Goal: Task Accomplishment & Management: Use online tool/utility

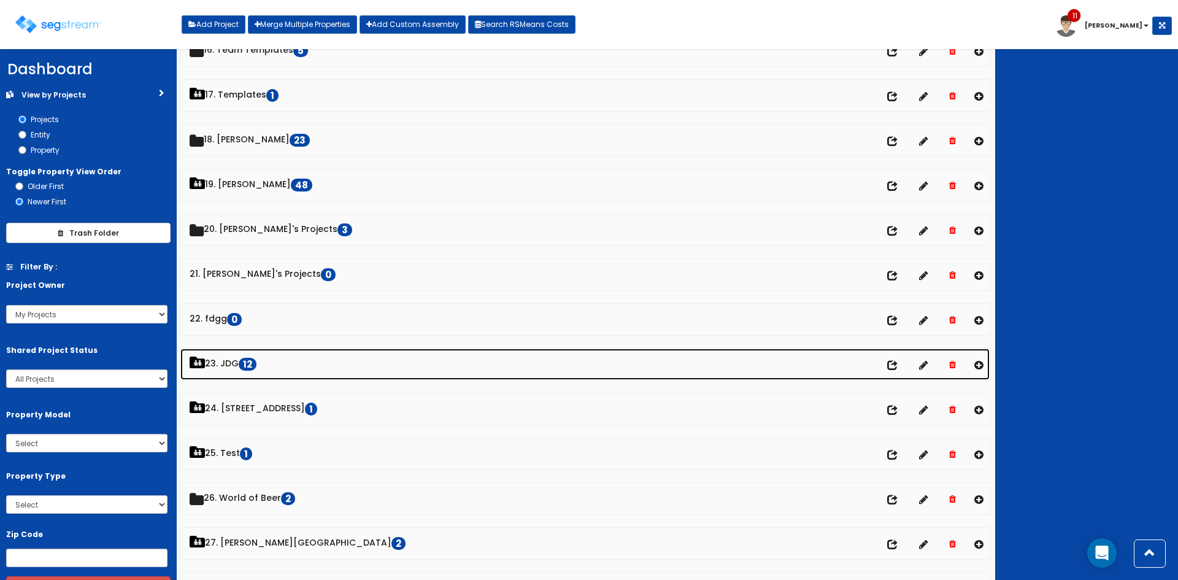
click at [229, 363] on link "23. JDG 12" at bounding box center [584, 364] width 809 height 31
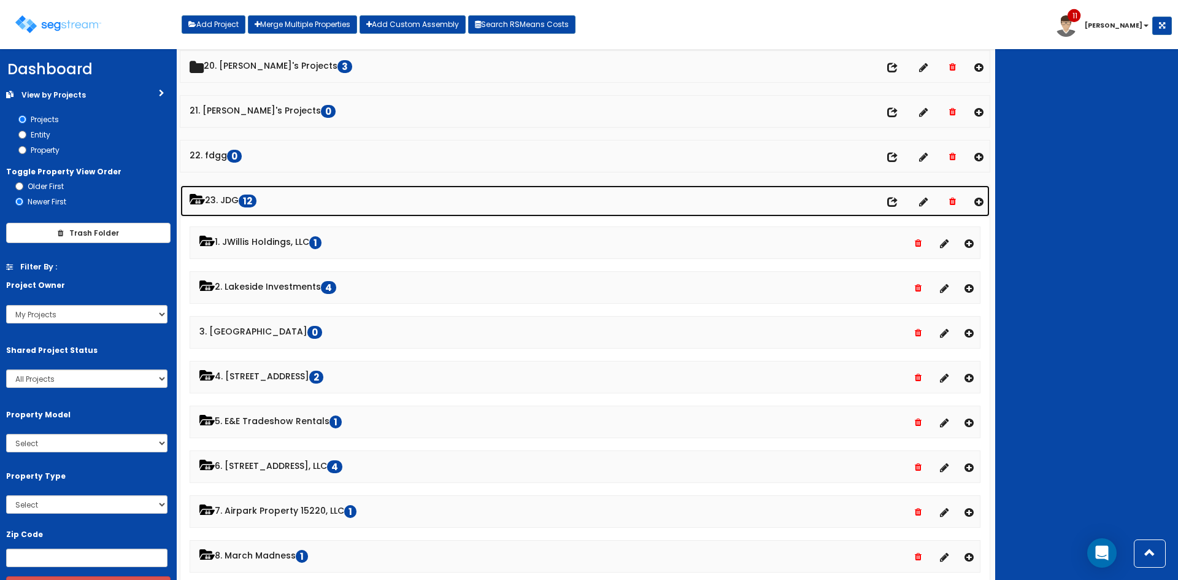
scroll to position [898, 0]
click at [234, 203] on link "23. JDG 12" at bounding box center [584, 200] width 809 height 31
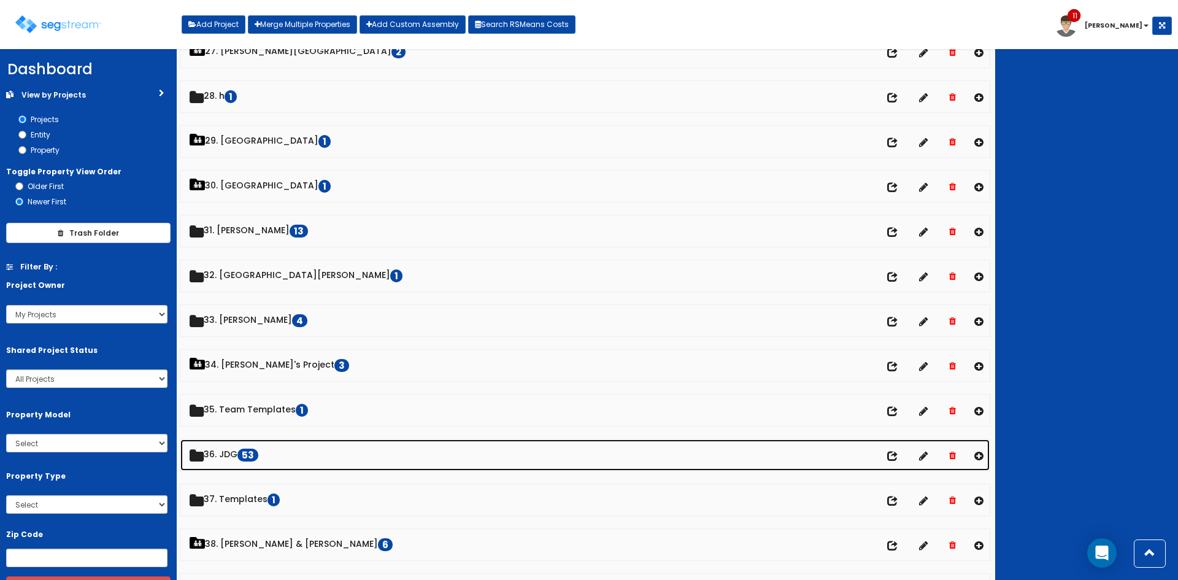
click at [234, 455] on link "36. JDG 53" at bounding box center [584, 454] width 809 height 31
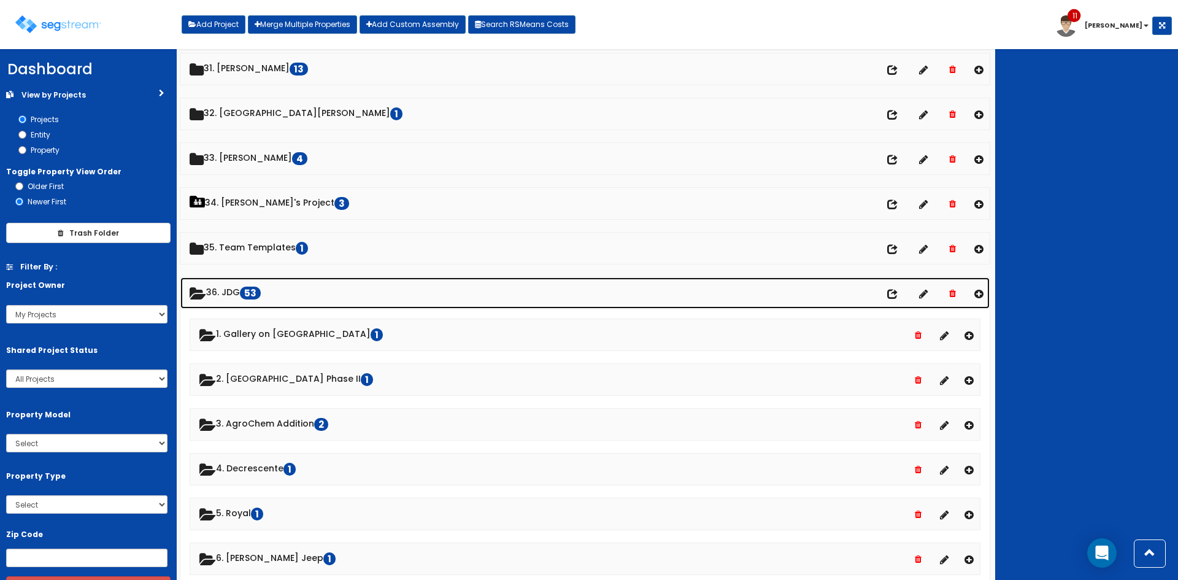
scroll to position [1389, 0]
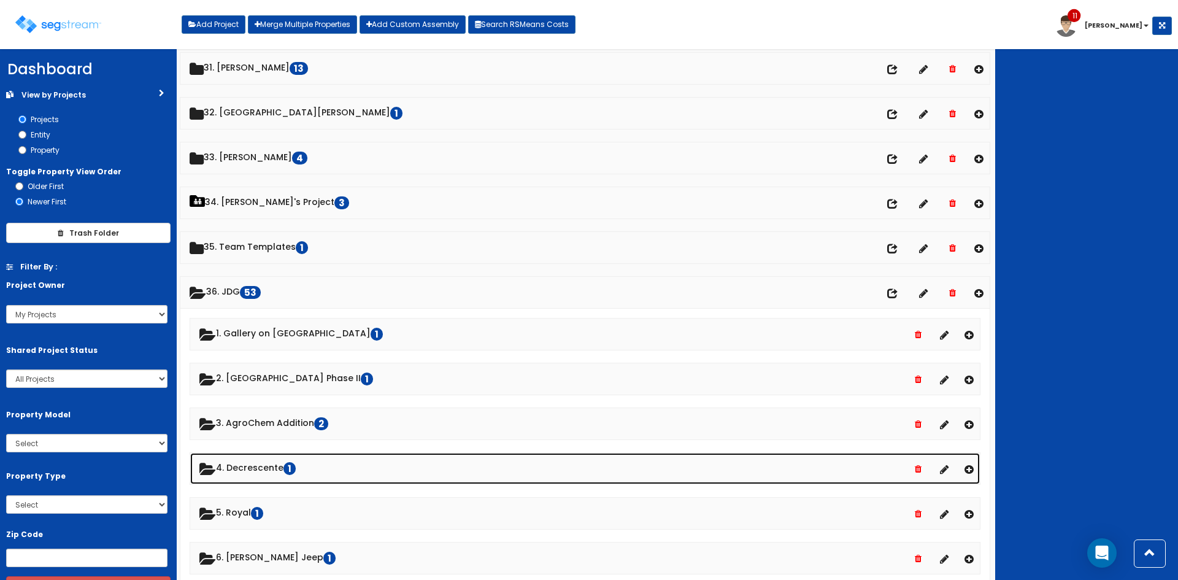
click at [250, 476] on link "4. Decrescente 1" at bounding box center [585, 468] width 790 height 31
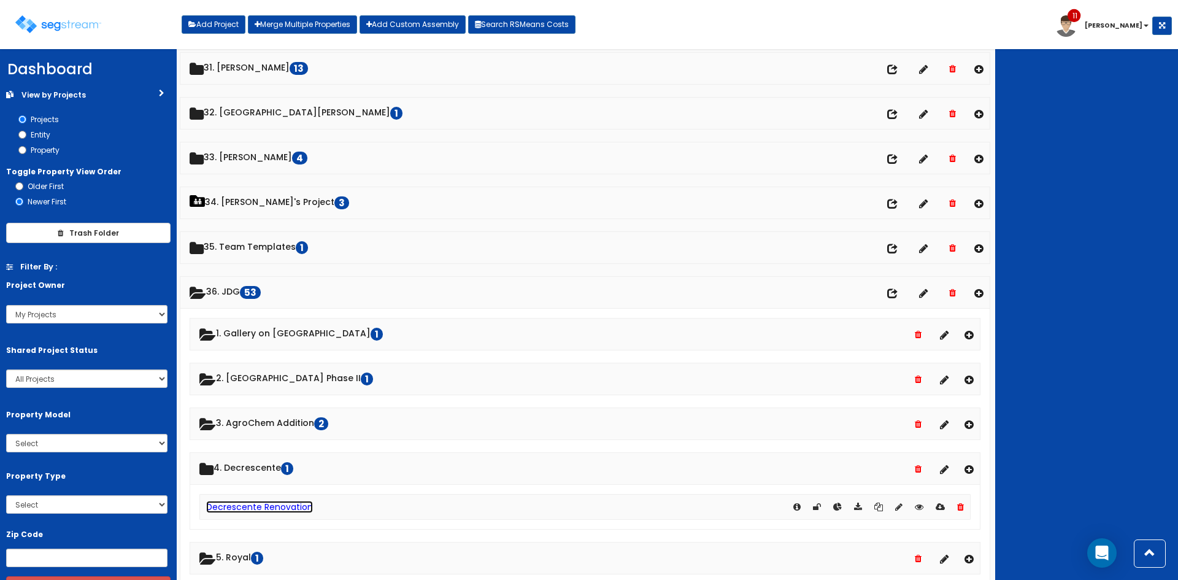
click at [260, 509] on link "Decrescente Renovation" at bounding box center [259, 507] width 107 height 12
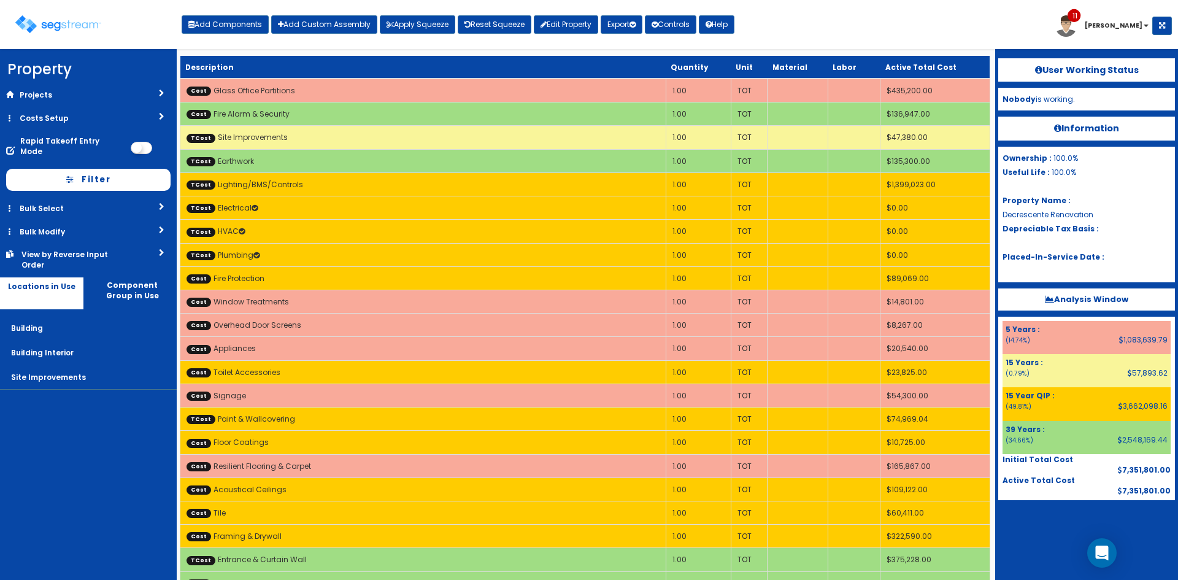
click at [785, 26] on div "Toggle navigation Add Components Add Custom Assembly Apply Squeeze Reset Squeez…" at bounding box center [589, 29] width 1166 height 40
click at [204, 25] on button "Add Components" at bounding box center [225, 24] width 87 height 18
select select "26000000"
select select "275Y"
select select "default"
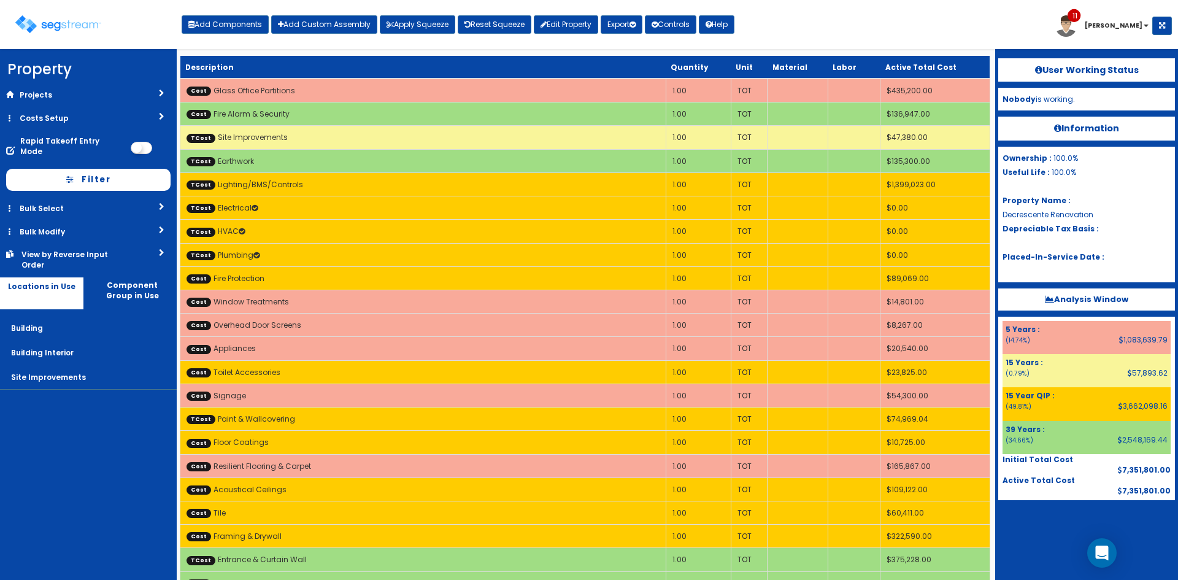
select select
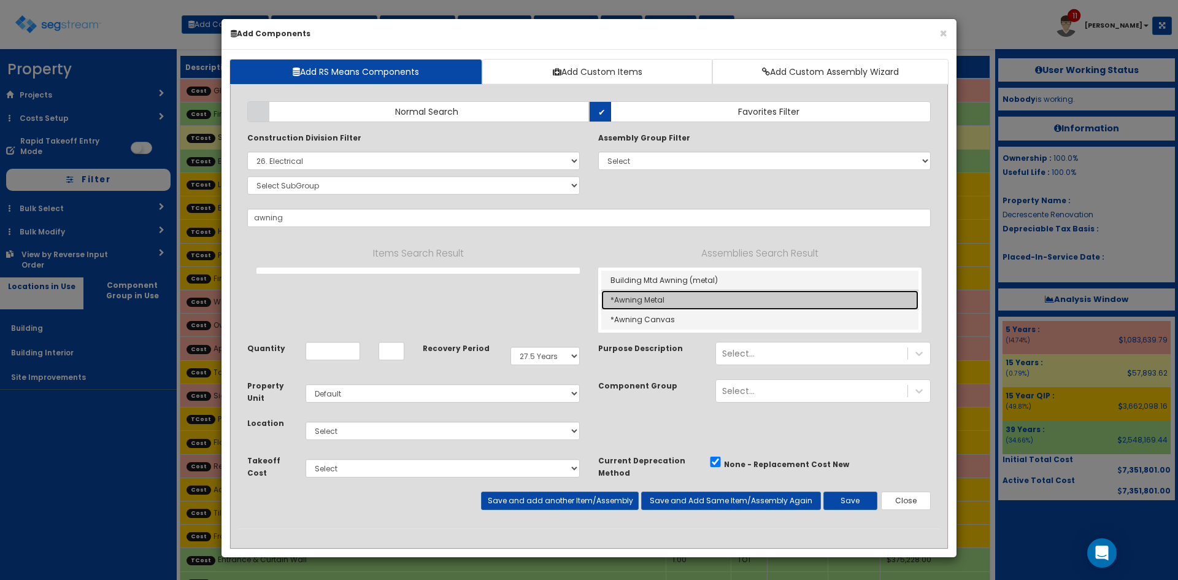
click at [667, 303] on link "*Awning Metal" at bounding box center [759, 300] width 317 height 20
type input "*Awning Metal"
type input "SF"
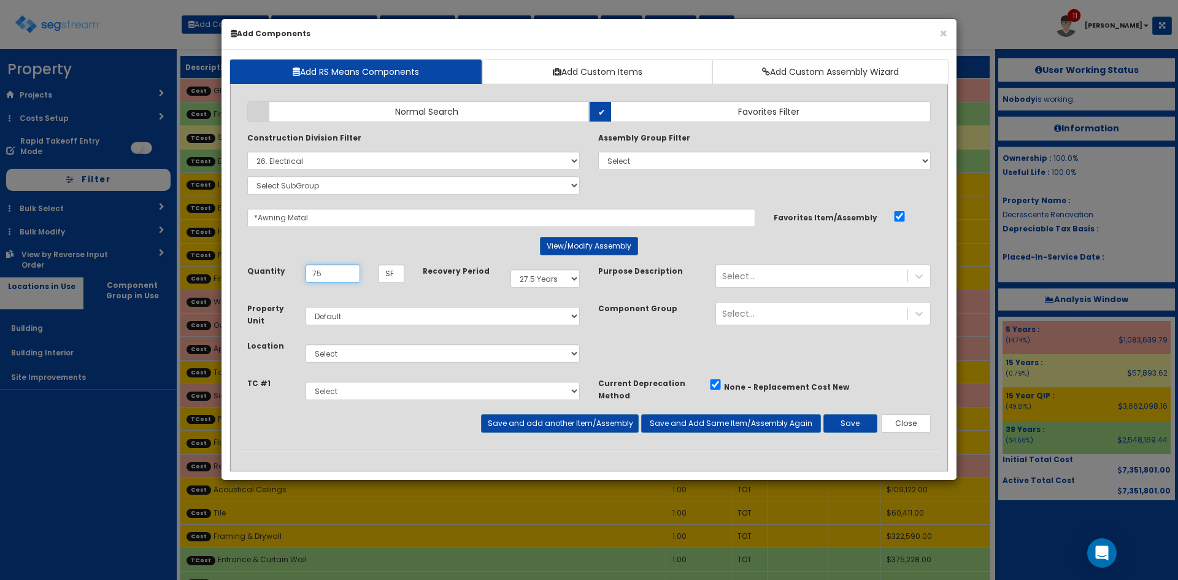
type input "75"
click at [571, 284] on select "Select 5 Years 7 Years 9 Years 10 Years 15 Years 15 Year QLI 15 Year QRP 15 Yea…" at bounding box center [544, 278] width 69 height 18
select select "5Y"
click at [510, 269] on select "Select 5 Years 7 Years 9 Years 10 Years 15 Years 15 Year QLI 15 Year QRP 15 Yea…" at bounding box center [544, 278] width 69 height 18
click at [444, 396] on select "Select Metals Architectural Woodwork Doors Frames & Hardware Entrance & Curtain…" at bounding box center [443, 391] width 274 height 18
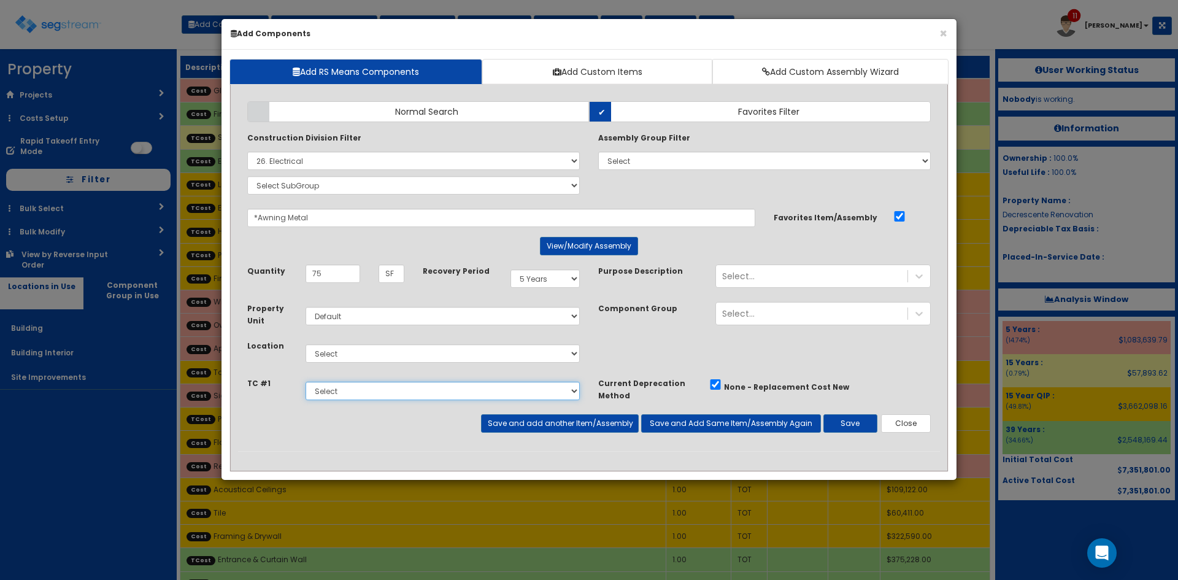
select select "5267491"
click at [306, 382] on select "Select Metals Architectural Woodwork Doors Frames & Hardware Entrance & Curtain…" at bounding box center [443, 391] width 274 height 18
click at [488, 350] on select "Select Building Building Interior Site Improvements Add Additional Location" at bounding box center [443, 353] width 274 height 18
select select "6"
click at [306, 344] on select "Select Building Building Interior Site Improvements Add Additional Location" at bounding box center [443, 353] width 274 height 18
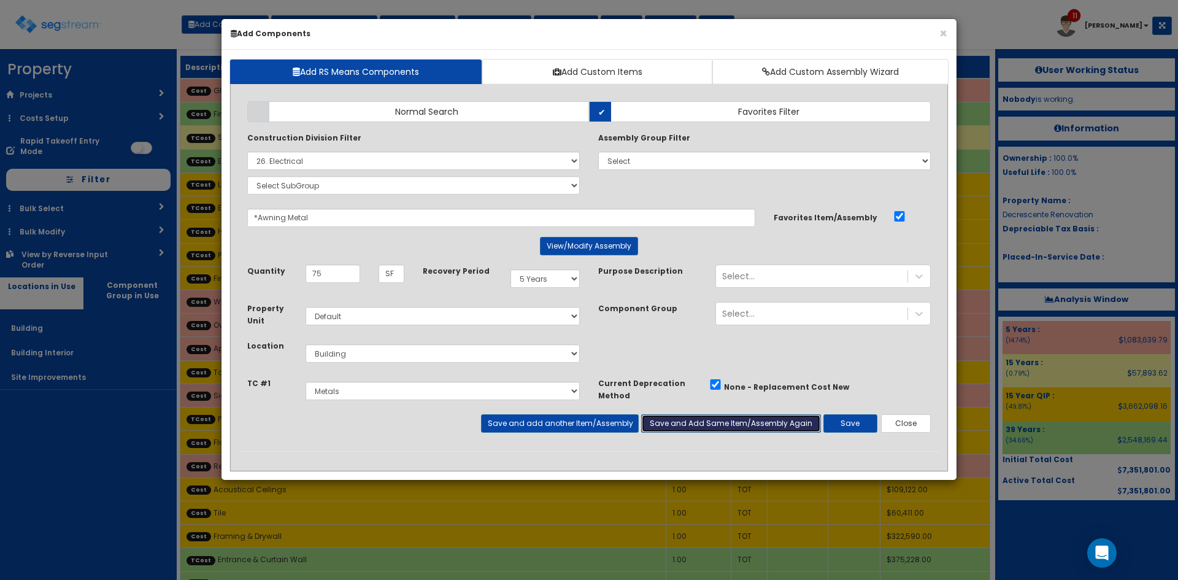
click at [682, 426] on button "Save and Add Same Item/Assembly Again" at bounding box center [731, 423] width 180 height 18
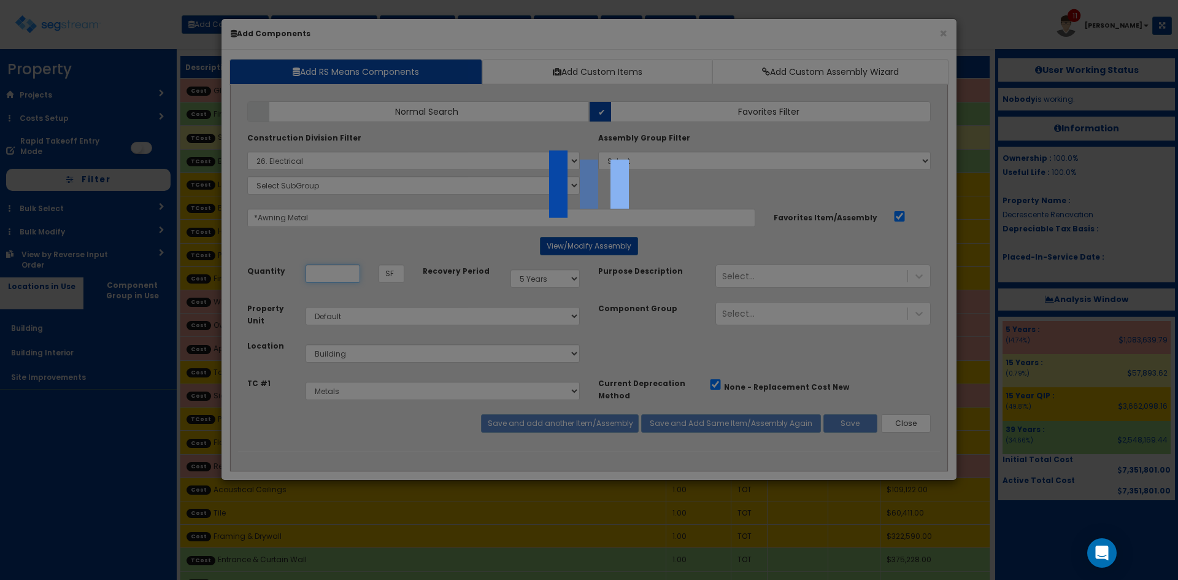
select select "5267491"
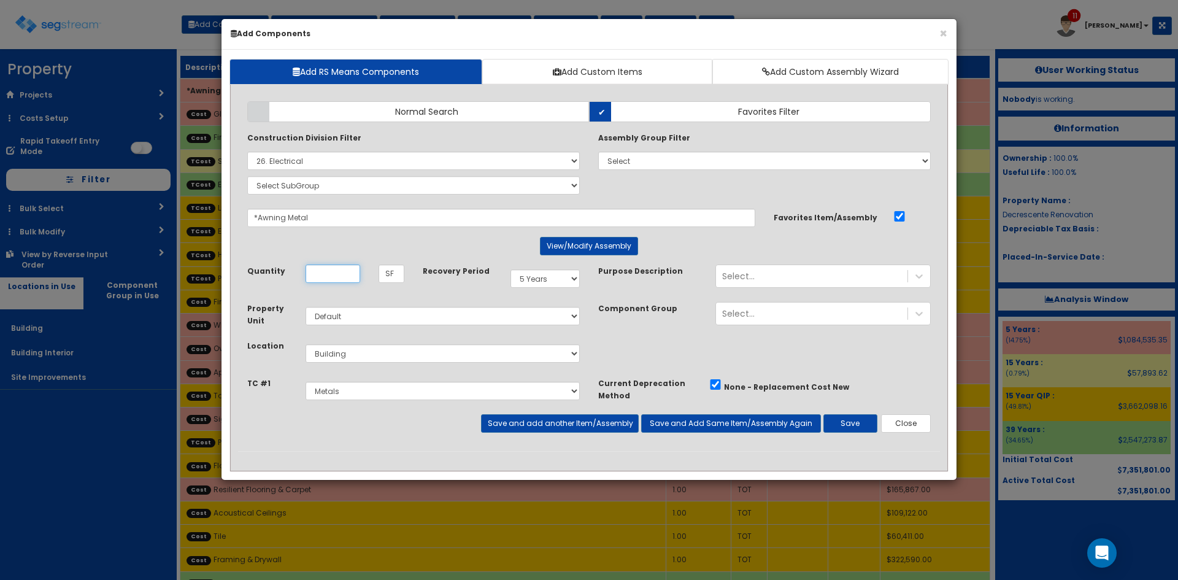
click at [319, 276] on input "Quantity" at bounding box center [333, 273] width 55 height 18
type input "130"
click at [561, 278] on select "Select 5 Years 7 Years 9 Years 10 Years 15 Years 15 Year QLI 15 Year QRP 15 Yea…" at bounding box center [544, 278] width 69 height 18
select select "15Y"
click at [510, 269] on select "Select 5 Years 7 Years 9 Years 10 Years 15 Years 15 Year QLI 15 Year QRP 15 Yea…" at bounding box center [544, 278] width 69 height 18
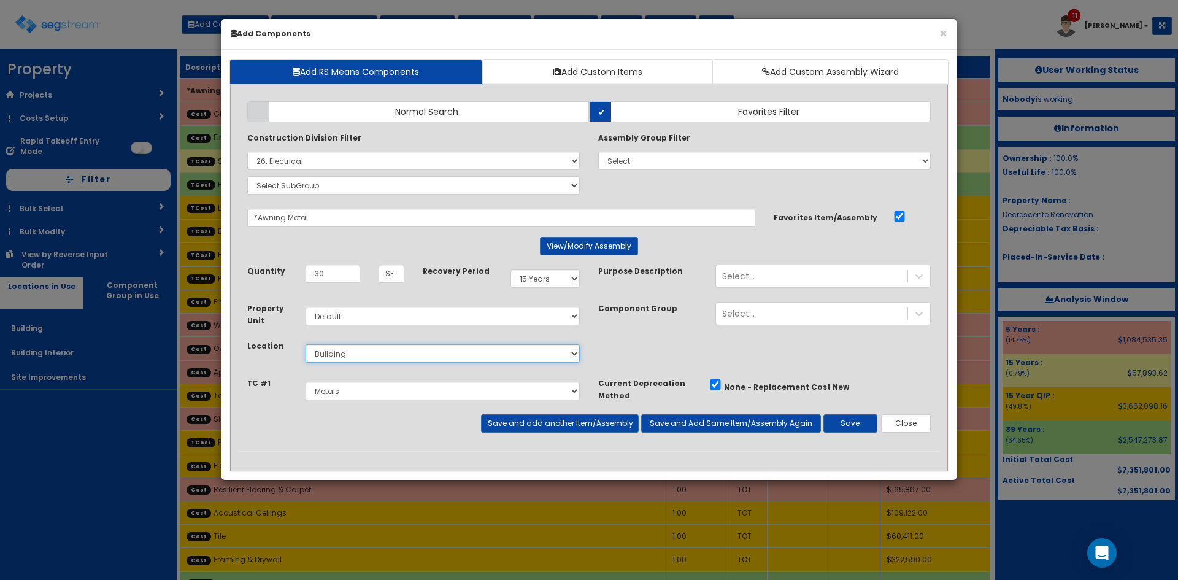
click at [382, 349] on select "Select Building Building Interior Site Improvements Add Additional Location" at bounding box center [443, 353] width 274 height 18
select select "27"
click at [306, 344] on select "Select Building Building Interior Site Improvements Add Additional Location" at bounding box center [443, 353] width 274 height 18
click at [852, 424] on button "Save" at bounding box center [850, 423] width 54 height 18
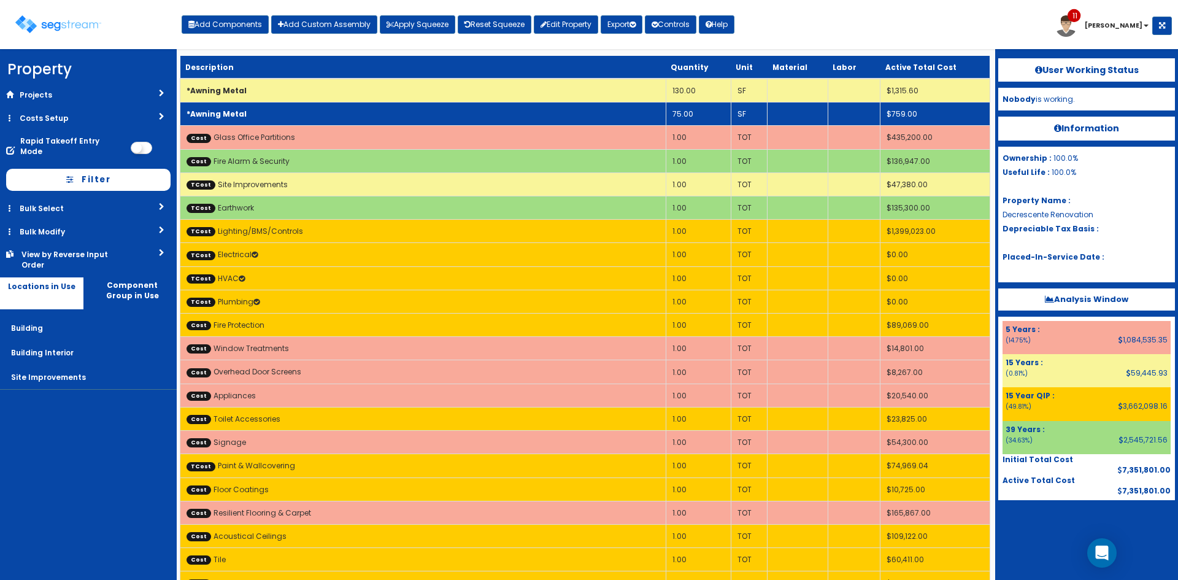
click at [422, 114] on td "*Awning Metal" at bounding box center [423, 113] width 486 height 23
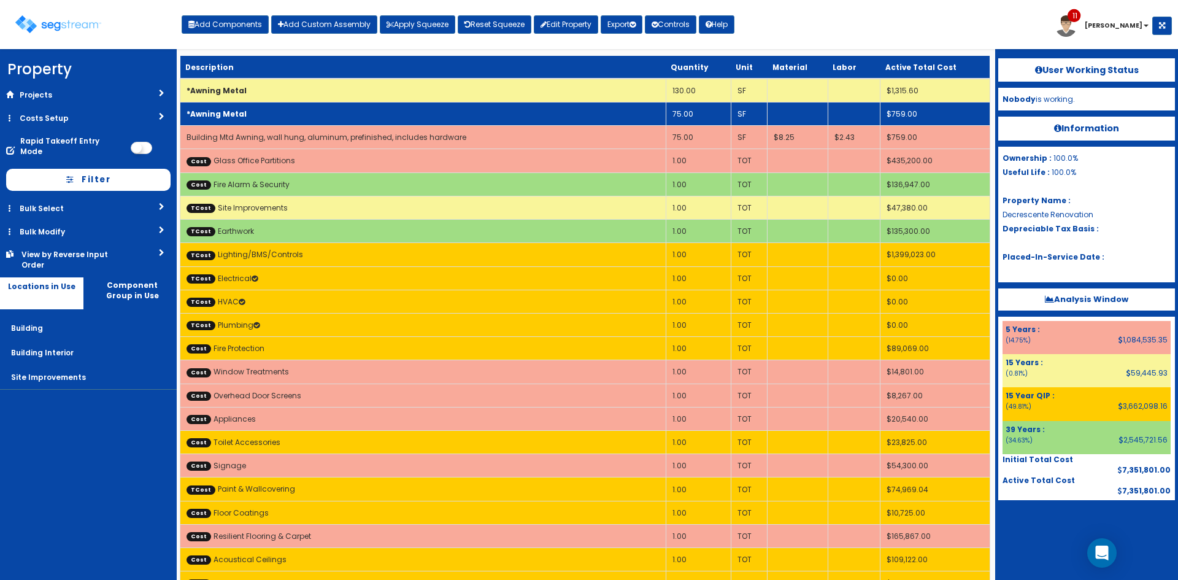
click at [691, 119] on td "75.00" at bounding box center [698, 113] width 65 height 23
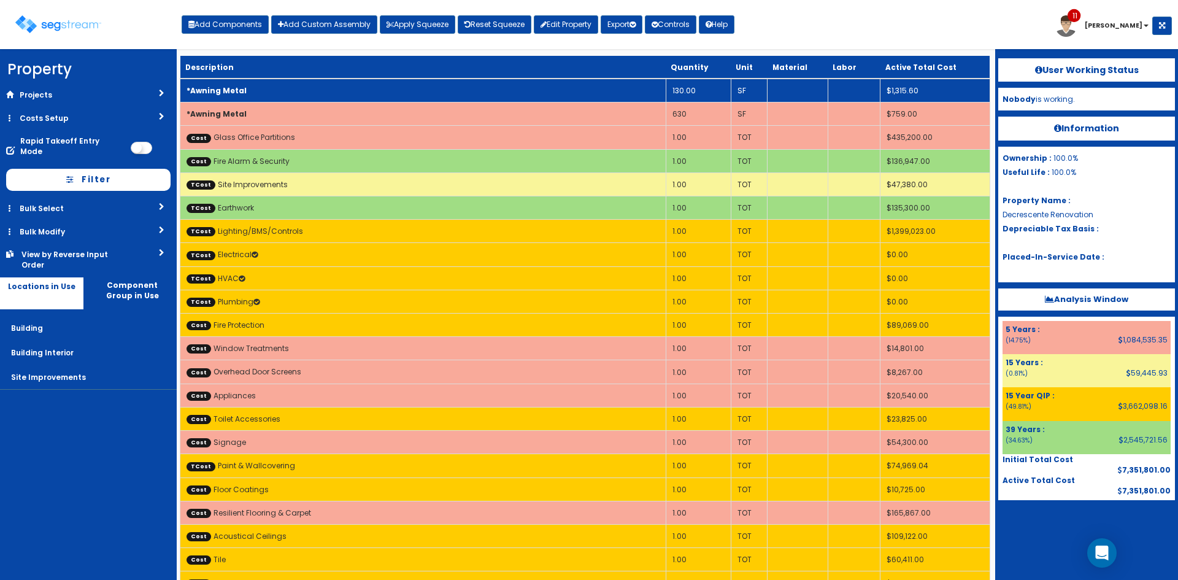
click at [798, 39] on div "Toggle navigation Add Components Add Custom Assembly Apply Squeeze Reset Squeez…" at bounding box center [589, 29] width 1166 height 40
click at [256, 94] on td "*Awning Metal" at bounding box center [423, 91] width 486 height 24
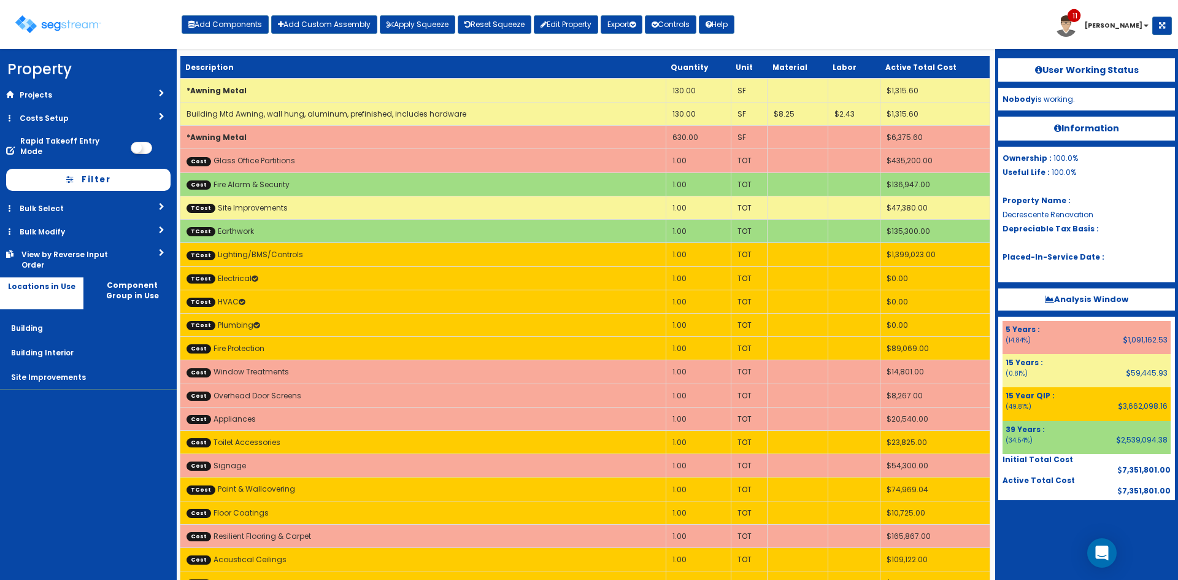
click at [927, 26] on div "Toggle navigation Add Components Add Custom Assembly Apply Squeeze Reset Squeez…" at bounding box center [589, 29] width 1166 height 40
click at [859, 36] on div "Toggle navigation Add Components Add Custom Assembly Apply Squeeze Reset Squeez…" at bounding box center [589, 29] width 1166 height 40
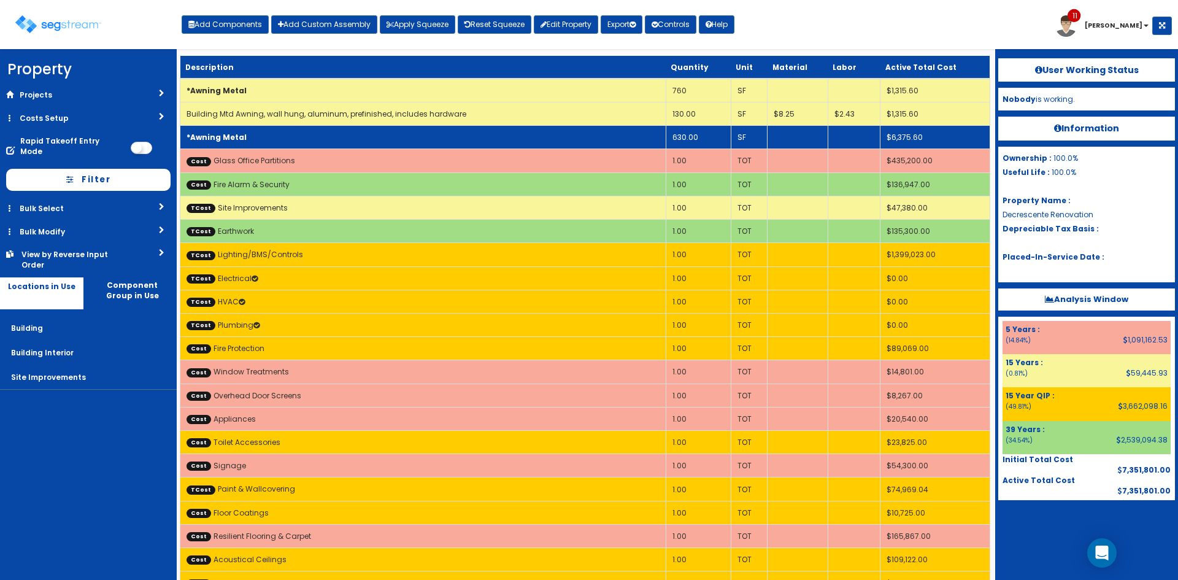
click at [711, 141] on td "630.00" at bounding box center [698, 137] width 65 height 23
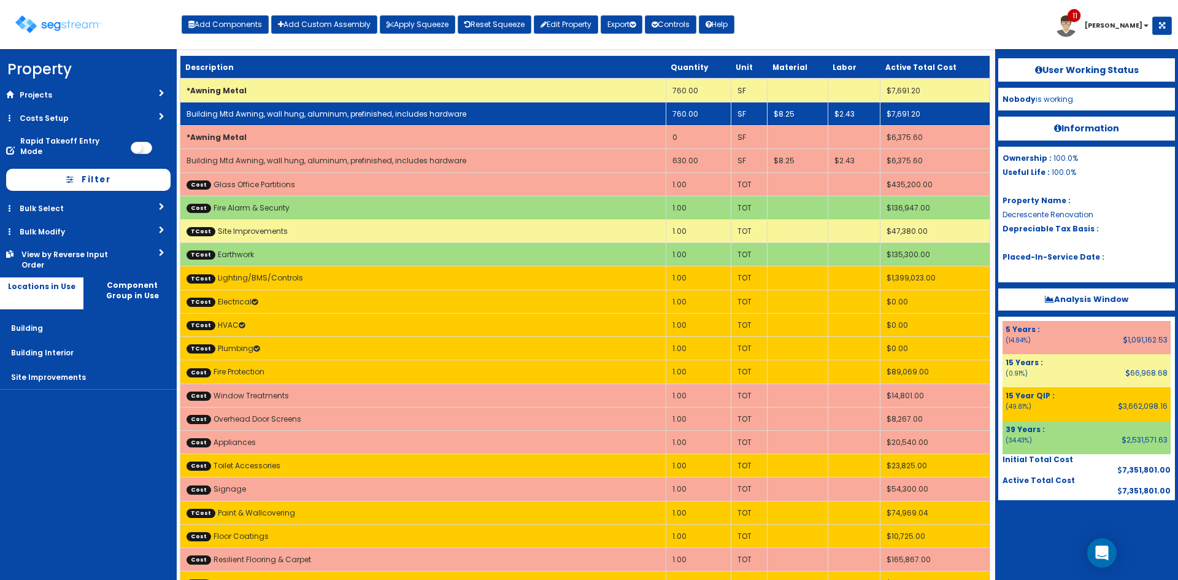
click at [381, 114] on link "Building Mtd Awning, wall hung, aluminum, prefinished, includes hardware" at bounding box center [327, 114] width 280 height 10
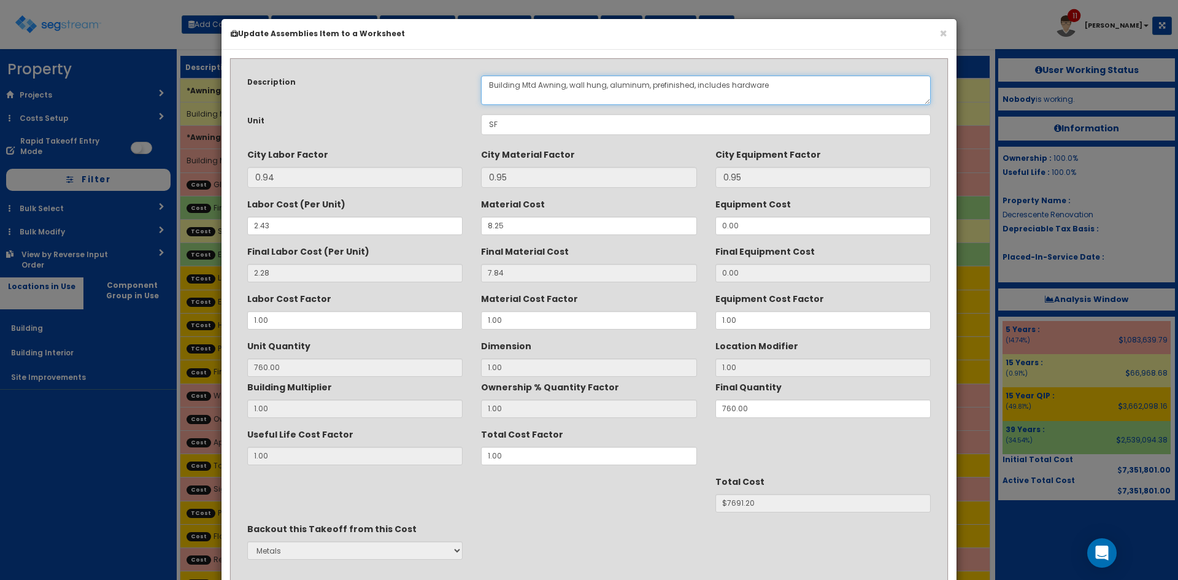
click at [549, 87] on textarea "Building Mtd Awning, wall hung, aluminum, prefinished, includes hardware" at bounding box center [706, 89] width 450 height 29
drag, startPoint x: 561, startPoint y: 85, endPoint x: 480, endPoint y: 85, distance: 80.4
click at [480, 85] on div "Building Mtd Awning, wall hung, aluminum, prefinished, includes hardware" at bounding box center [706, 89] width 468 height 29
drag, startPoint x: 632, startPoint y: 88, endPoint x: 556, endPoint y: 87, distance: 76.1
click at [555, 87] on textarea "Building Mtd Awning, wall hung, aluminum, prefinished, includes hardware" at bounding box center [706, 89] width 450 height 29
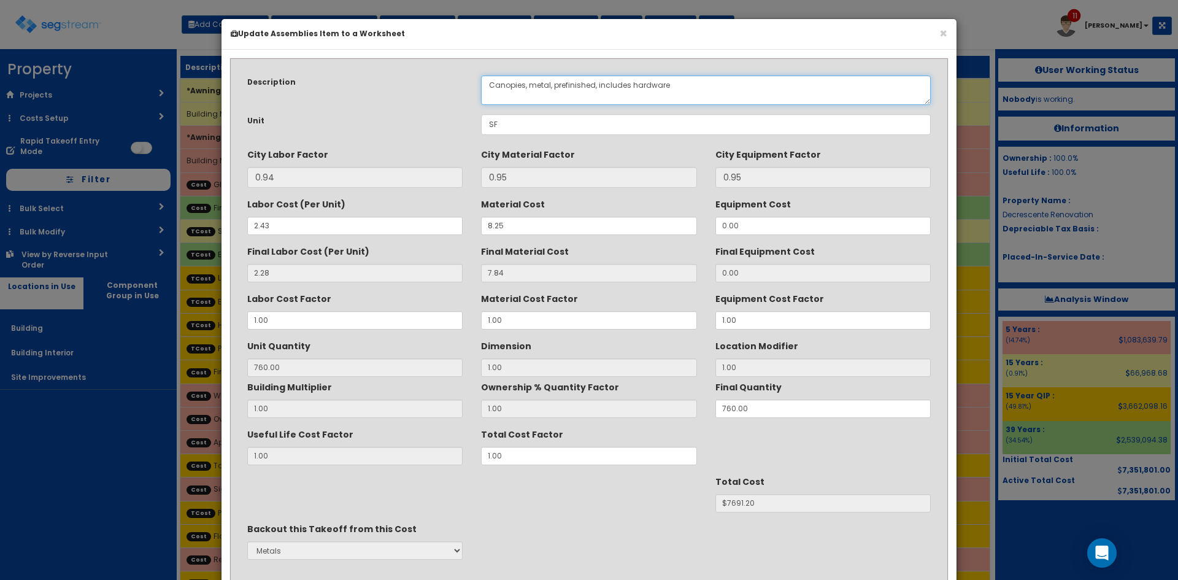
type textarea "Canopies, metal, prefinished, includes hardware"
drag, startPoint x: 768, startPoint y: 455, endPoint x: 771, endPoint y: 449, distance: 6.6
click at [771, 450] on div "Useful Life Cost Factor 1.00 Total Cost Factor 1.00" at bounding box center [589, 444] width 702 height 41
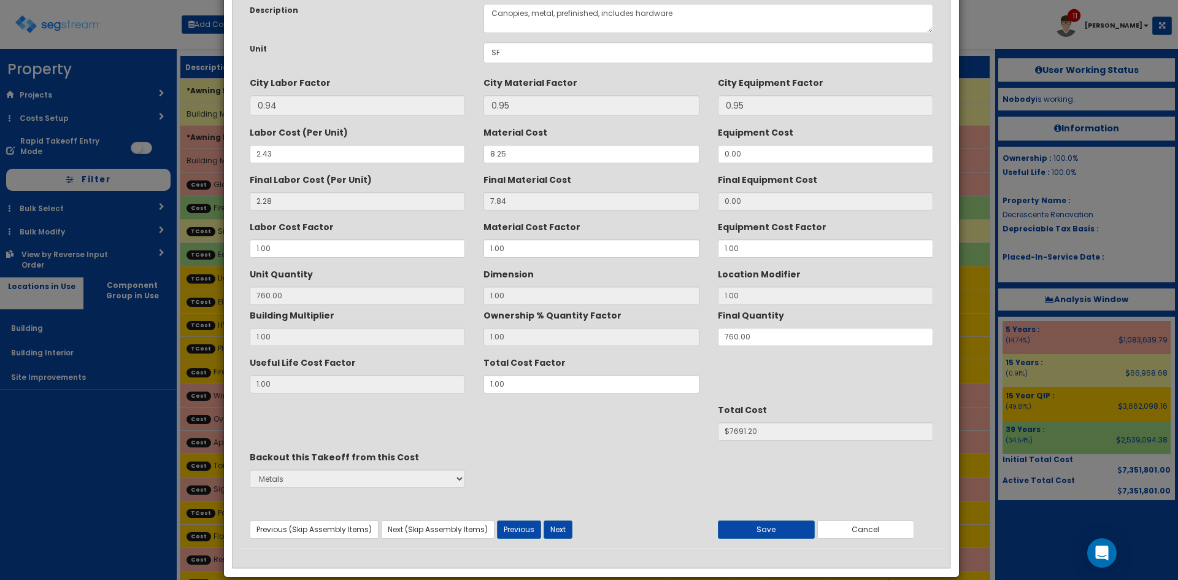
scroll to position [88, 0]
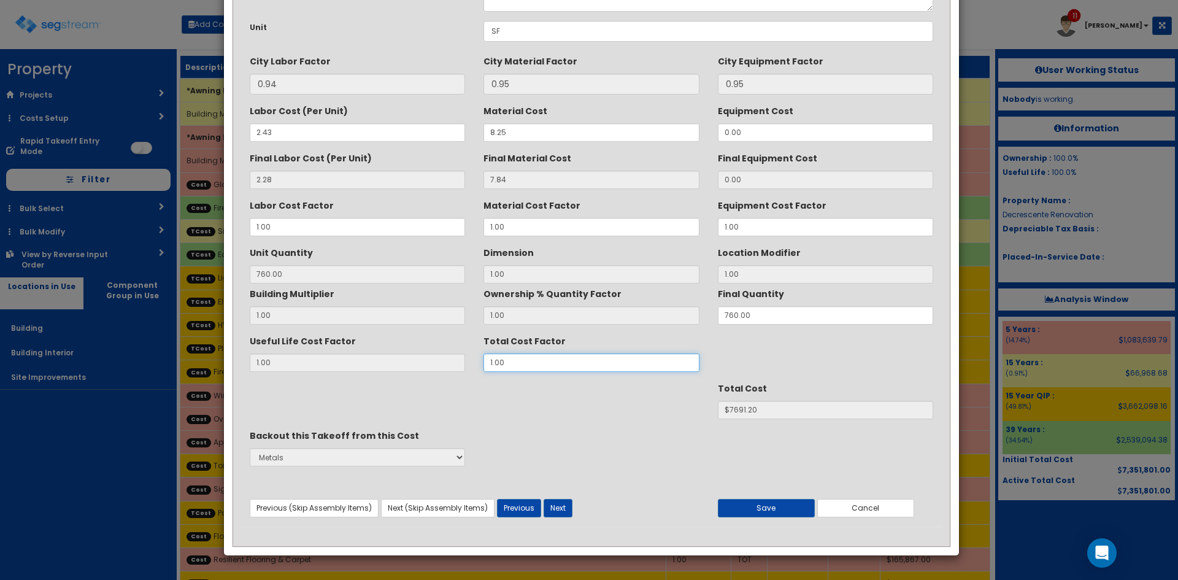
click at [448, 371] on div "Useful Life Cost Factor 1.00 Total Cost Factor 1.00" at bounding box center [592, 351] width 702 height 41
type input "1"
type input "760"
type input "1.5"
type input "$11536.80"
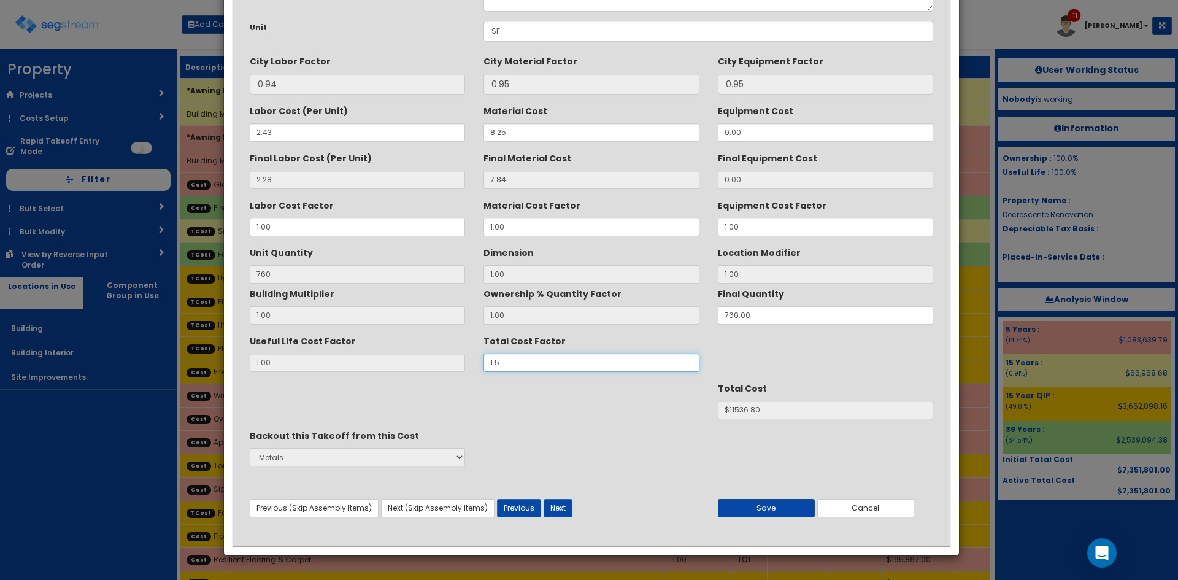
type input "1.5"
click at [768, 515] on button "Save" at bounding box center [766, 508] width 97 height 18
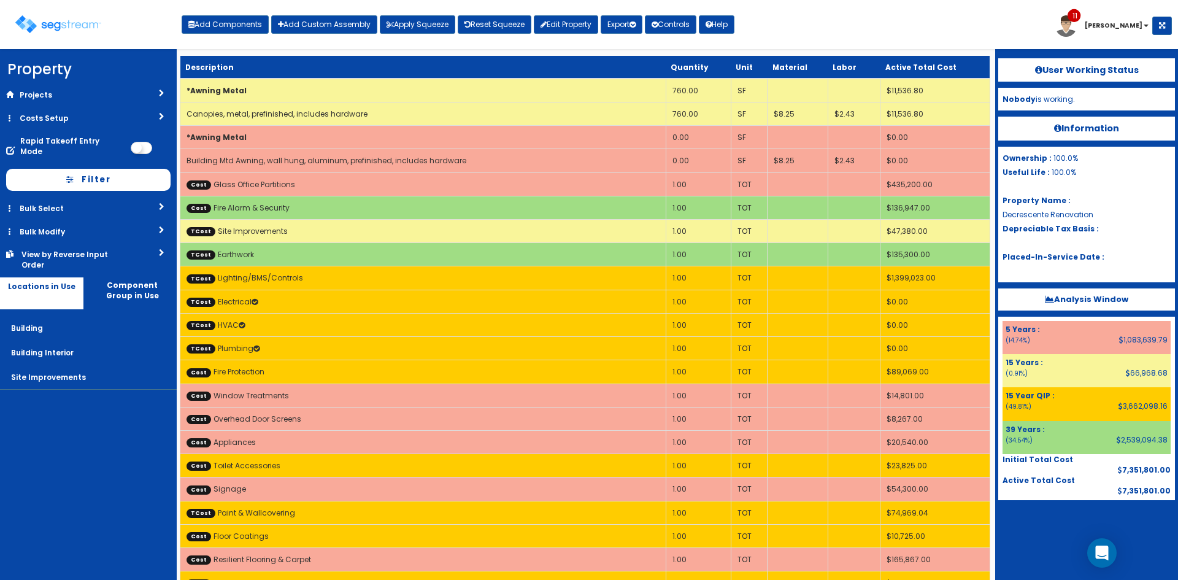
click at [1049, 545] on div at bounding box center [1086, 530] width 177 height 61
click at [244, 21] on button "Add Components" at bounding box center [225, 24] width 87 height 18
select select "5267491"
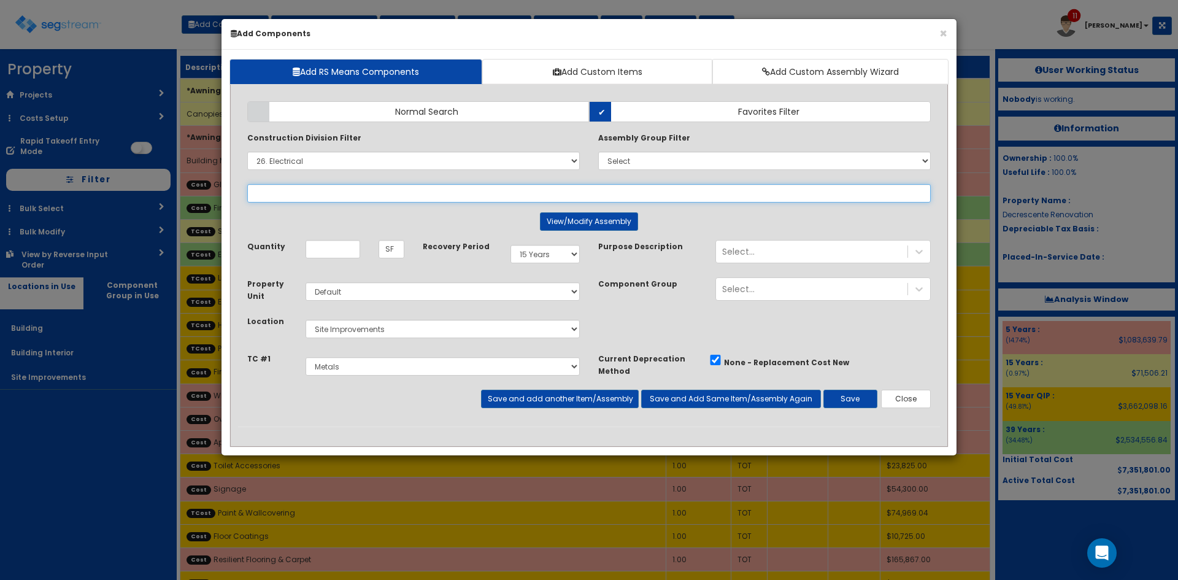
select select
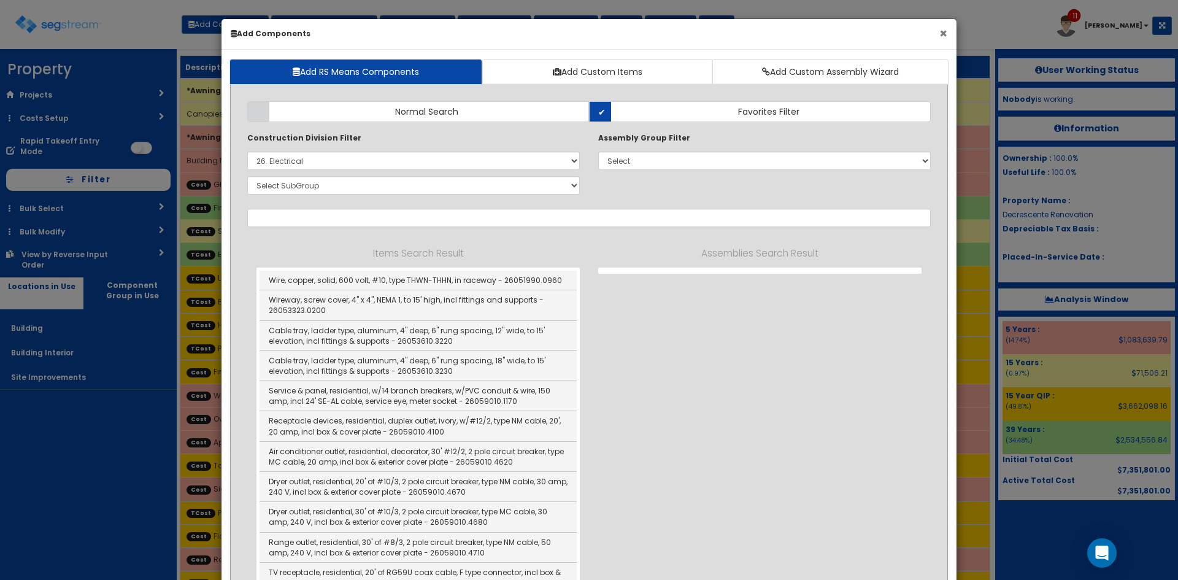
click at [943, 33] on button "×" at bounding box center [943, 33] width 8 height 13
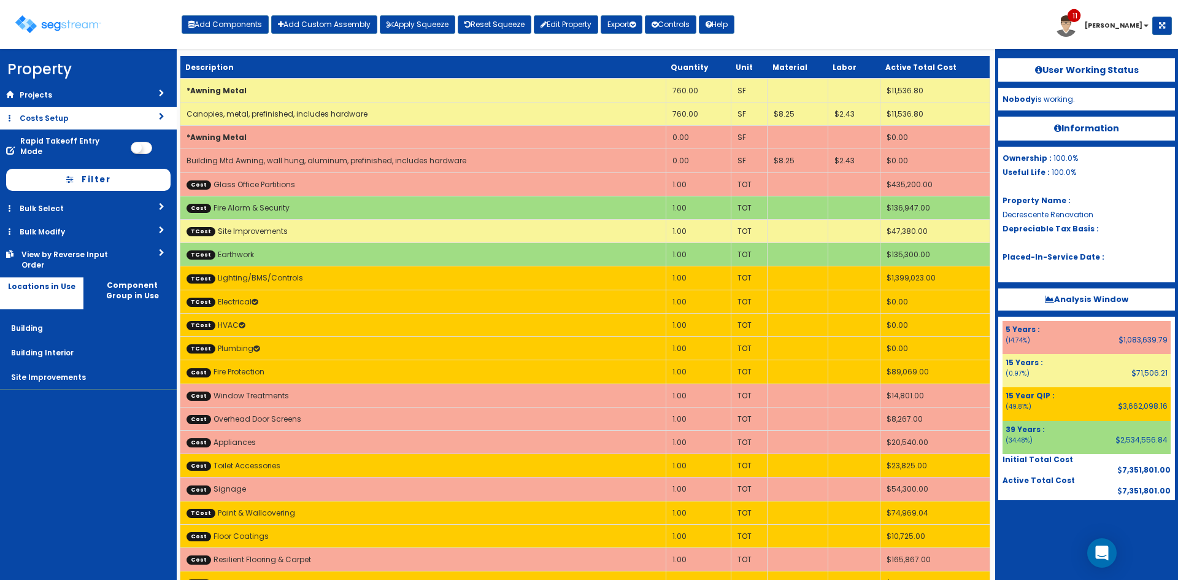
click at [84, 123] on link "Costs Setup" at bounding box center [88, 118] width 177 height 23
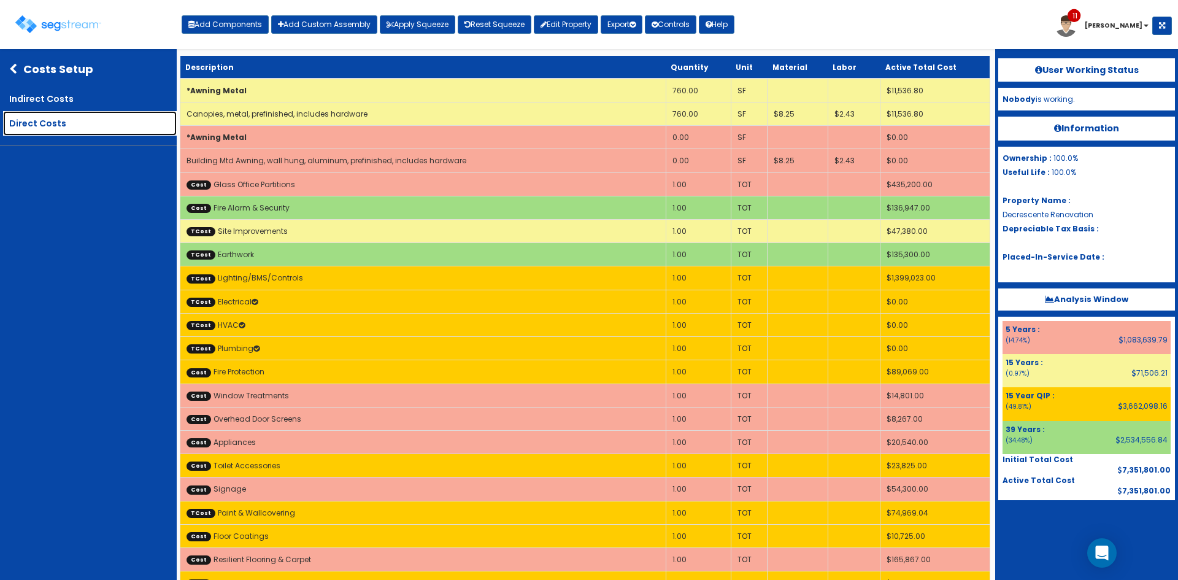
click at [71, 129] on link "Direct Costs" at bounding box center [90, 123] width 174 height 25
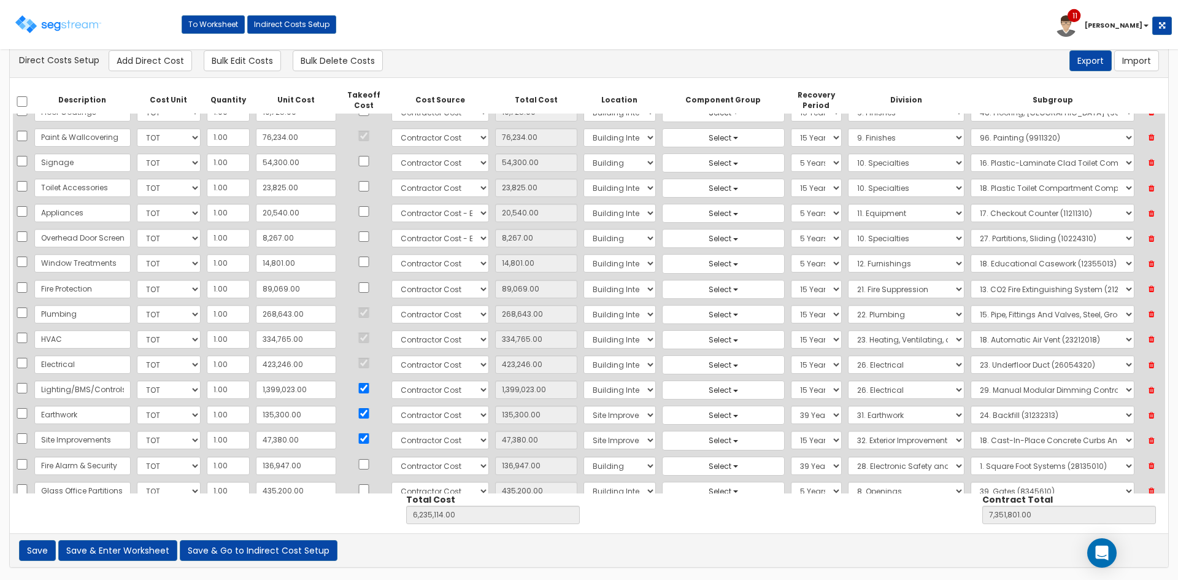
scroll to position [10, 0]
click at [626, 50] on div "Direct Costs Setup Add Direct Cost Bulk Edit Costs Bulk Delete Costs Export Imp…" at bounding box center [589, 60] width 1140 height 21
click at [358, 466] on input "checkbox" at bounding box center [364, 464] width 12 height 10
checkbox input "true"
click at [117, 558] on button "Save & Enter Worksheet" at bounding box center [117, 550] width 119 height 21
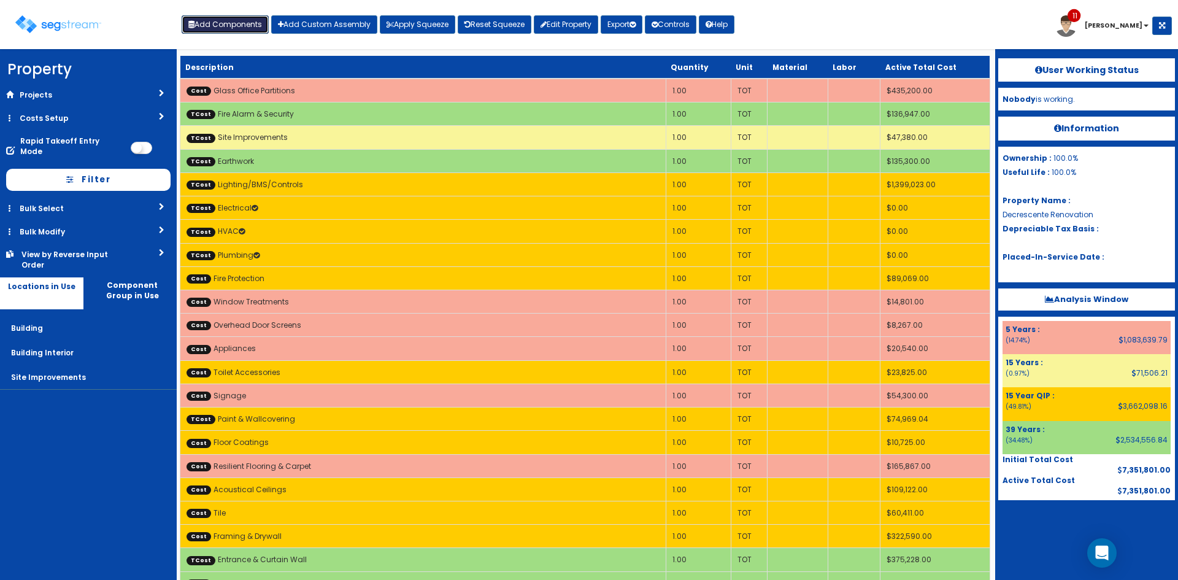
click at [247, 20] on button "Add Components" at bounding box center [225, 24] width 87 height 18
select select "26000000"
select select "15Y"
select select "default"
select select "27"
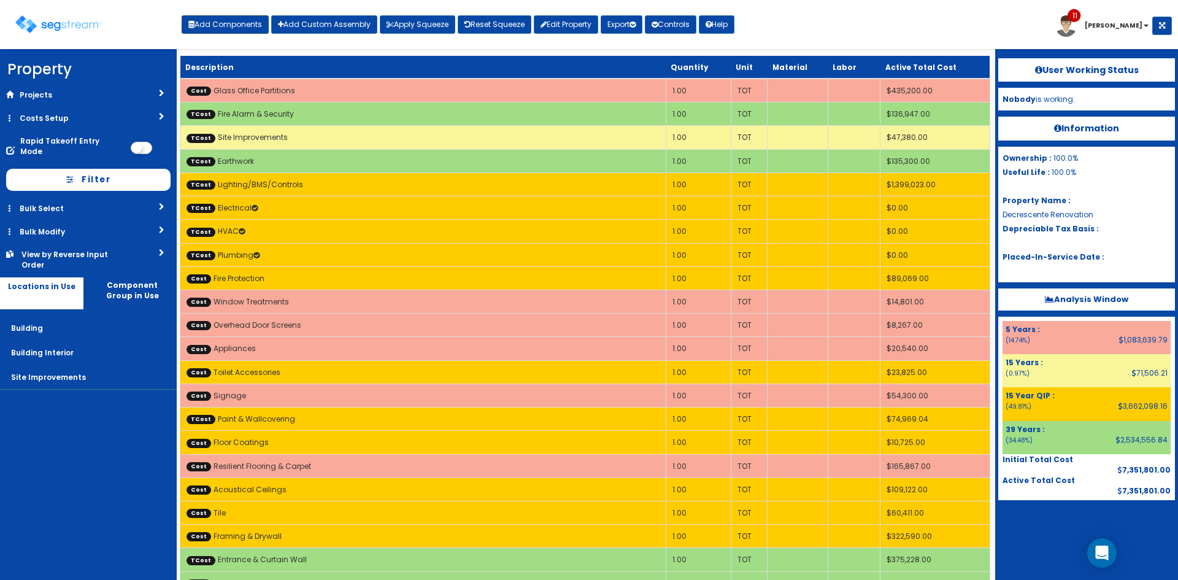
select select "5267491"
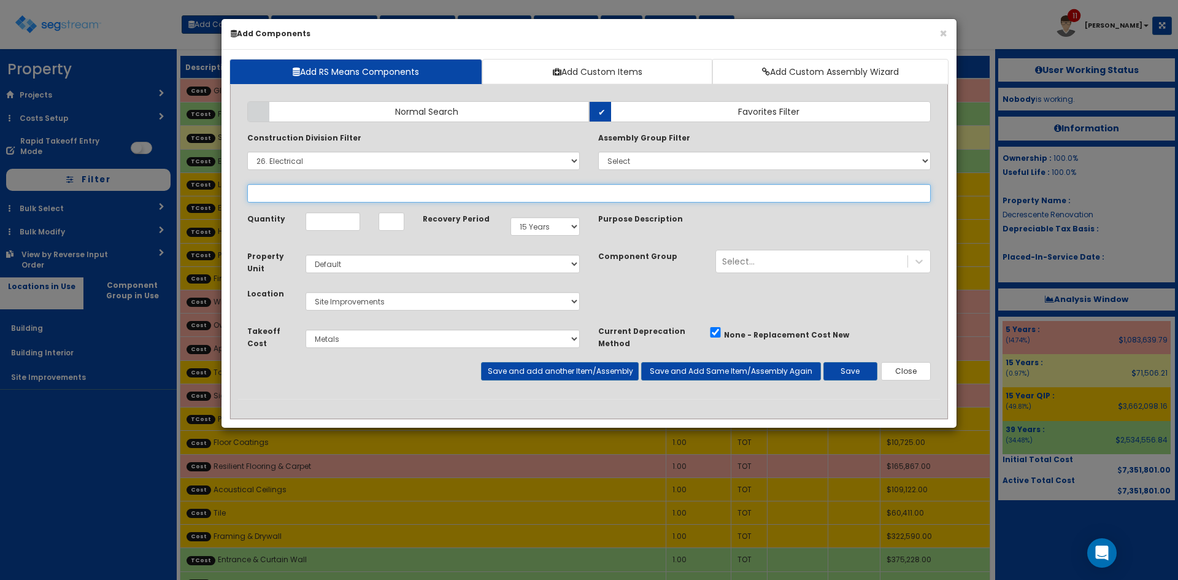
select select
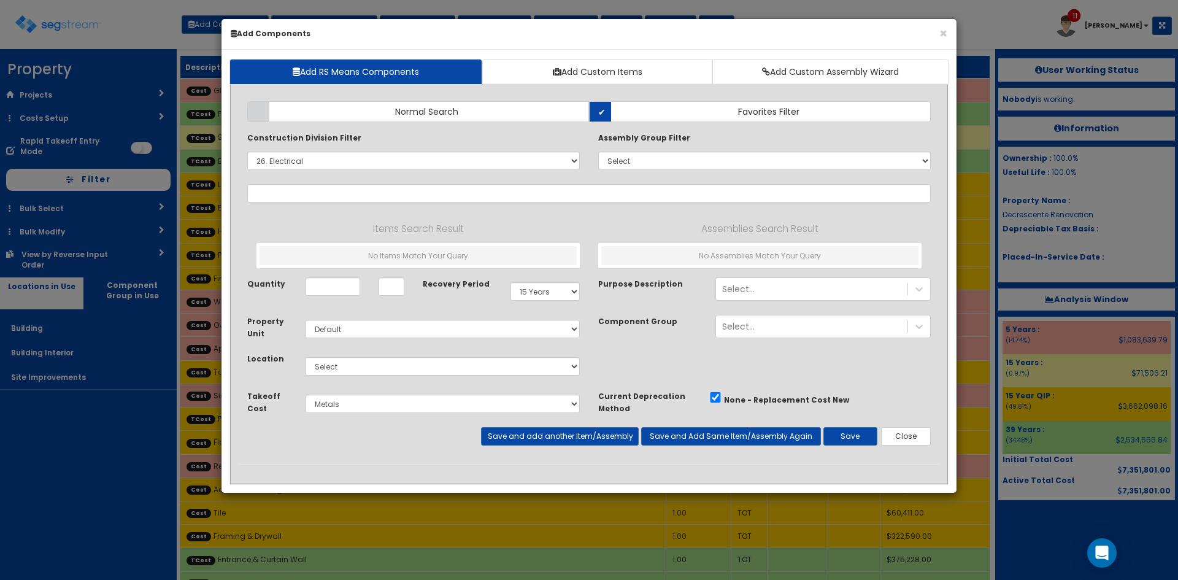
click at [949, 38] on div "× Add Components" at bounding box center [588, 34] width 735 height 31
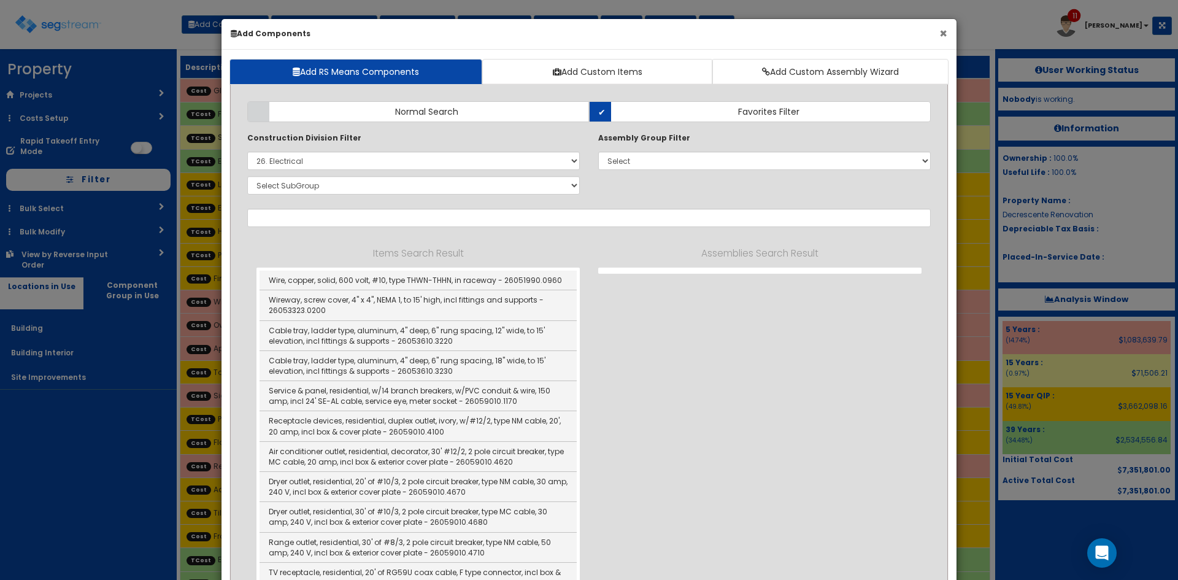
click at [947, 34] on button "×" at bounding box center [943, 33] width 8 height 13
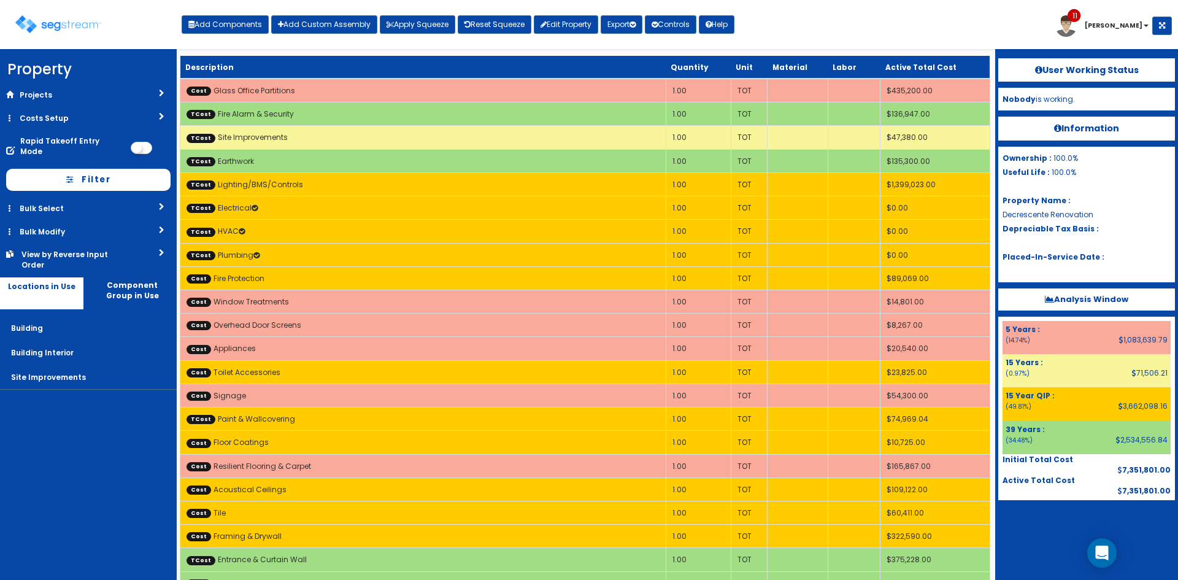
scroll to position [1347, 0]
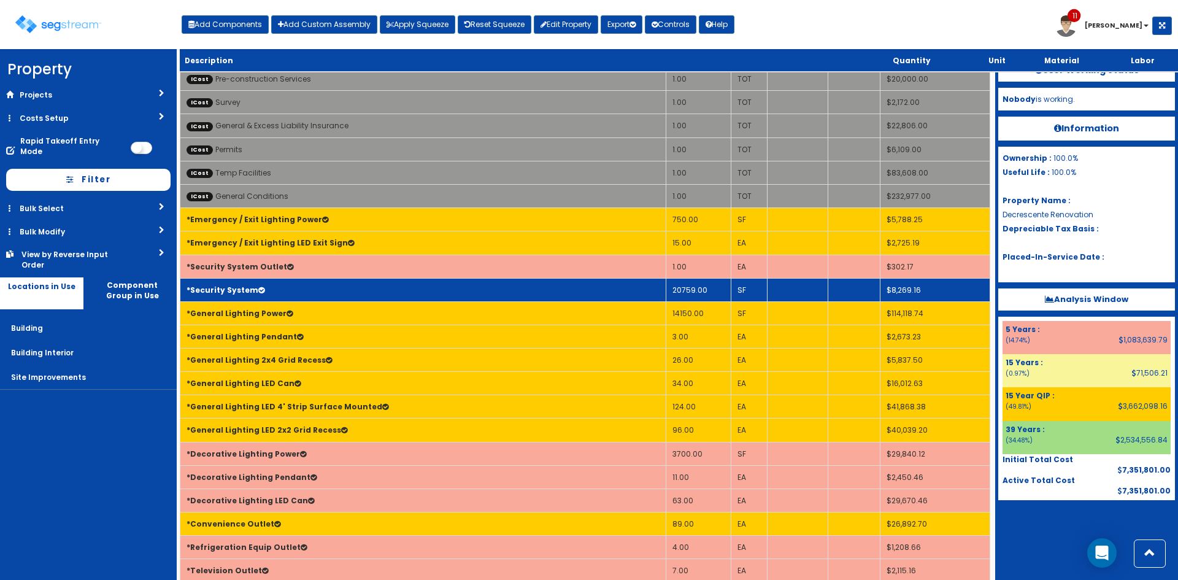
click at [700, 296] on td "20759.00" at bounding box center [698, 289] width 65 height 23
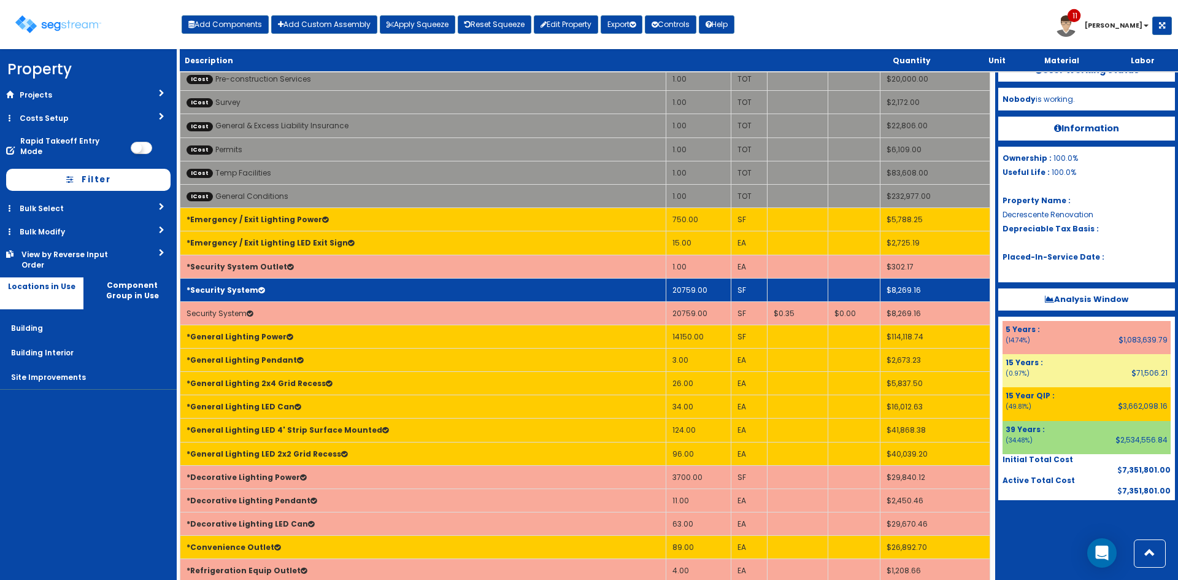
click at [709, 293] on td "20759.00" at bounding box center [698, 289] width 65 height 23
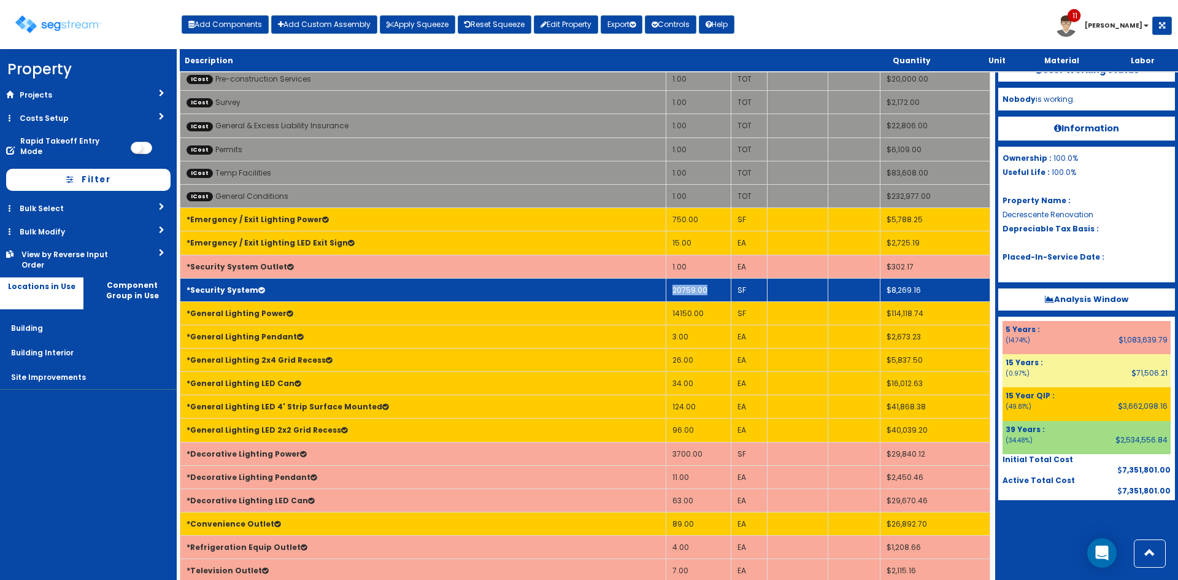
drag, startPoint x: 709, startPoint y: 293, endPoint x: 668, endPoint y: 293, distance: 41.1
click at [668, 293] on td "20759.00" at bounding box center [698, 289] width 65 height 23
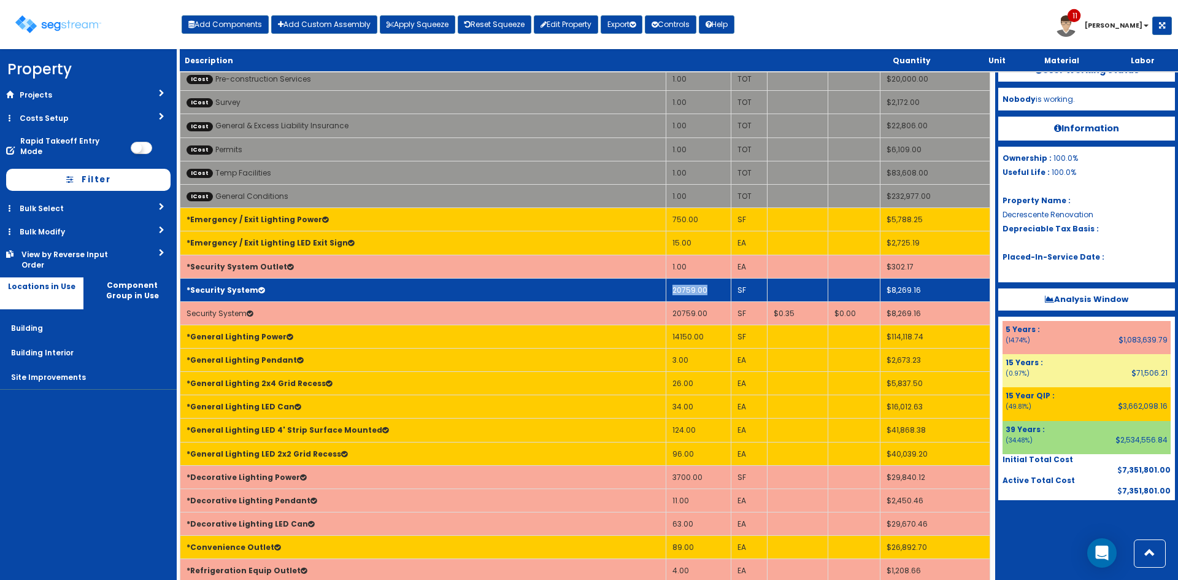
click at [707, 293] on td "20759.00" at bounding box center [698, 289] width 65 height 23
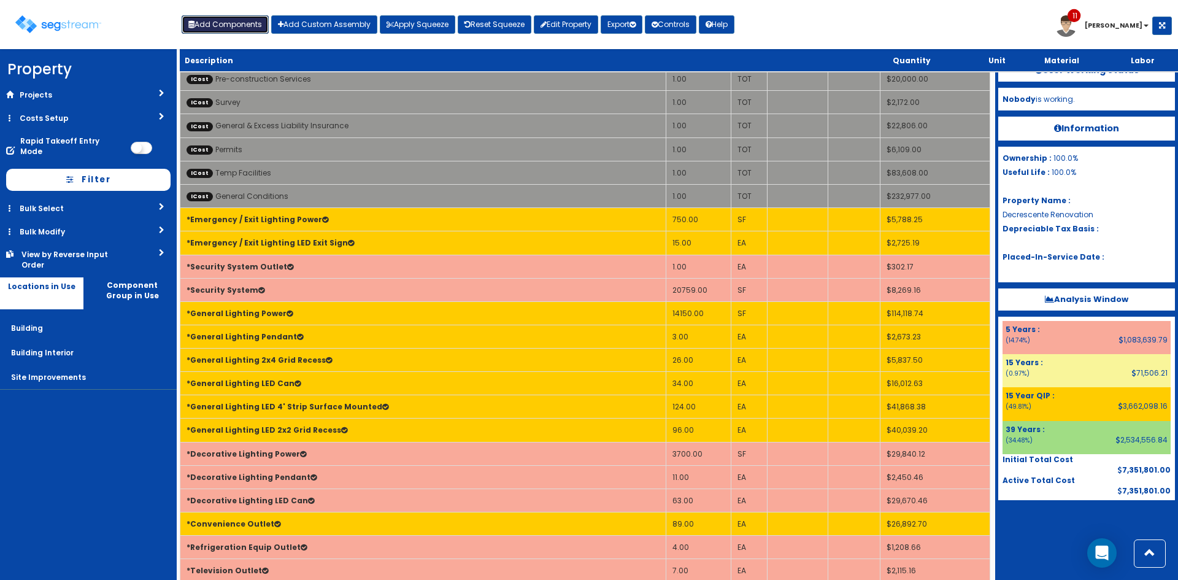
click at [237, 29] on button "Add Components" at bounding box center [225, 24] width 87 height 18
select select "27"
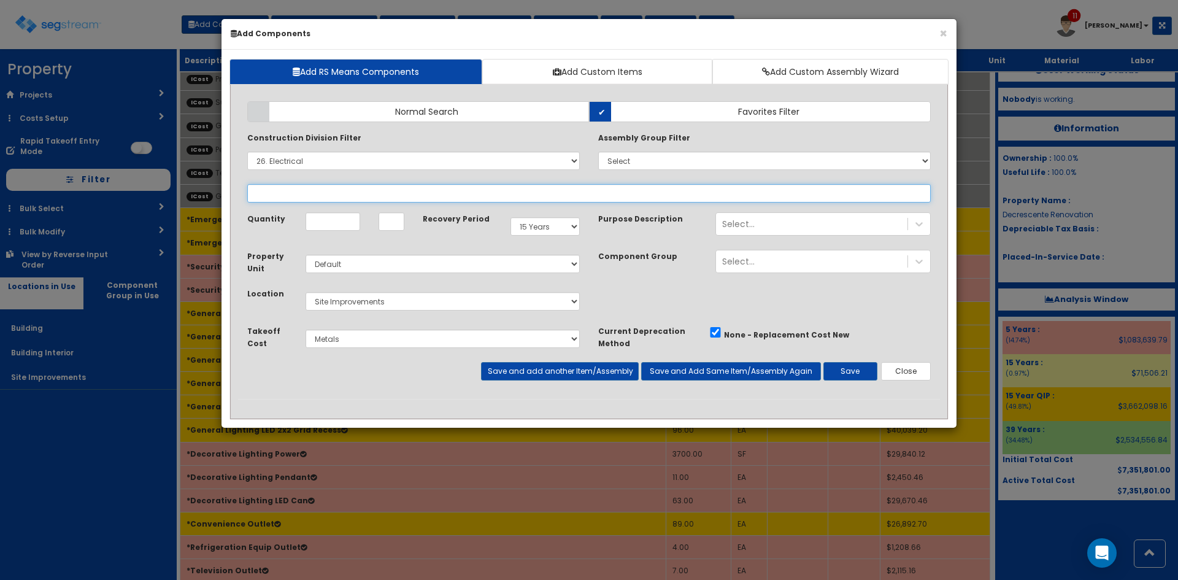
select select
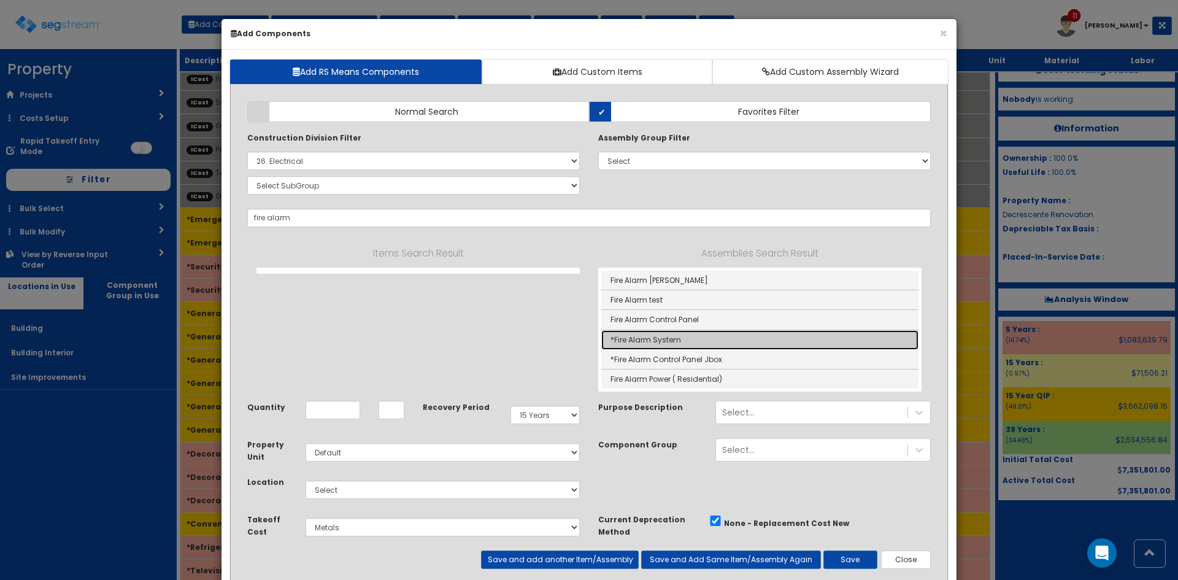
click at [695, 341] on link "*Fire Alarm System" at bounding box center [759, 340] width 317 height 20
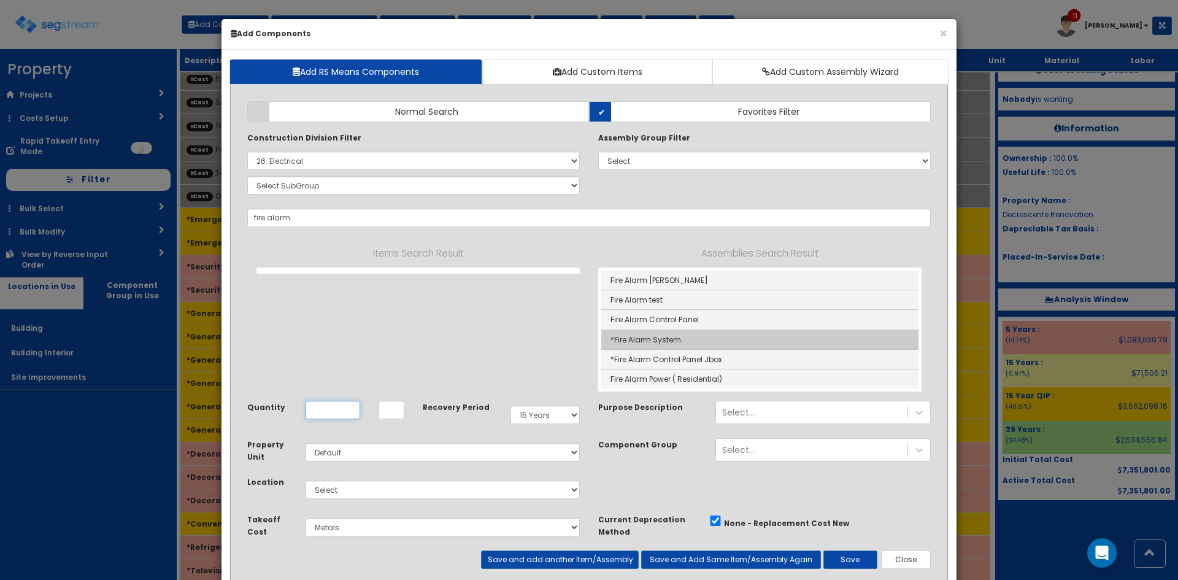
type input "*Fire Alarm System"
type input "SF"
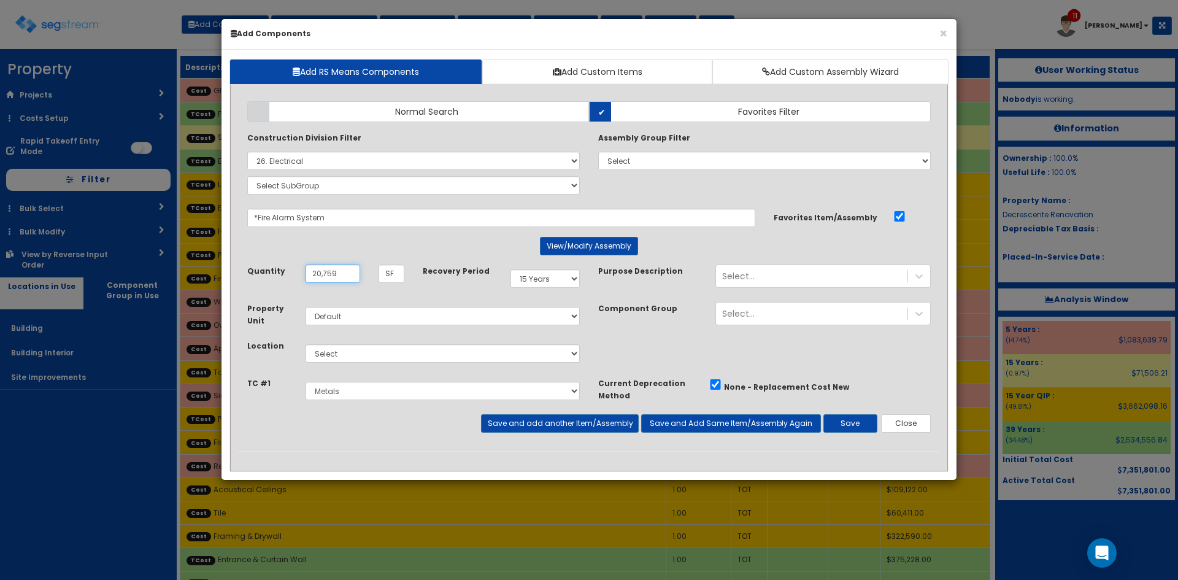
type input "20,759"
click at [576, 283] on select "Select 5 Years 7 Years 9 Years 10 Years 15 Years 15 Year QLI 15 Year QRP 15 Yea…" at bounding box center [544, 278] width 69 height 18
click at [510, 269] on select "Select 5 Years 7 Years 9 Years 10 Years 15 Years 15 Year QLI 15 Year QRP 15 Yea…" at bounding box center [544, 278] width 69 height 18
click at [558, 284] on select "Select 5 Years 7 Years 9 Years 10 Years 15 Years 15 Year QLI 15 Year QRP 15 Yea…" at bounding box center [544, 278] width 69 height 18
click at [510, 269] on select "Select 5 Years 7 Years 9 Years 10 Years 15 Years 15 Year QLI 15 Year QRP 15 Yea…" at bounding box center [544, 278] width 69 height 18
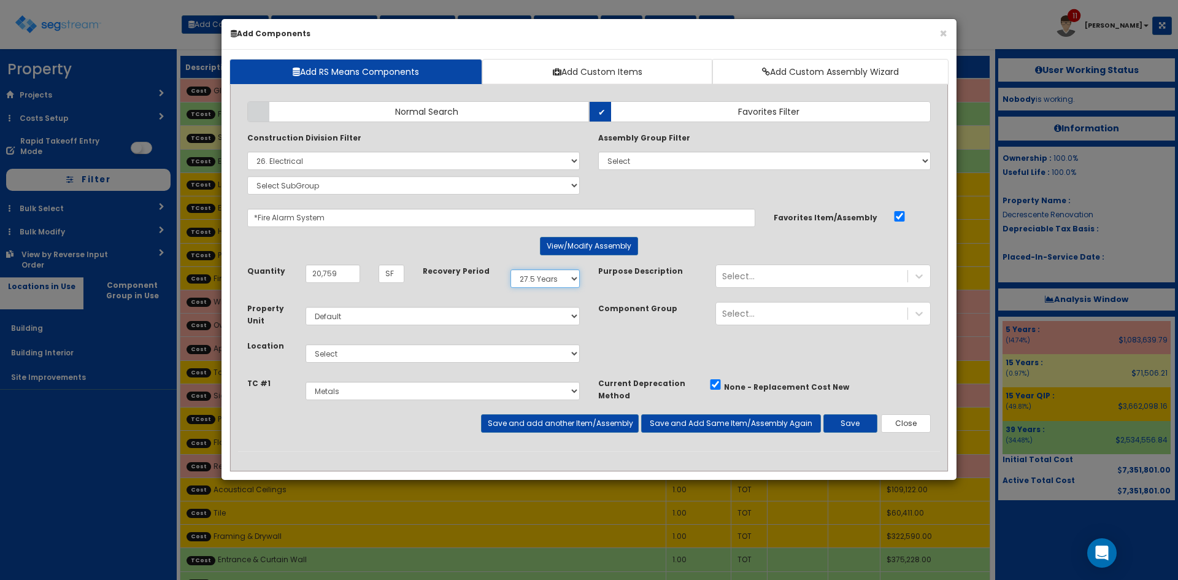
click at [554, 273] on select "Select 5 Years 7 Years 9 Years 10 Years 15 Years 15 Year QLI 15 Year QRP 15 Yea…" at bounding box center [544, 278] width 69 height 18
select select "39Y"
click at [510, 269] on select "Select 5 Years 7 Years 9 Years 10 Years 15 Years 15 Year QLI 15 Year QRP 15 Yea…" at bounding box center [544, 278] width 69 height 18
click at [411, 356] on select "Select Building Building Interior Site Improvements Add Additional Location" at bounding box center [443, 353] width 274 height 18
select select "6"
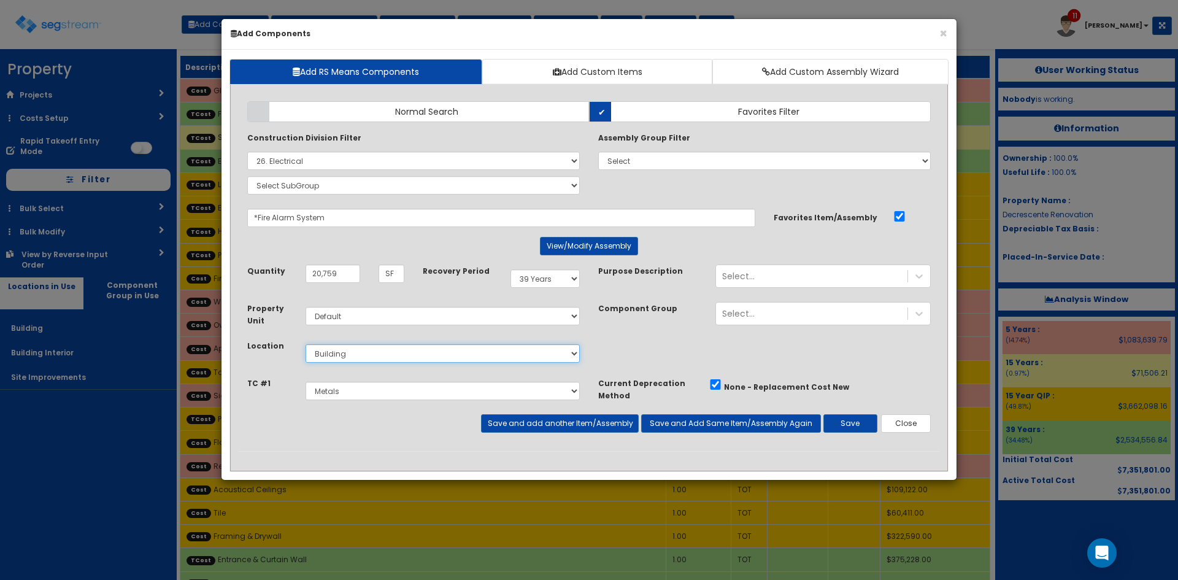
click at [306, 344] on select "Select Building Building Interior Site Improvements Add Additional Location" at bounding box center [443, 353] width 274 height 18
click at [553, 283] on select "Select 5 Years 7 Years 9 Years 10 Years 15 Years 15 Year QLI 15 Year QRP 15 Yea…" at bounding box center [544, 278] width 69 height 18
select select "15Y_1"
click at [510, 269] on select "Select 5 Years 7 Years 9 Years 10 Years 15 Years 15 Year QLI 15 Year QRP 15 Yea…" at bounding box center [544, 278] width 69 height 18
click at [404, 354] on select "Select Building Building Interior Site Improvements Add Additional Location" at bounding box center [443, 353] width 274 height 18
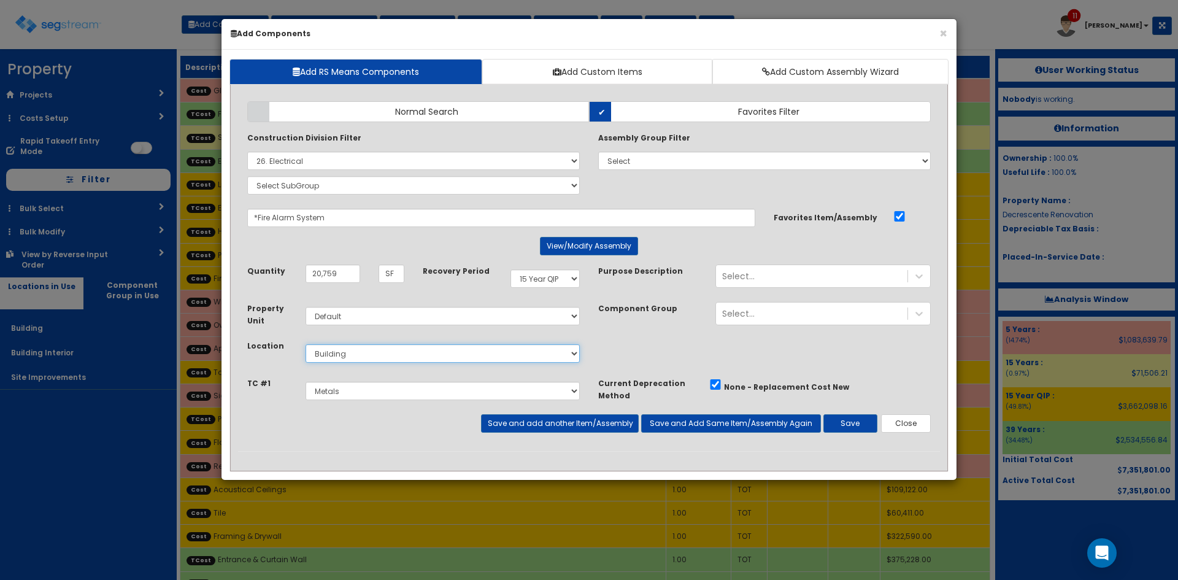
select select "7"
click at [306, 344] on select "Select Building Building Interior Site Improvements Add Additional Location" at bounding box center [443, 353] width 274 height 18
click at [610, 424] on button "Save and add another Item/Assembly" at bounding box center [559, 423] width 157 height 18
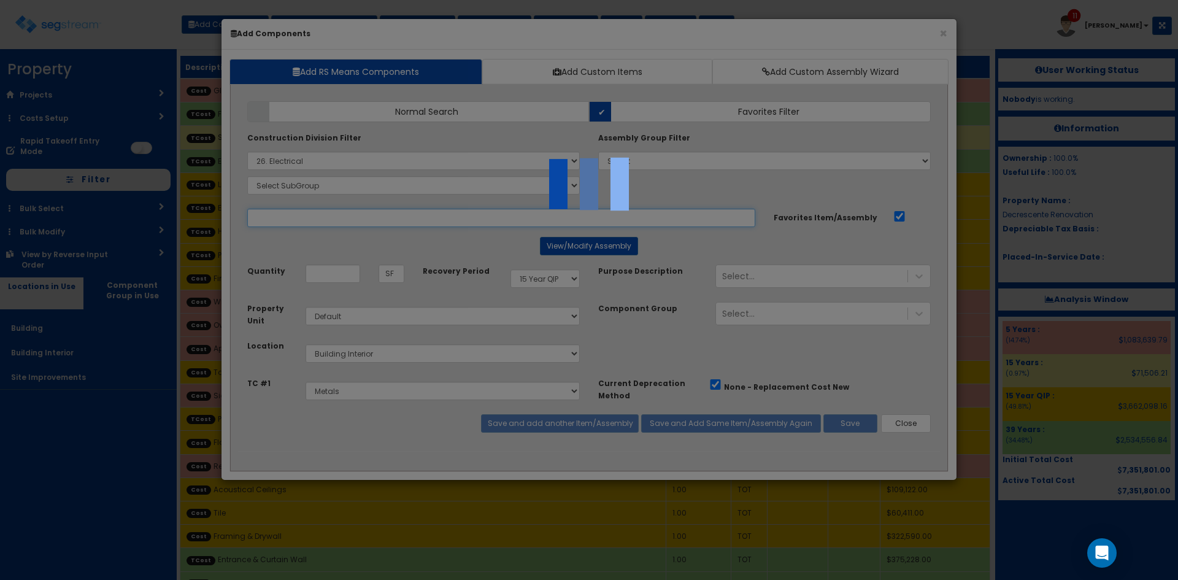
select select "5267491"
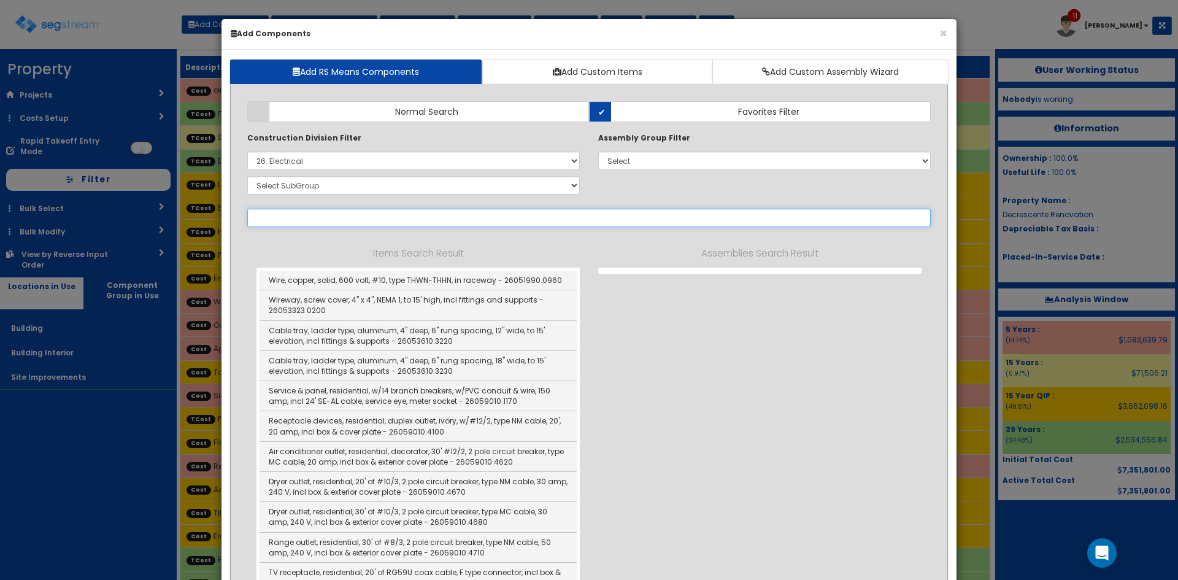
click at [379, 217] on input "text" at bounding box center [589, 218] width 684 height 18
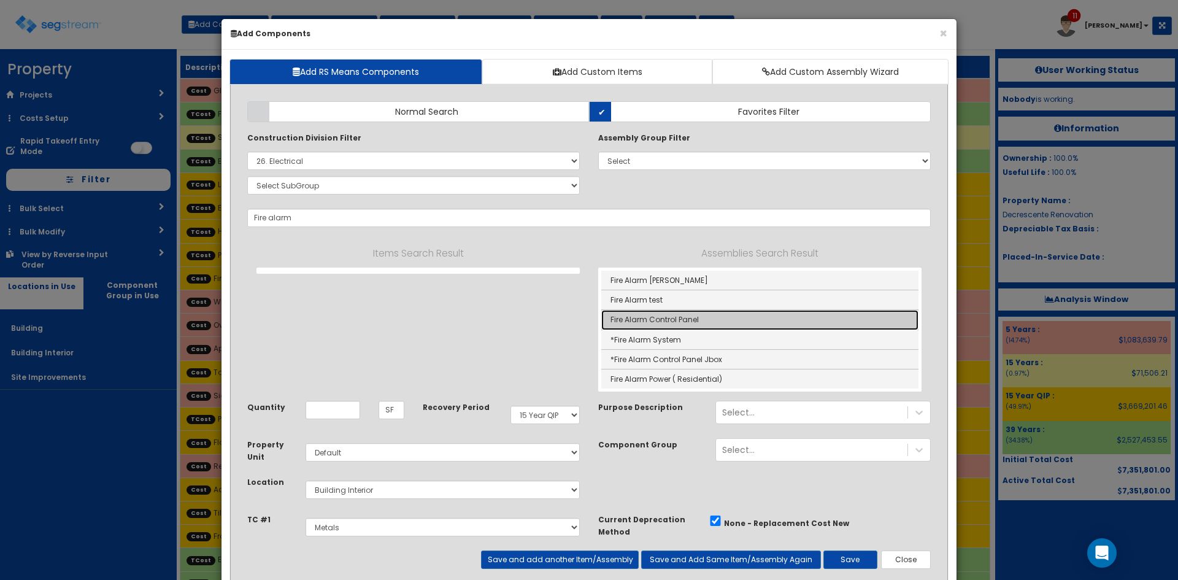
click at [705, 326] on link "Fire Alarm Control Panel" at bounding box center [759, 320] width 317 height 20
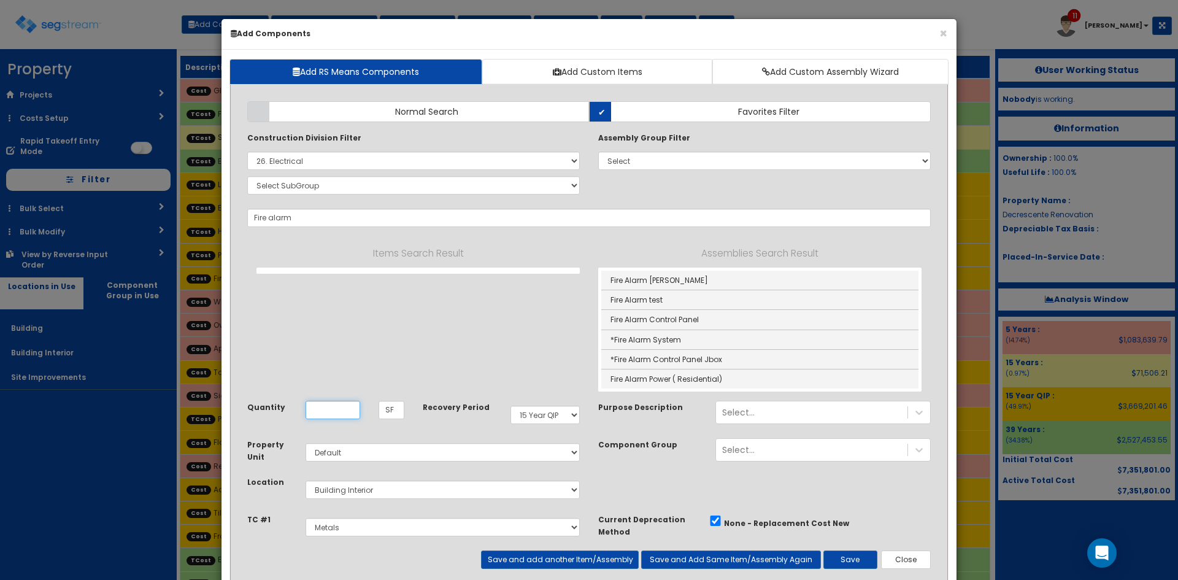
type input "Fire Alarm Control Panel"
type input "EA"
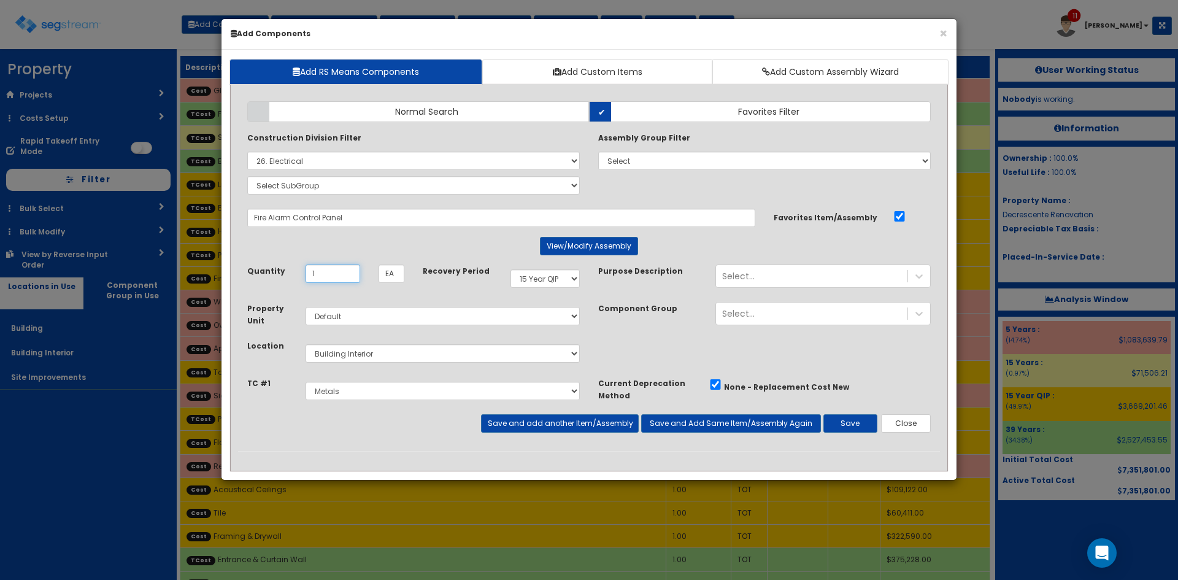
type input "1"
click at [517, 396] on select "Select Metals Architectural Woodwork Doors Frames & Hardware Entrance & Curtain…" at bounding box center [443, 391] width 274 height 18
select select "5267514"
click at [306, 382] on select "Select Metals Architectural Woodwork Doors Frames & Hardware Entrance & Curtain…" at bounding box center [443, 391] width 274 height 18
click at [570, 422] on button "Save and add another Item/Assembly" at bounding box center [559, 423] width 157 height 18
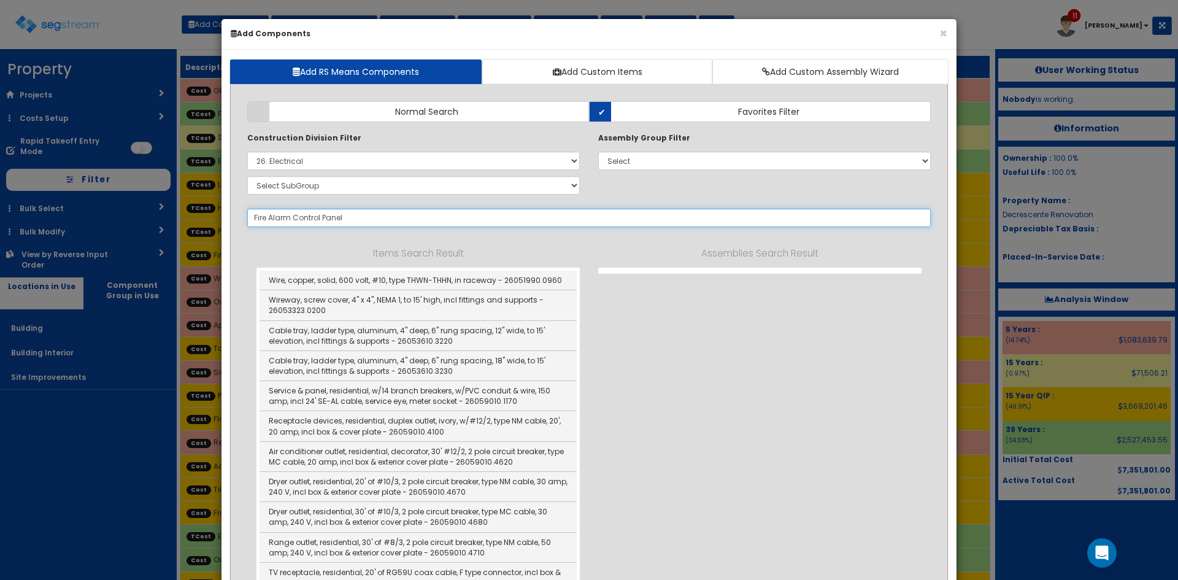
select select "5267514"
click at [944, 34] on button "×" at bounding box center [943, 33] width 8 height 13
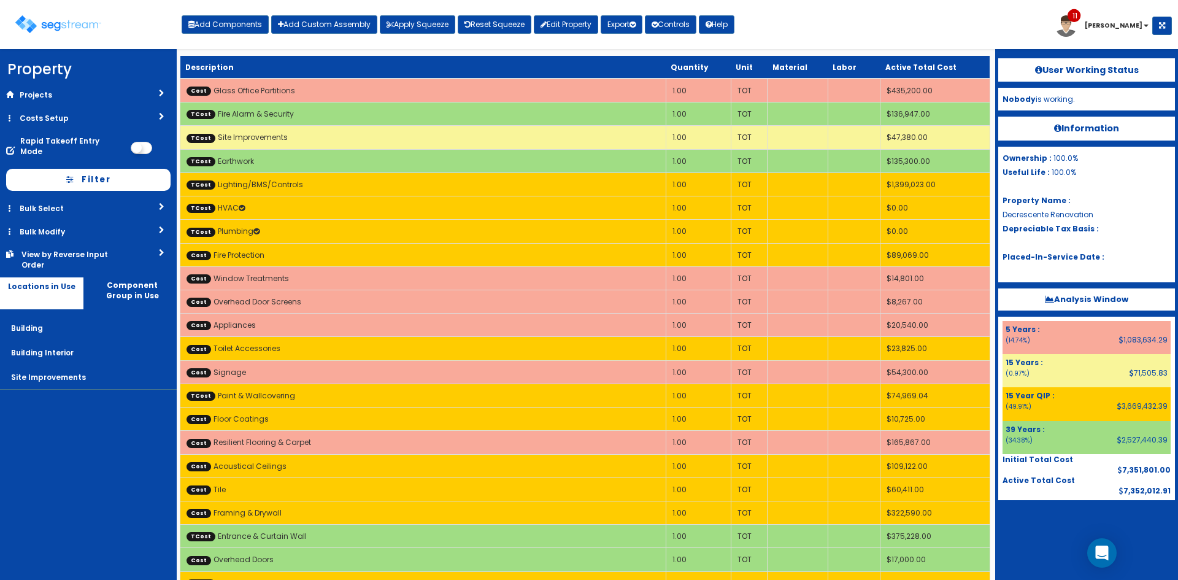
click at [942, 36] on div "Toggle navigation Add Components Add Custom Assembly Apply Squeeze Reset Squeez…" at bounding box center [589, 29] width 1166 height 40
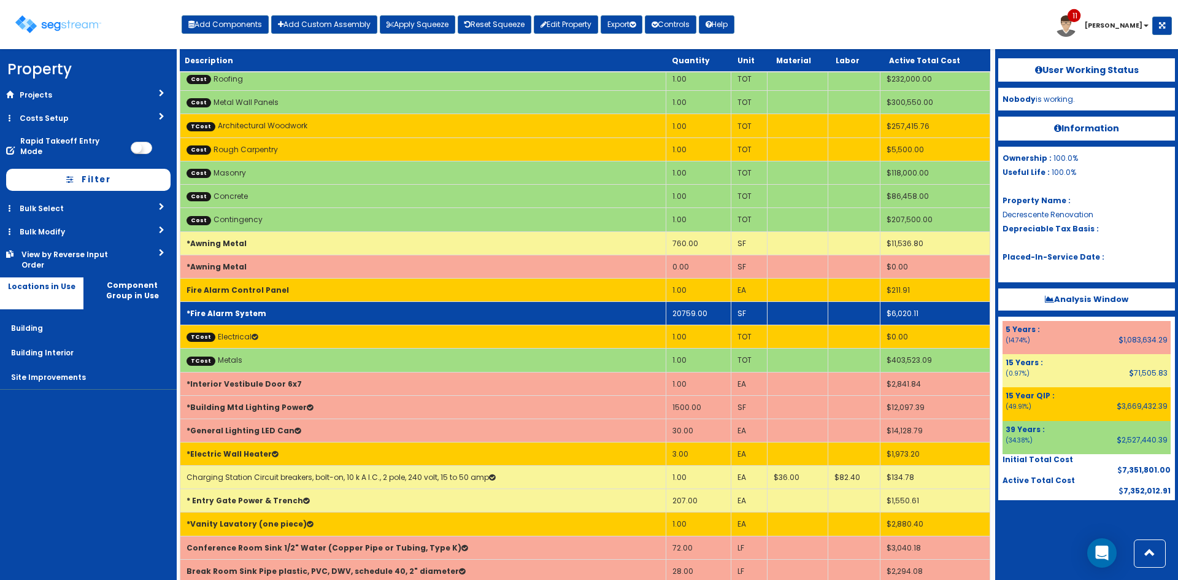
click at [275, 316] on td "*Fire Alarm System" at bounding box center [423, 312] width 486 height 23
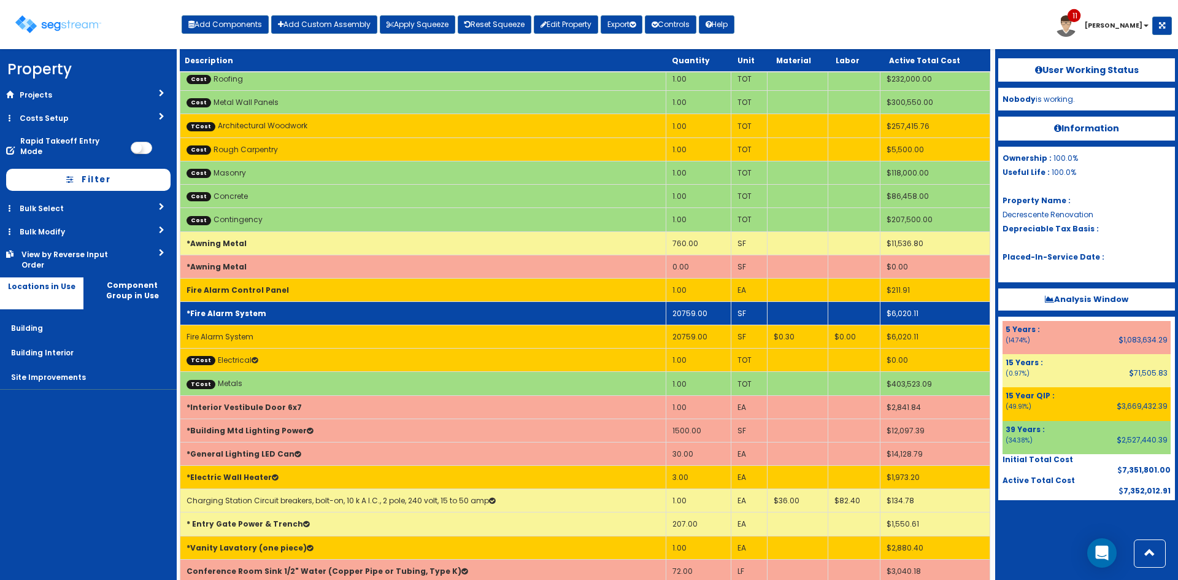
click at [275, 316] on td "*Fire Alarm System" at bounding box center [423, 312] width 486 height 23
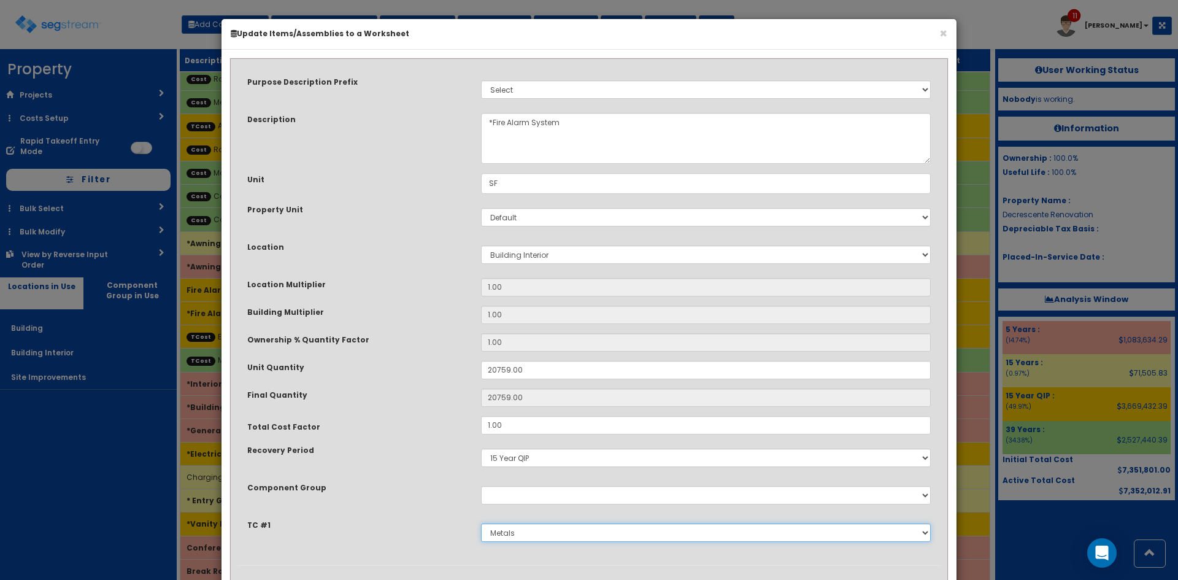
click at [523, 535] on select "Select Metals Architectural Woodwork Doors Frames & Hardware Entrance & Curtain…" at bounding box center [706, 532] width 450 height 18
select select "5267518"
click at [481, 523] on select "Select Metals Architectural Woodwork Doors Frames & Hardware Entrance & Curtain…" at bounding box center [706, 532] width 450 height 18
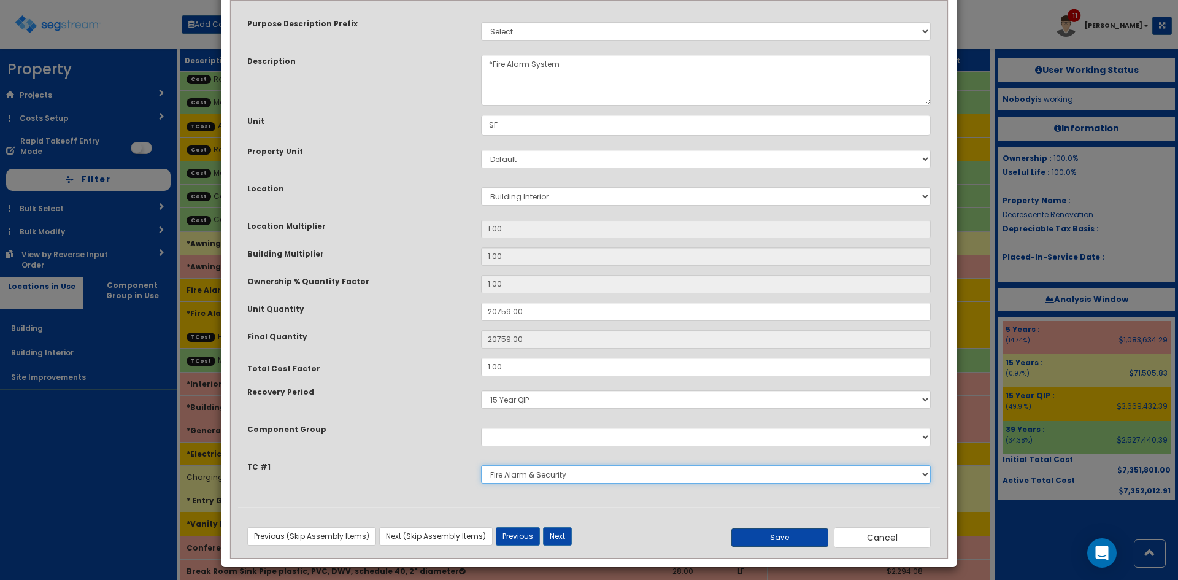
scroll to position [64, 0]
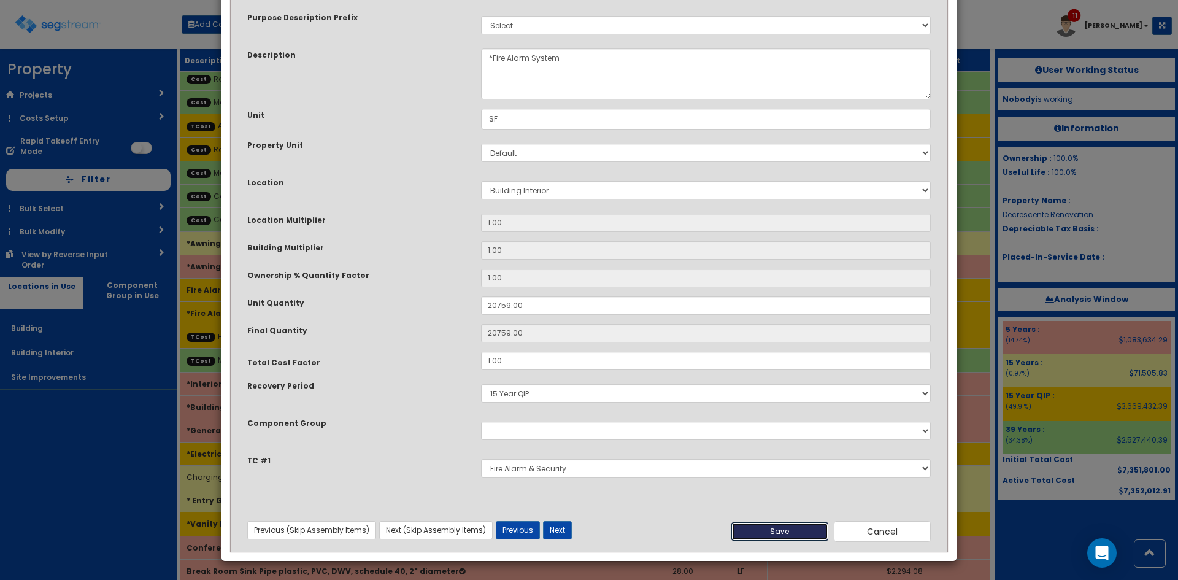
drag, startPoint x: 757, startPoint y: 523, endPoint x: 778, endPoint y: 504, distance: 28.2
click at [758, 523] on button "Save" at bounding box center [779, 531] width 97 height 18
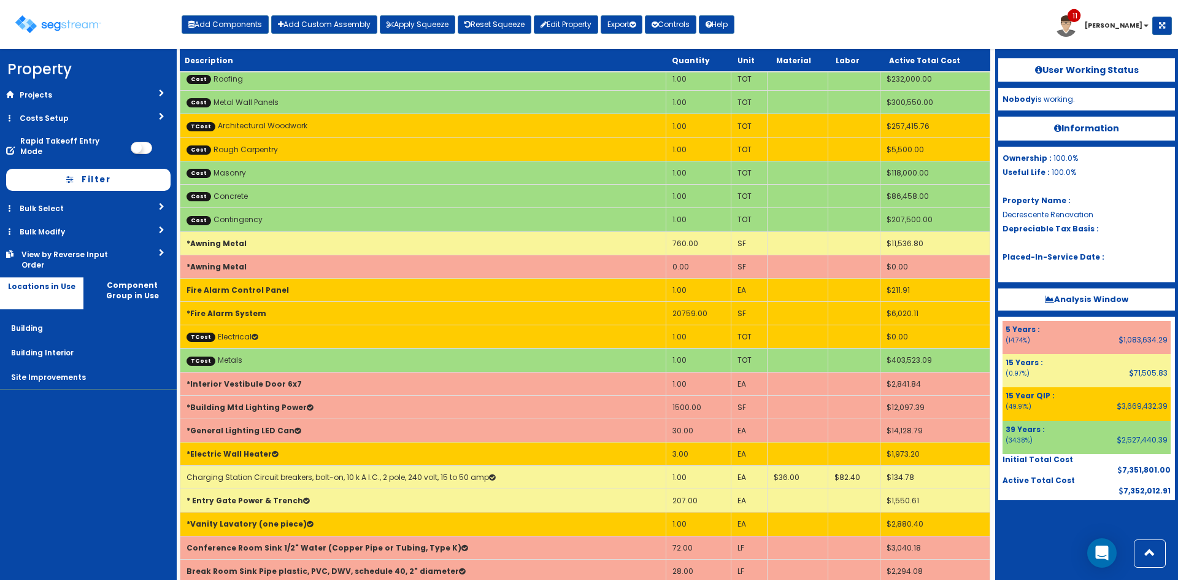
scroll to position [1371, 0]
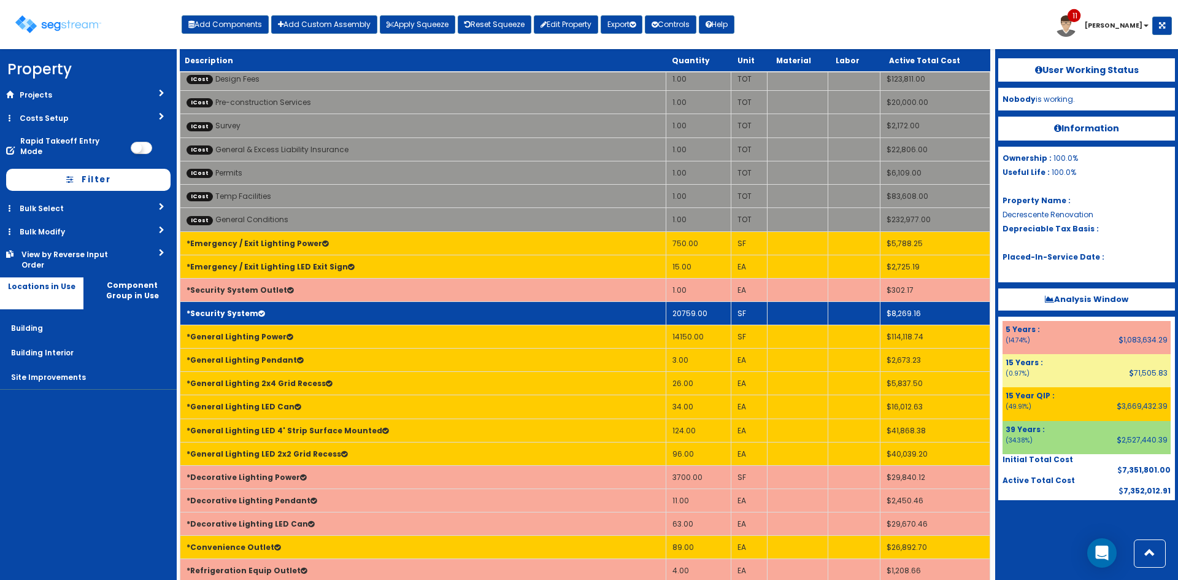
click at [368, 313] on td "*Security System" at bounding box center [423, 312] width 486 height 23
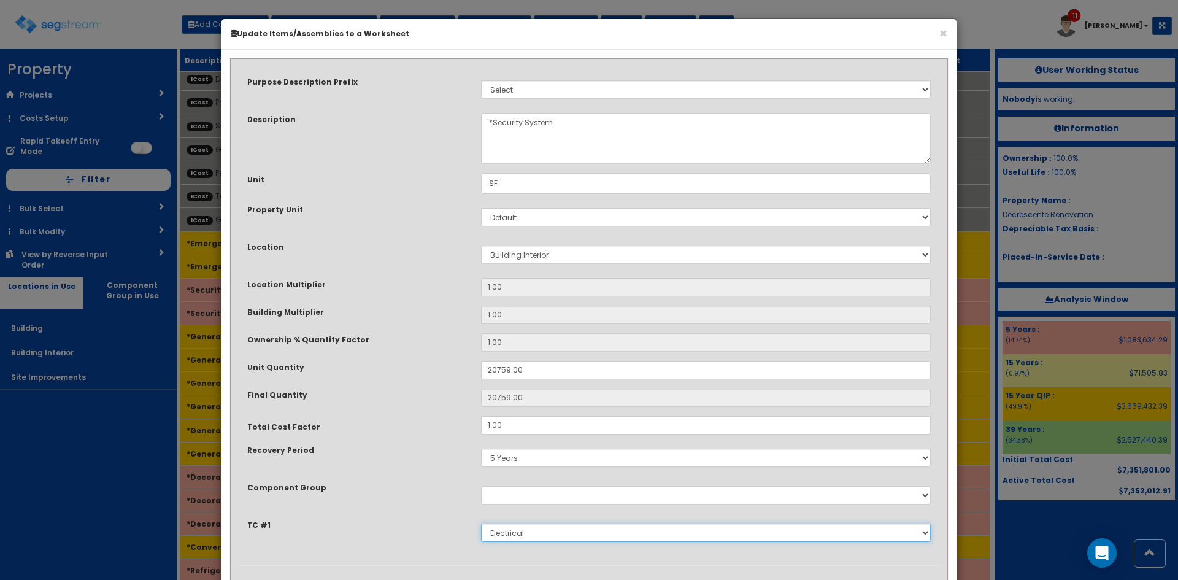
click at [546, 540] on select "Select Metals Architectural Woodwork Doors Frames & Hardware Entrance & Curtain…" at bounding box center [706, 532] width 450 height 18
select select "5267518"
click at [481, 523] on select "Select Metals Architectural Woodwork Doors Frames & Hardware Entrance & Curtain…" at bounding box center [706, 532] width 450 height 18
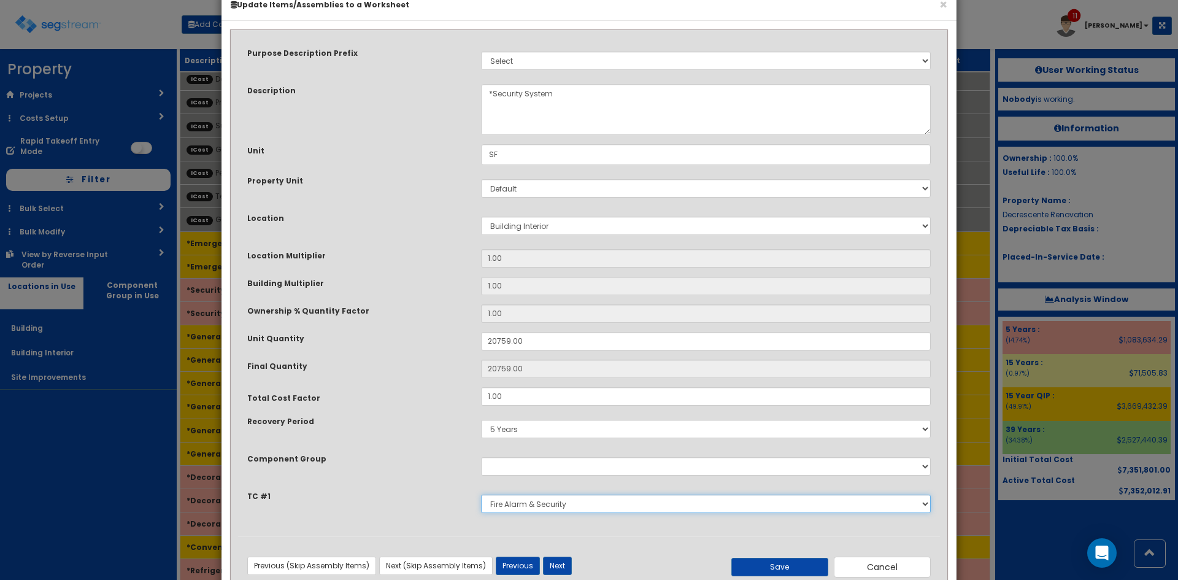
scroll to position [64, 0]
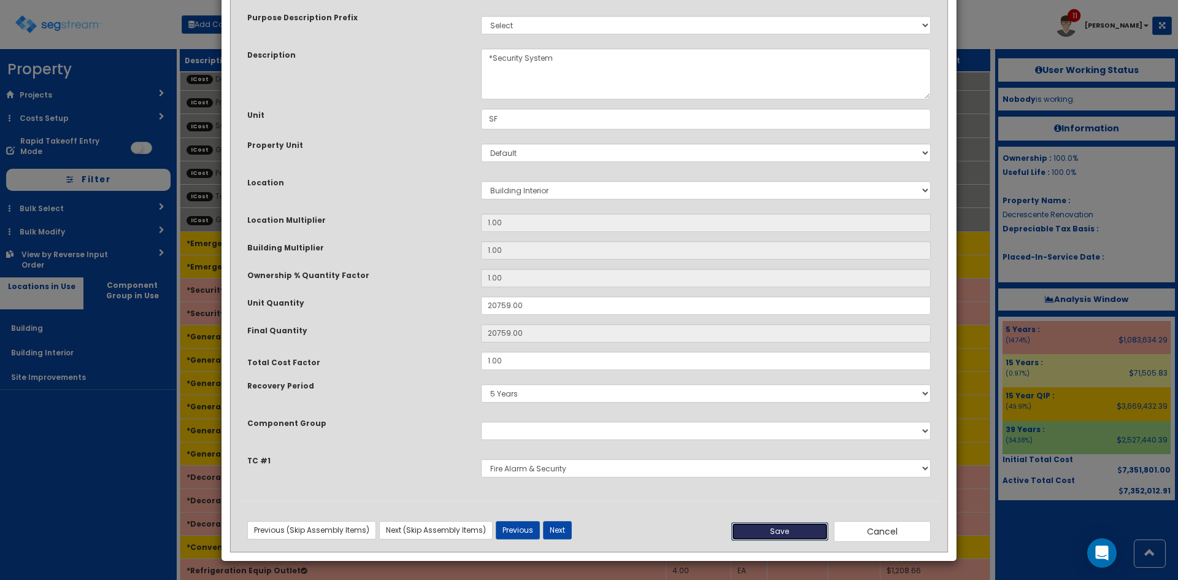
click at [742, 538] on button "Save" at bounding box center [779, 531] width 97 height 18
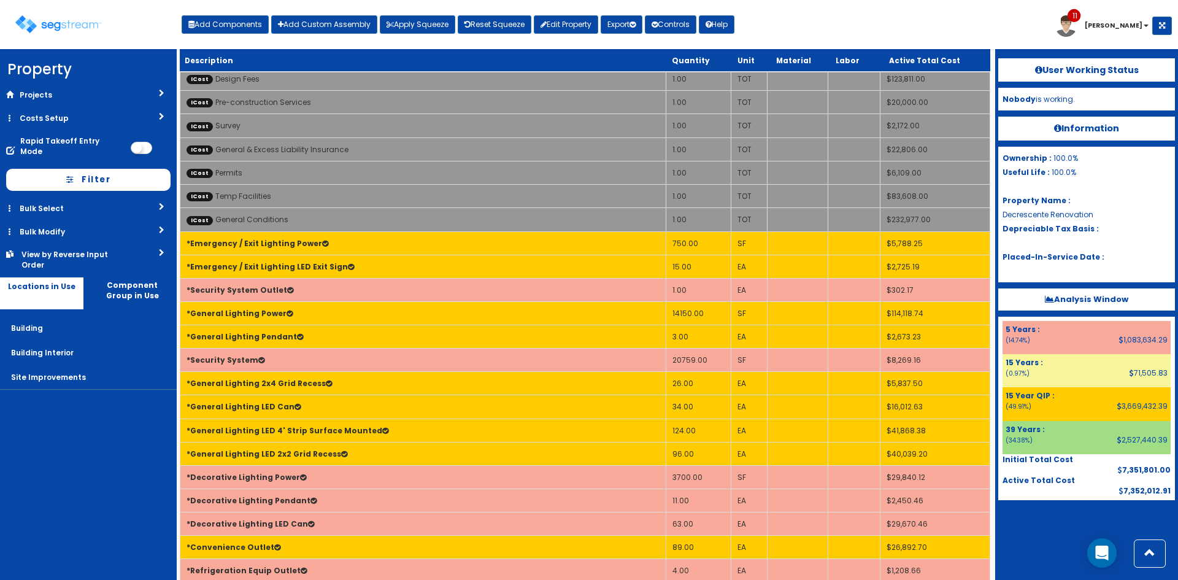
click at [1053, 530] on div at bounding box center [1086, 530] width 177 height 61
click at [485, 24] on link "Reset Squeeze" at bounding box center [495, 24] width 74 height 18
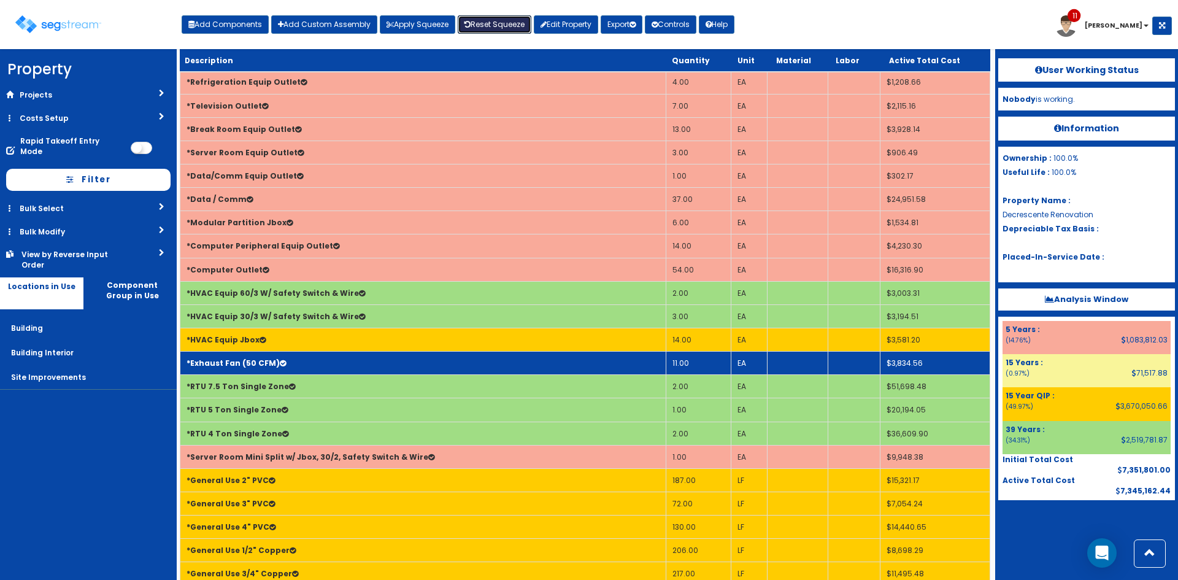
scroll to position [1862, 0]
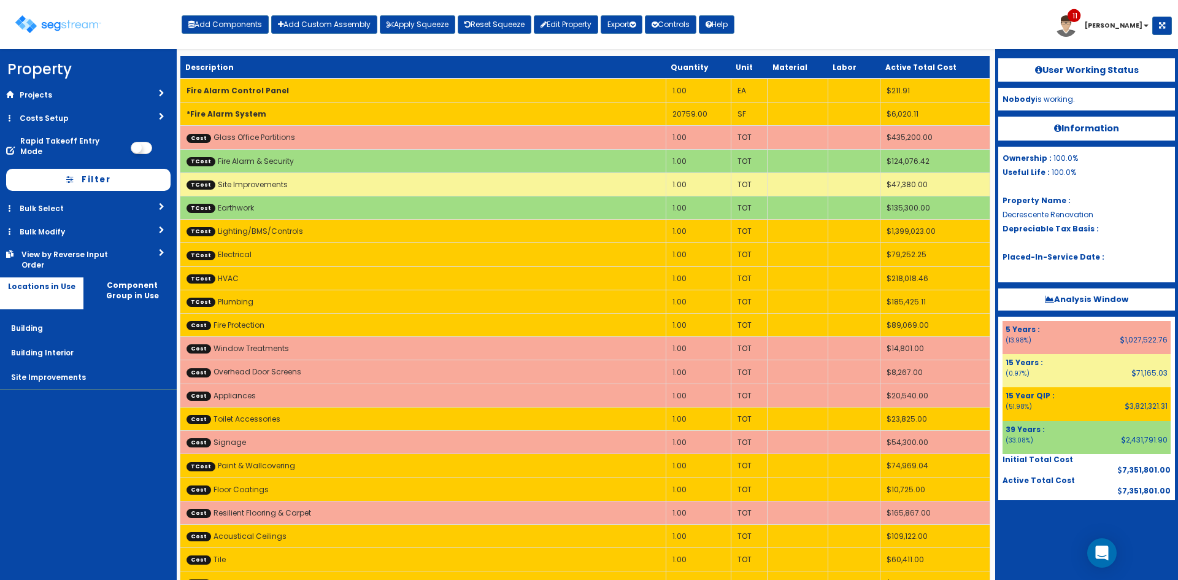
scroll to position [1394, 0]
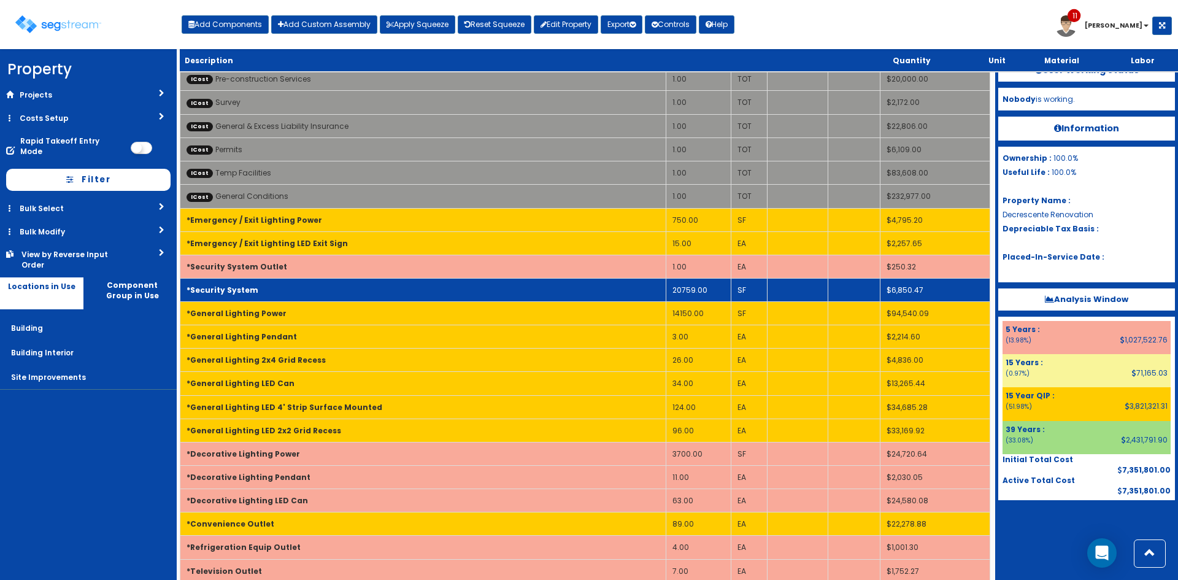
click at [455, 293] on td "*Security System" at bounding box center [423, 289] width 486 height 23
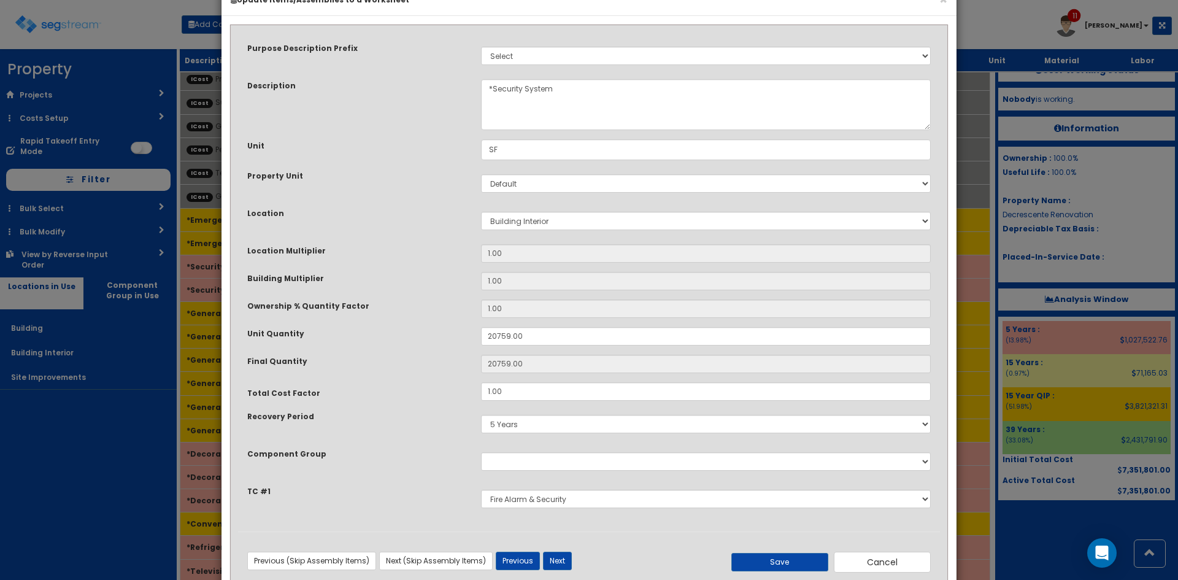
scroll to position [64, 0]
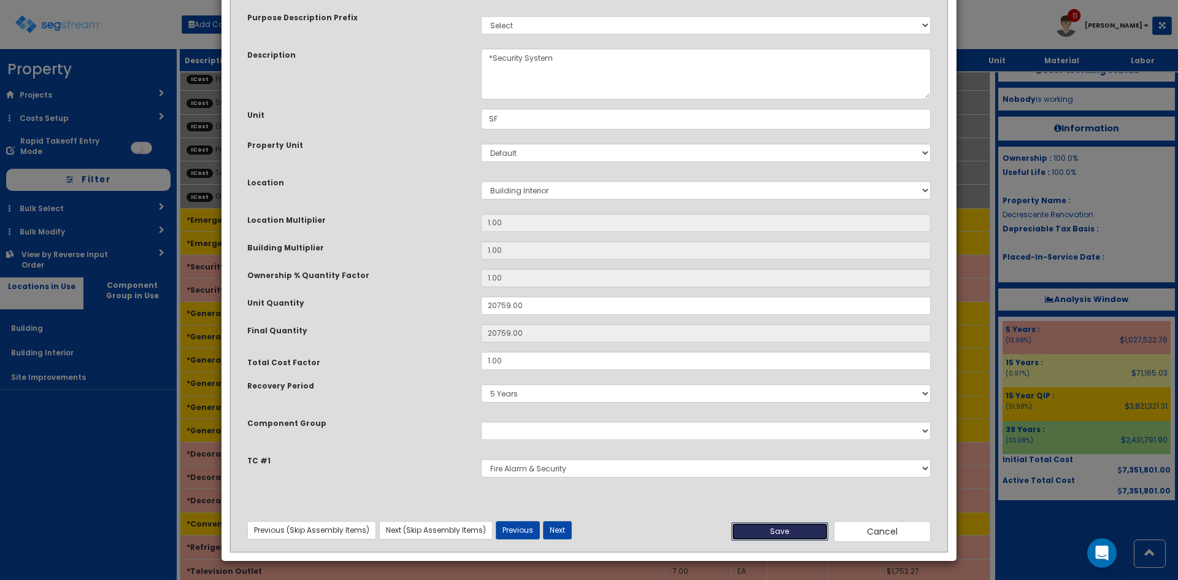
click at [783, 531] on button "Save" at bounding box center [779, 531] width 97 height 18
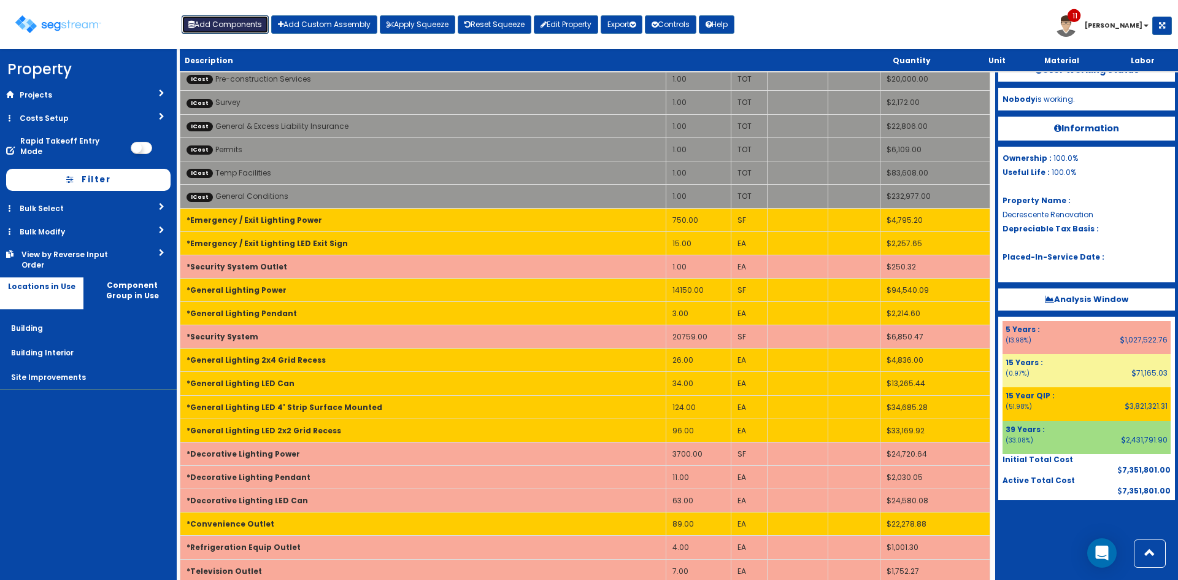
click at [214, 28] on button "Add Components" at bounding box center [225, 24] width 87 height 18
select select "26000000"
select select "15Y_1"
select select "default"
select select "7"
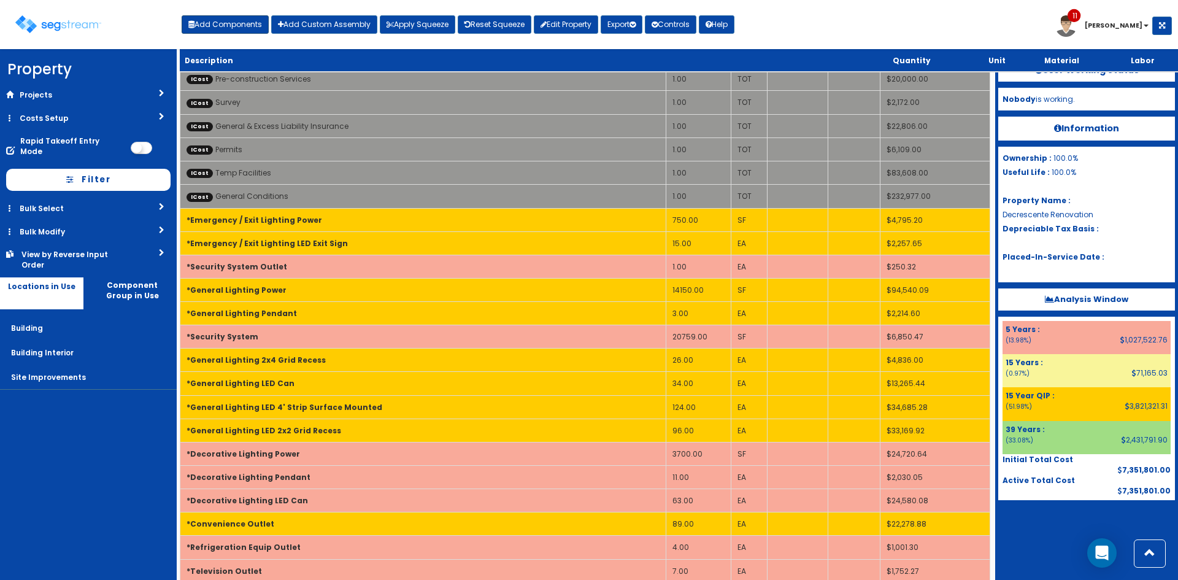
select select "5267514"
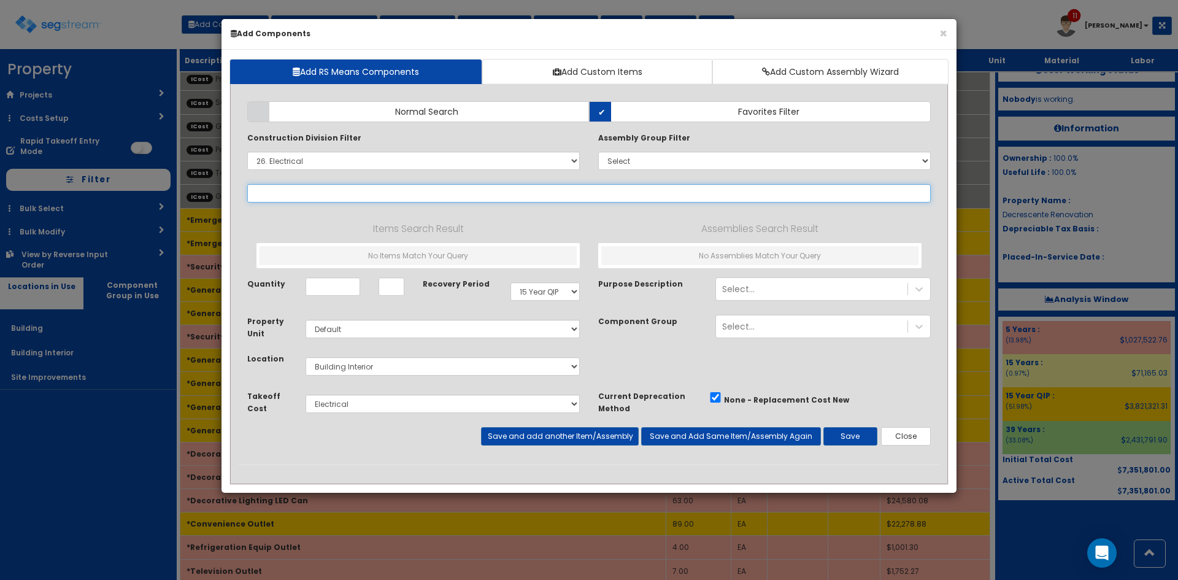
select select
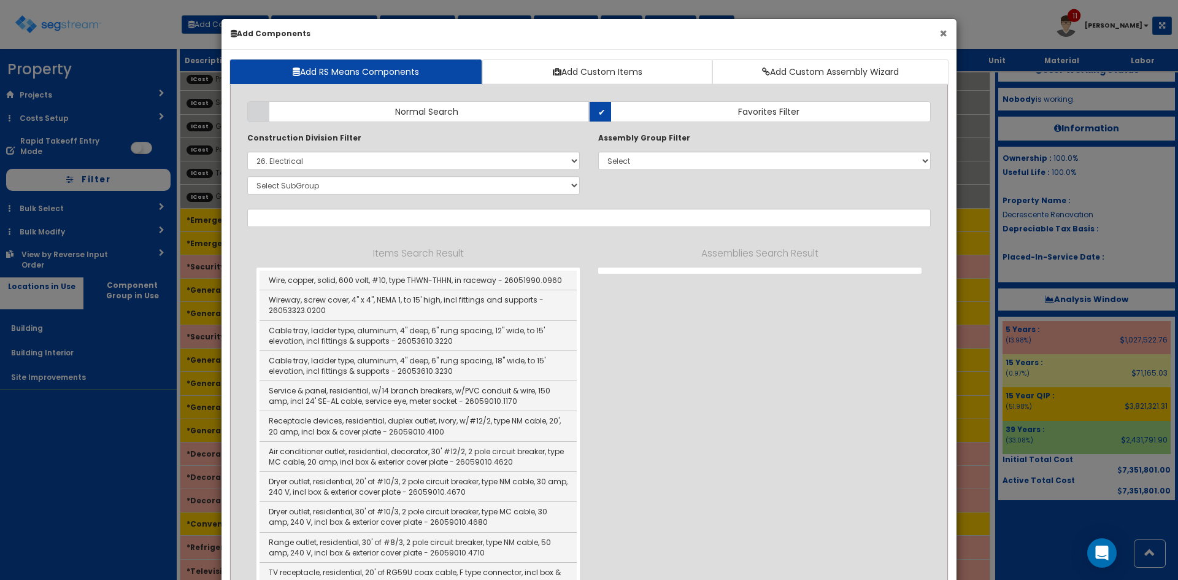
drag, startPoint x: 932, startPoint y: 34, endPoint x: 945, endPoint y: 35, distance: 12.9
click at [933, 35] on h6 "Add Components" at bounding box center [589, 33] width 717 height 10
click at [945, 35] on button "×" at bounding box center [943, 33] width 8 height 13
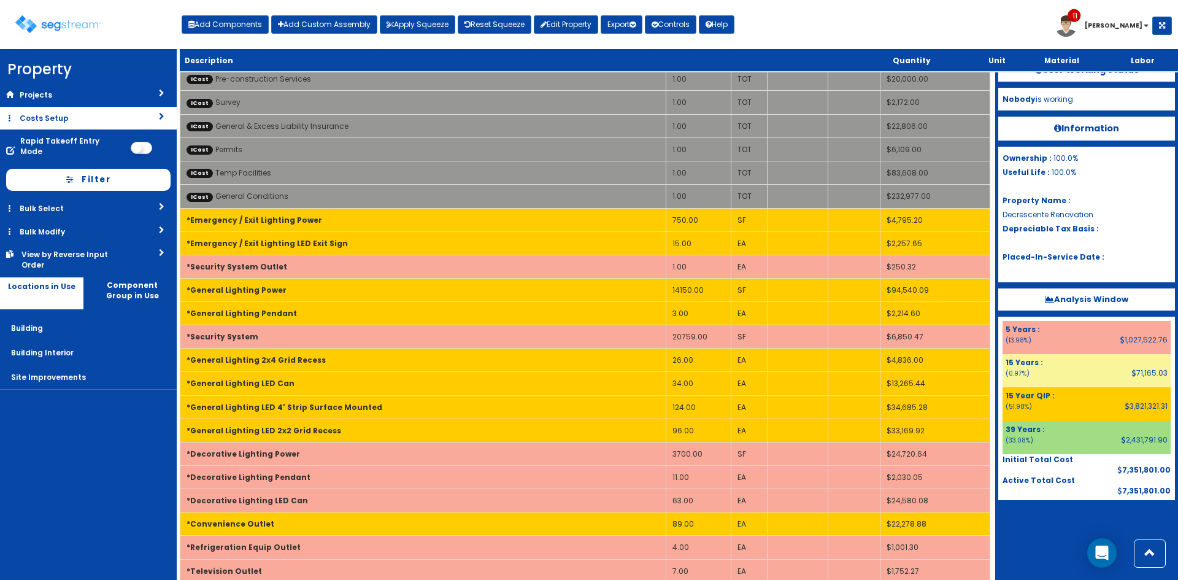
click at [102, 124] on link "Costs Setup" at bounding box center [88, 118] width 177 height 23
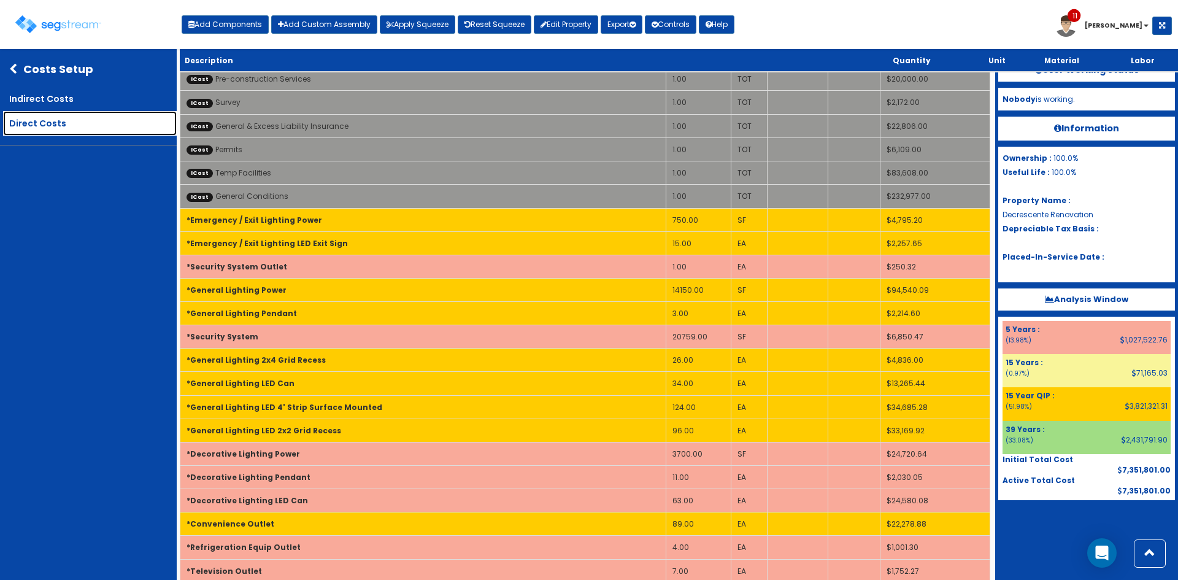
click at [56, 126] on link "Direct Costs" at bounding box center [90, 123] width 174 height 25
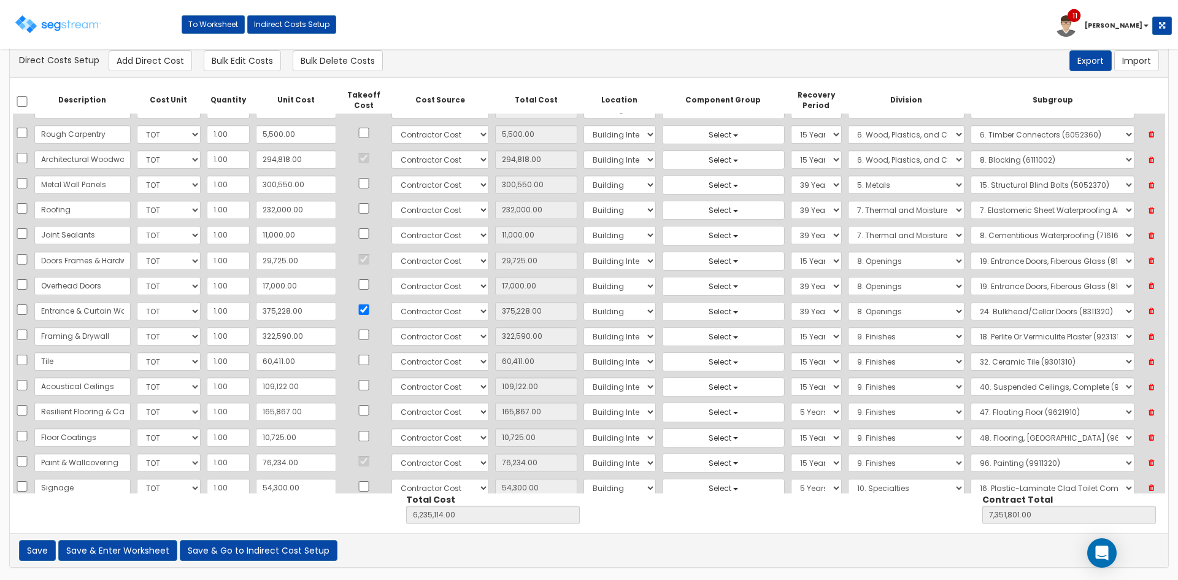
scroll to position [93, 0]
click at [358, 338] on input "checkbox" at bounding box center [364, 336] width 12 height 10
checkbox input "true"
click at [121, 544] on button "Save & Enter Worksheet" at bounding box center [117, 550] width 119 height 21
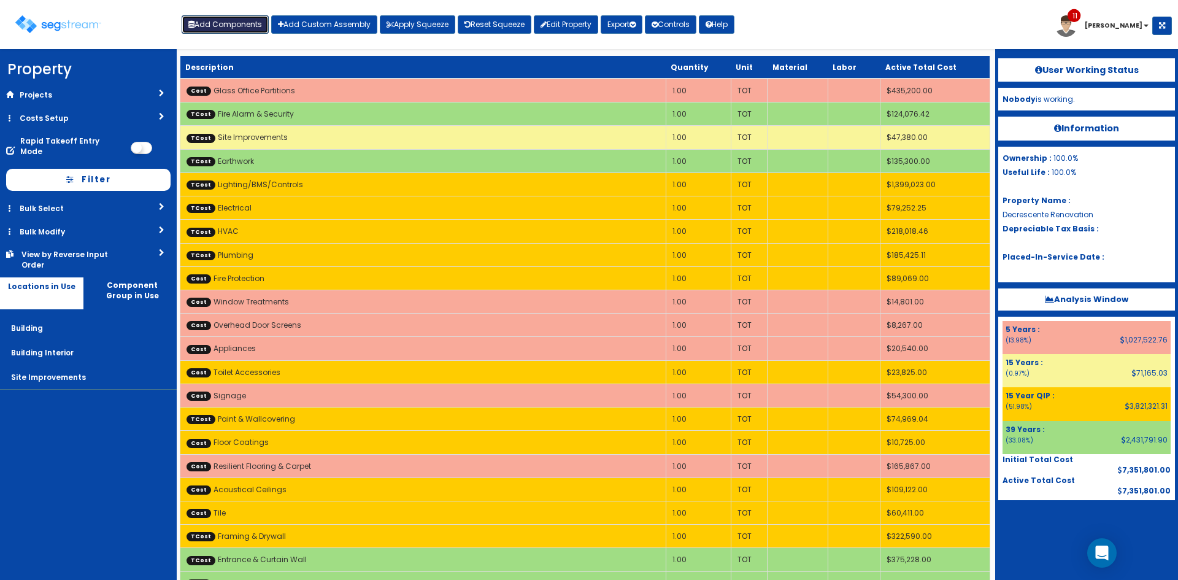
click at [220, 23] on button "Add Components" at bounding box center [225, 24] width 87 height 18
select select "26000000"
select select "15Y_1"
select select "default"
select select "7"
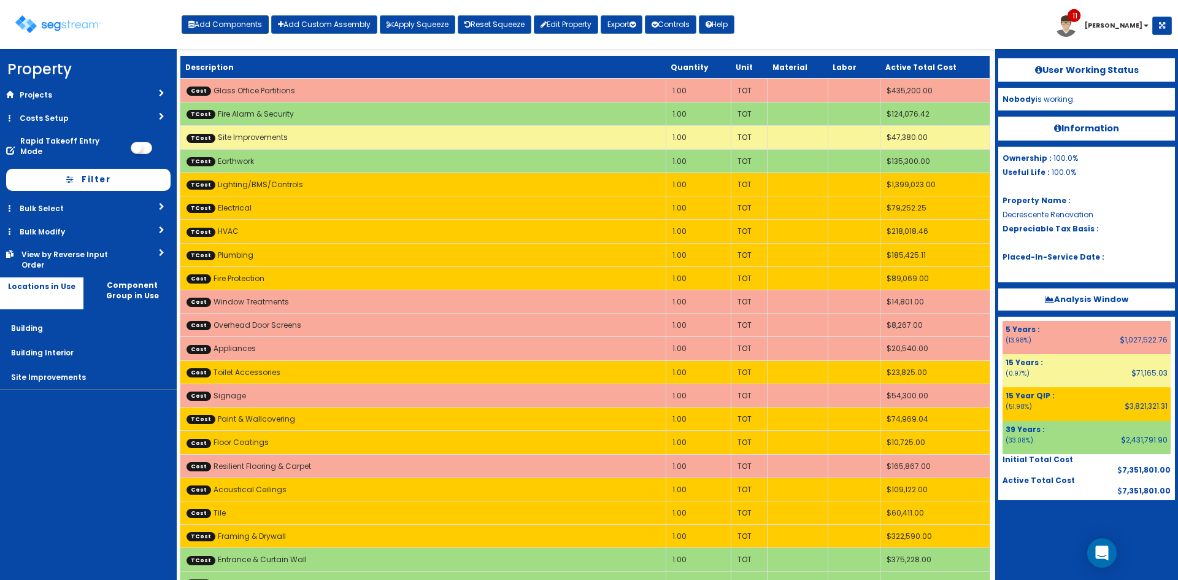
select select "5267514"
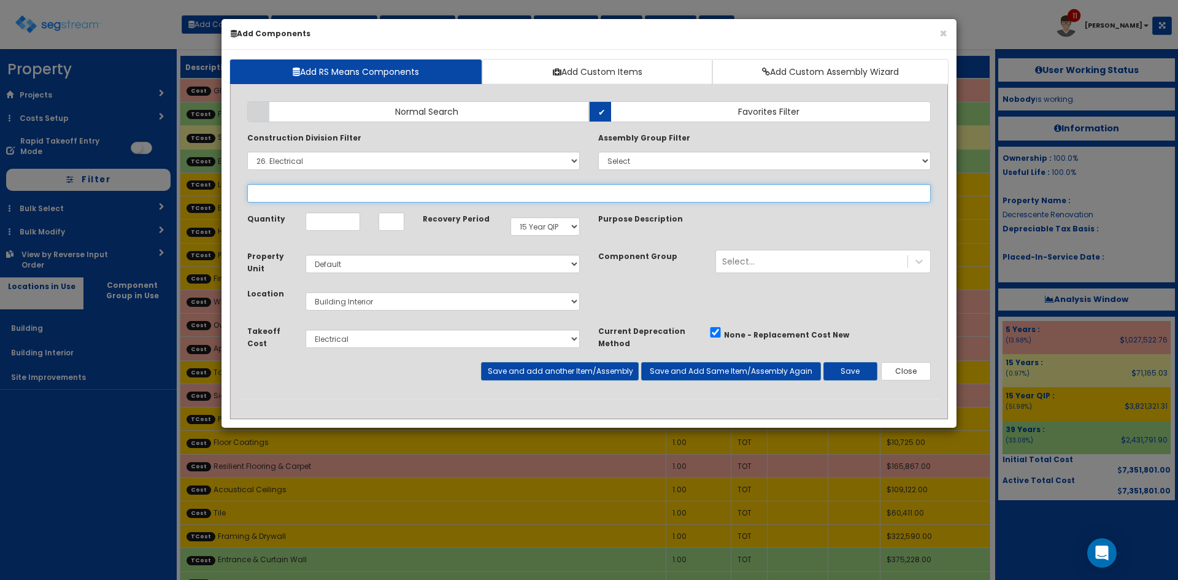
select select
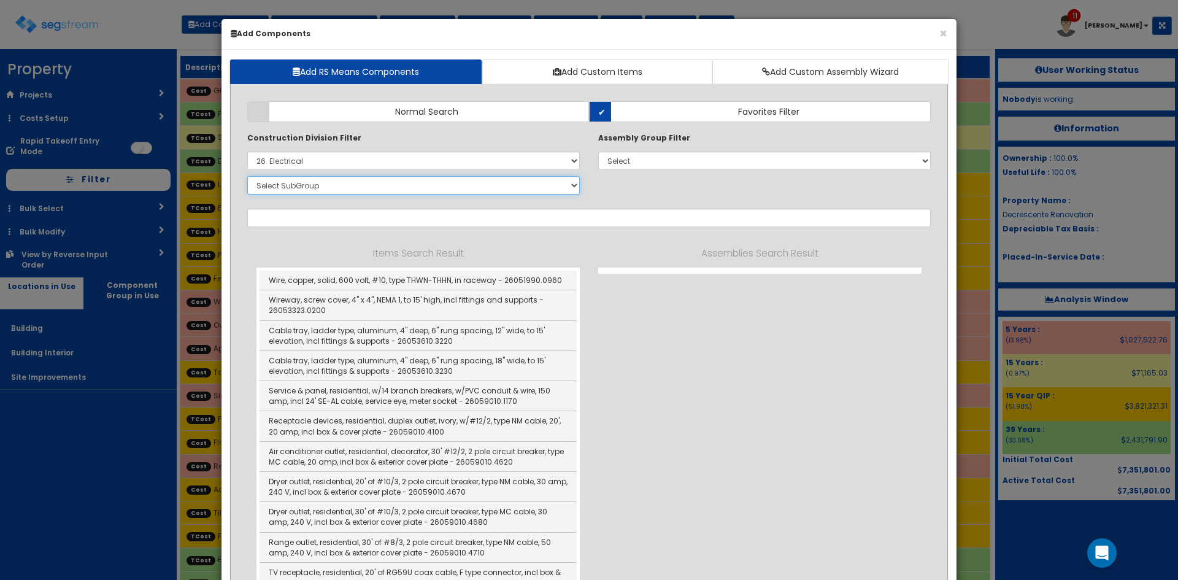
click at [299, 192] on select "Select SubGroup 1. Electrical Demolition (26050510) 2. Medium-Voltage, Single C…" at bounding box center [413, 185] width 333 height 18
drag, startPoint x: 634, startPoint y: 182, endPoint x: 596, endPoint y: 198, distance: 41.5
click at [632, 183] on div "Construction Division Filter Select 0. Custom Item 1. General Requirements 2. E…" at bounding box center [589, 165] width 702 height 68
click at [537, 210] on input "text" at bounding box center [589, 218] width 684 height 18
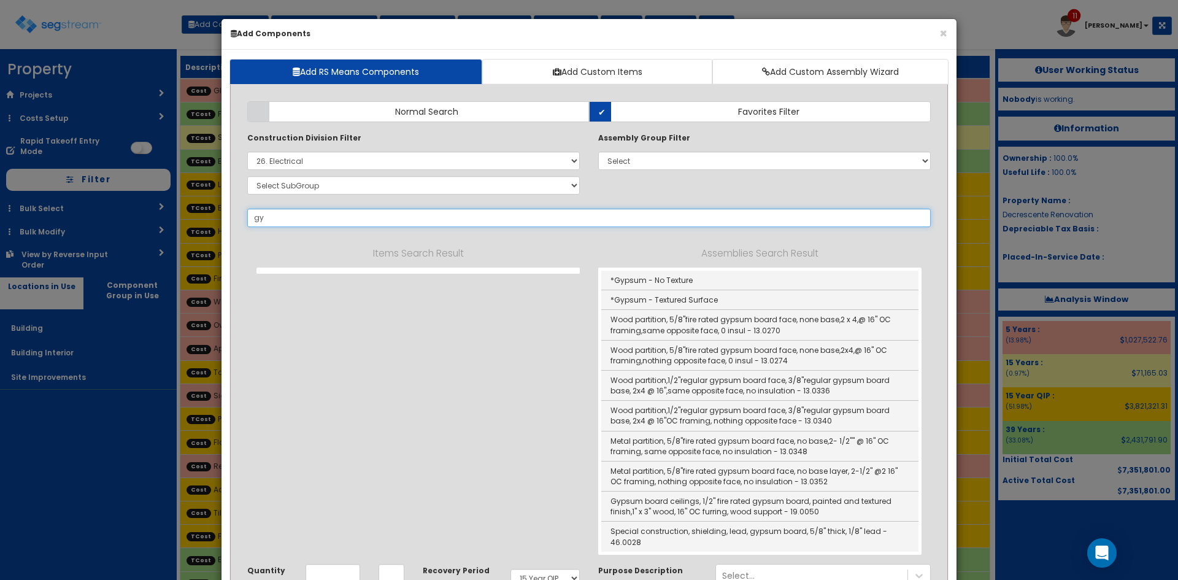
type input "g"
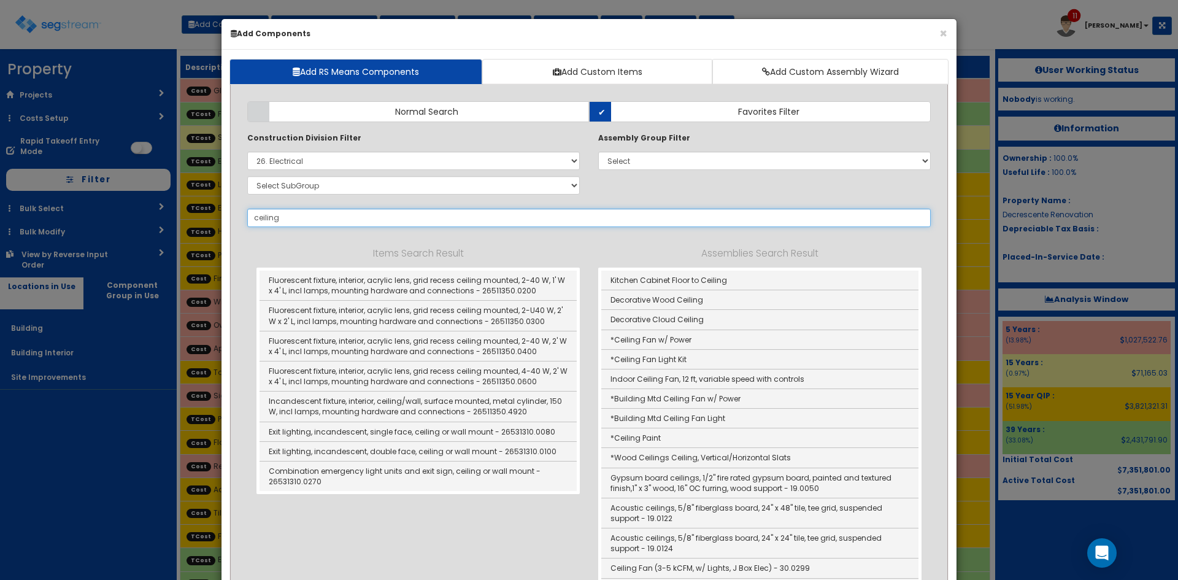
drag, startPoint x: 287, startPoint y: 218, endPoint x: 224, endPoint y: 222, distance: 63.3
click at [224, 222] on div "Add RS Means Components Add Custom Items Add Custom Assembly Wizard Add Items A…" at bounding box center [588, 443] width 735 height 786
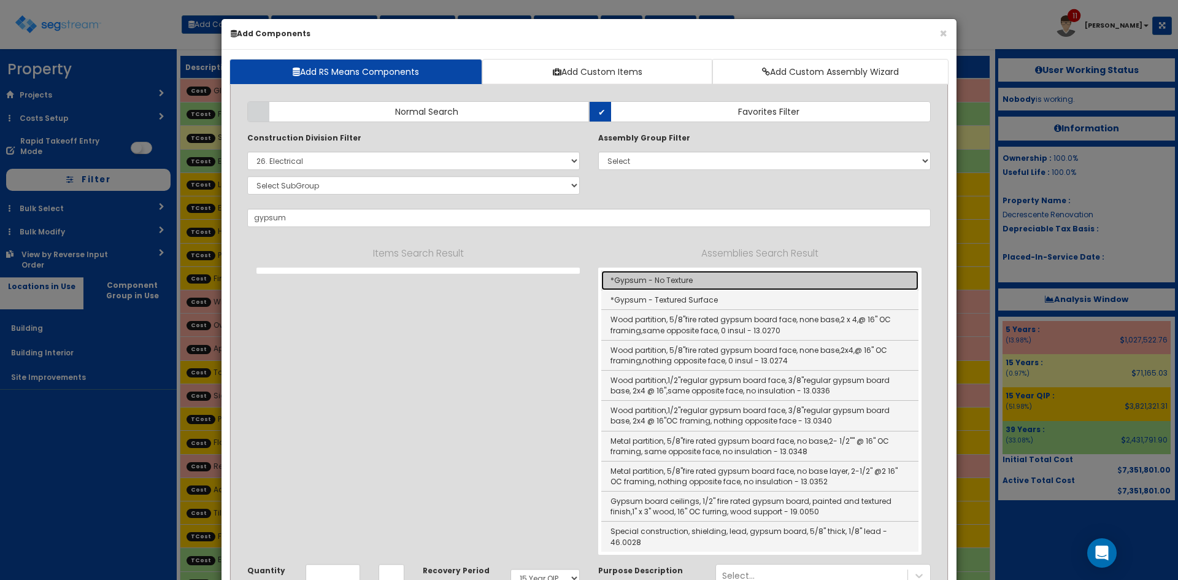
click at [676, 284] on link "*Gypsum - No Texture" at bounding box center [759, 281] width 317 height 20
type input "*Gypsum - No Texture"
type input "SF"
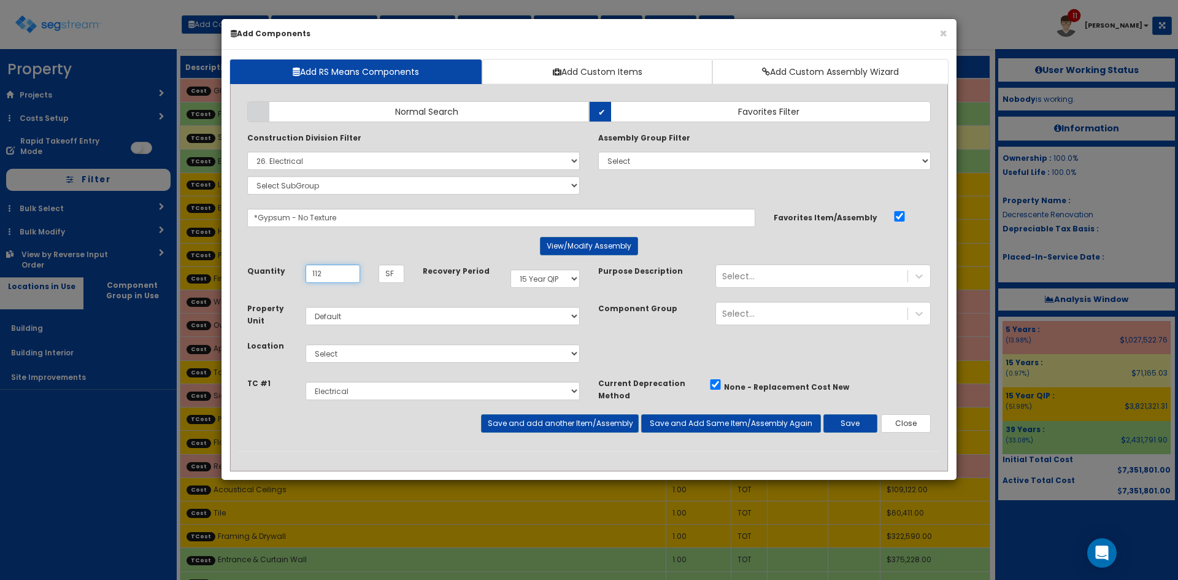
type input "112"
click at [573, 283] on select "Select 5 Years 7 Years 9 Years 10 Years 15 Years 15 Year QLI 15 Year QRP 15 Yea…" at bounding box center [544, 278] width 69 height 18
select select "39Y"
click at [510, 269] on select "Select 5 Years 7 Years 9 Years 10 Years 15 Years 15 Year QLI 15 Year QRP 15 Yea…" at bounding box center [544, 278] width 69 height 18
click at [394, 360] on select "Select Building Building Interior Site Improvements Add Additional Location" at bounding box center [443, 353] width 274 height 18
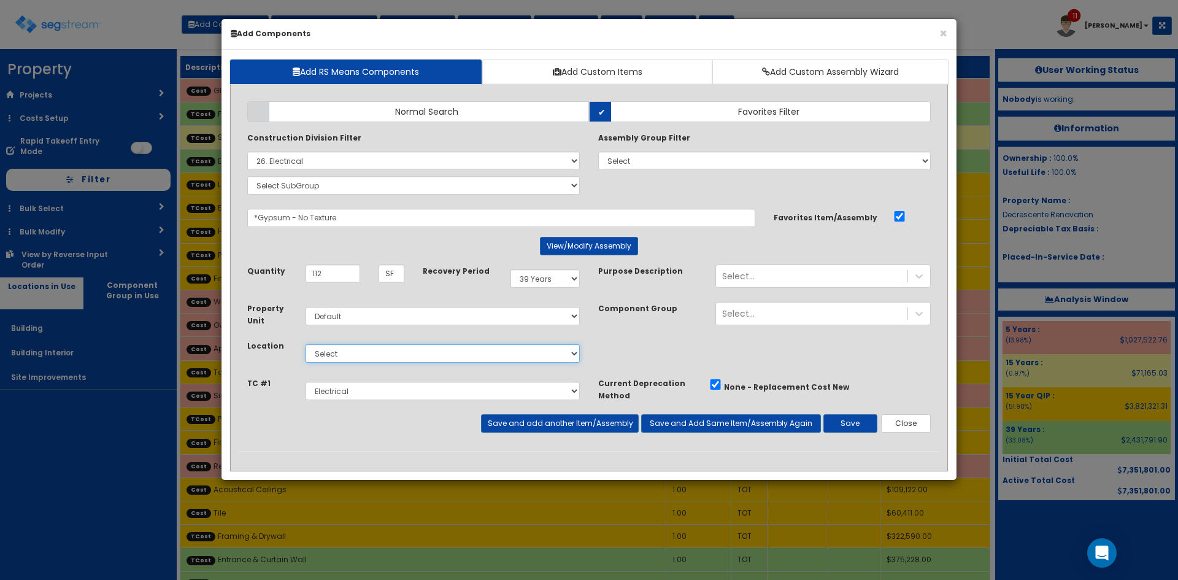
select select "7"
click at [306, 344] on select "Select Building Building Interior Site Improvements Add Additional Location" at bounding box center [443, 353] width 274 height 18
click at [369, 390] on select "Select Metals Architectural Woodwork Doors Frames & Hardware Entrance & Curtain…" at bounding box center [443, 391] width 274 height 18
select select "5267500"
click at [306, 382] on select "Select Metals Architectural Woodwork Doors Frames & Hardware Entrance & Curtain…" at bounding box center [443, 391] width 274 height 18
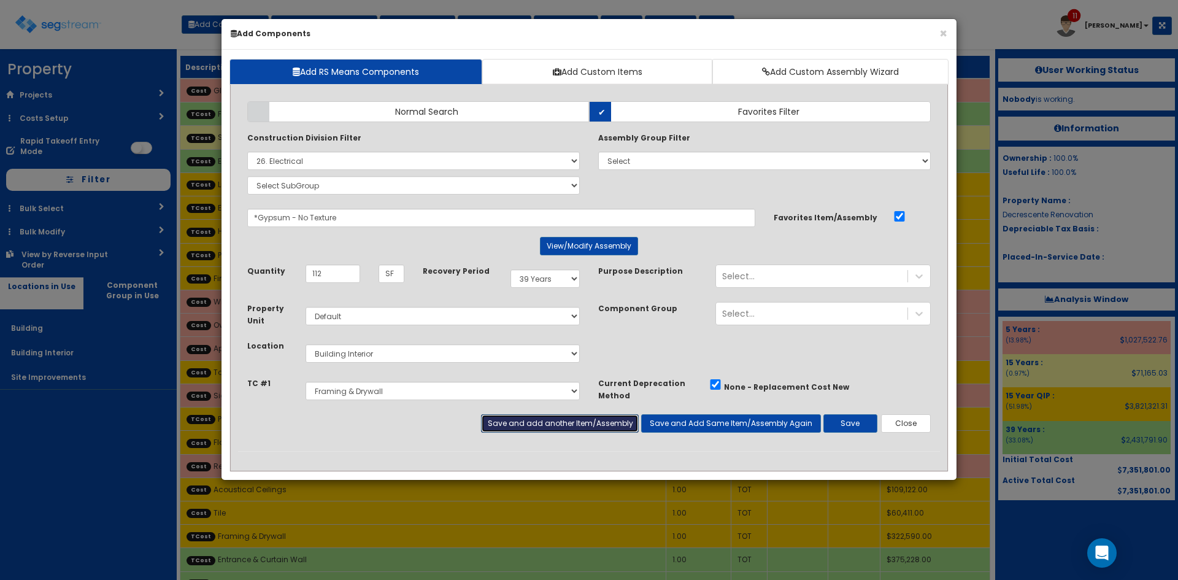
click at [572, 424] on button "Save and add another Item/Assembly" at bounding box center [559, 423] width 157 height 18
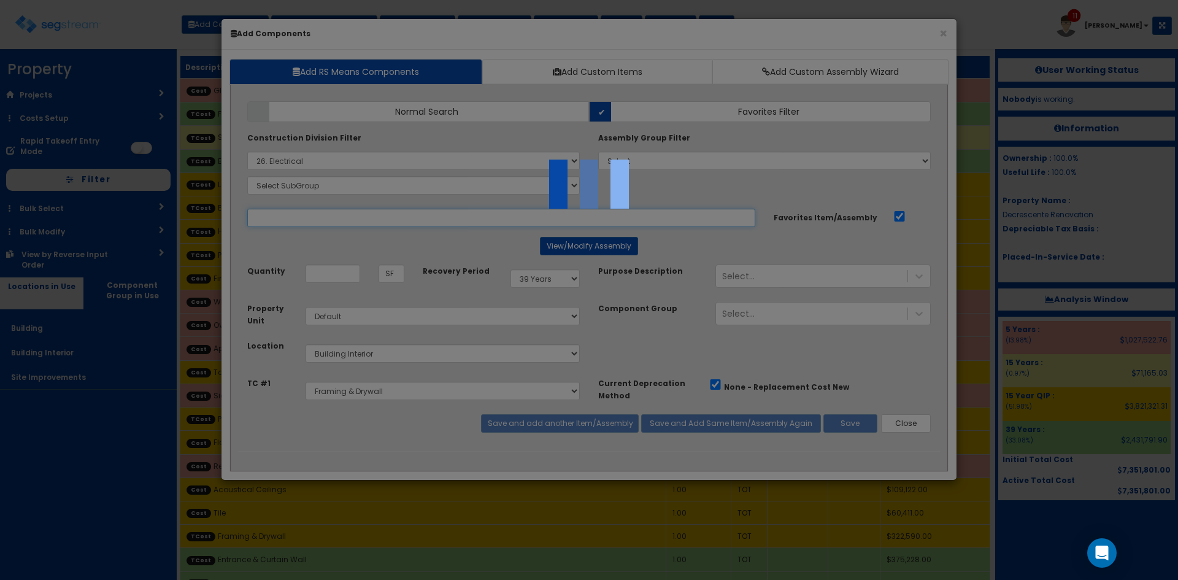
select select "5267500"
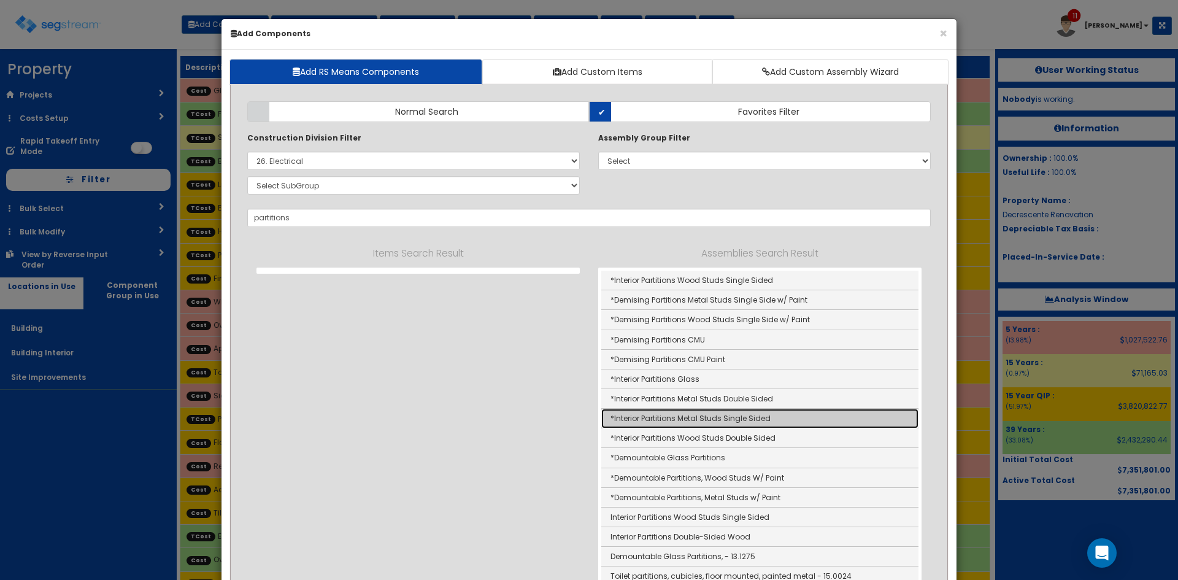
click at [722, 421] on link "*Interior Partitions Metal Studs Single Sided" at bounding box center [759, 419] width 317 height 20
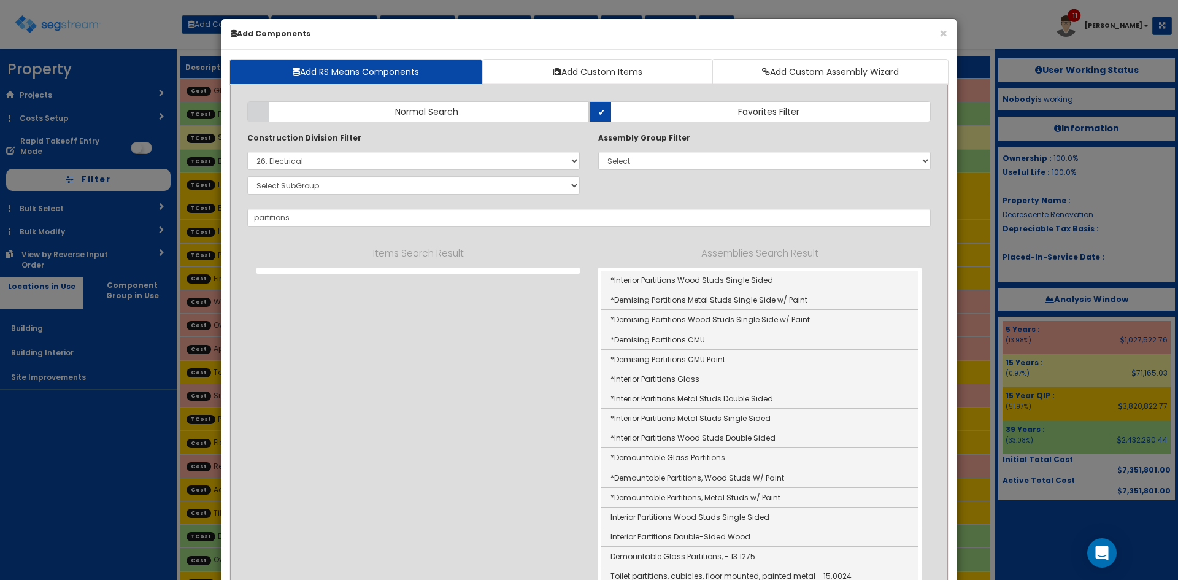
type input "*Interior Partitions Metal Studs Single Sided"
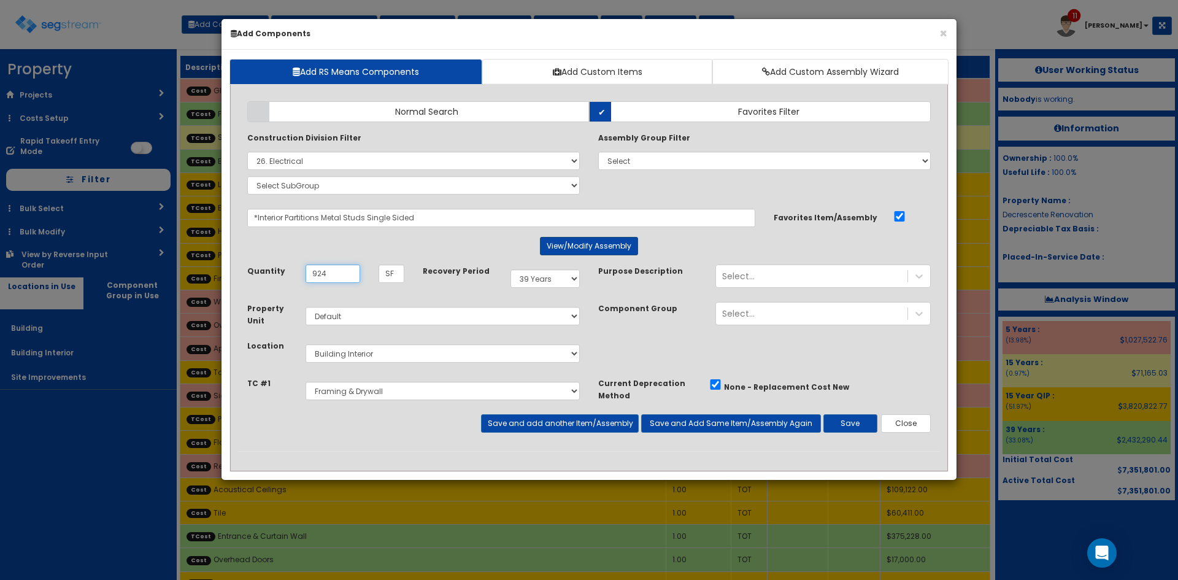
type input "924"
click at [568, 249] on button "View/Modify Assembly" at bounding box center [589, 246] width 98 height 18
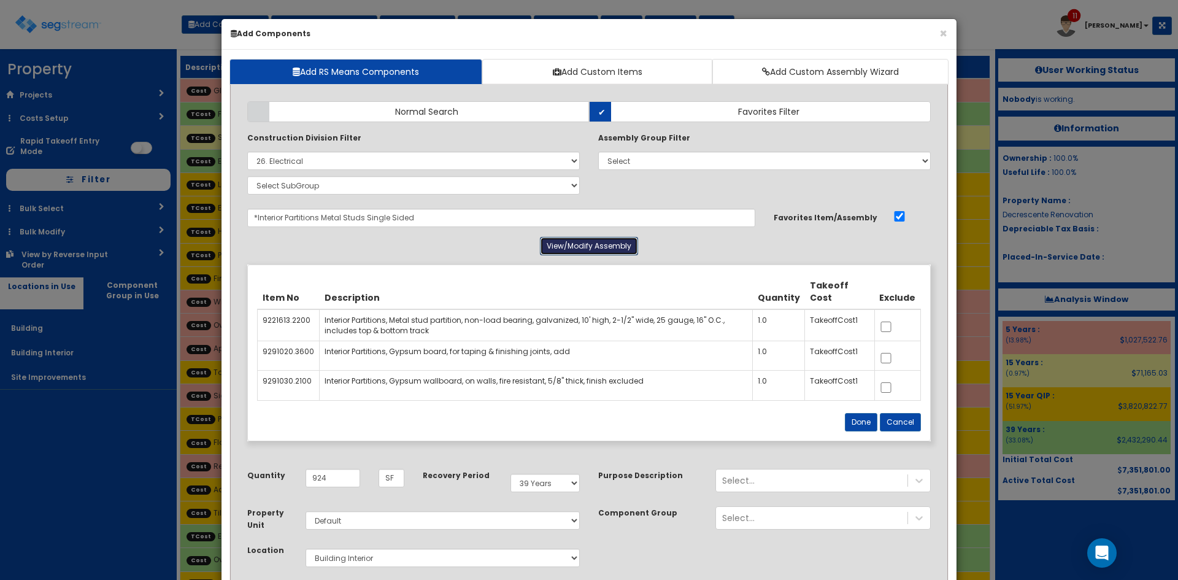
click at [568, 249] on button "View/Modify Assembly" at bounding box center [589, 246] width 98 height 18
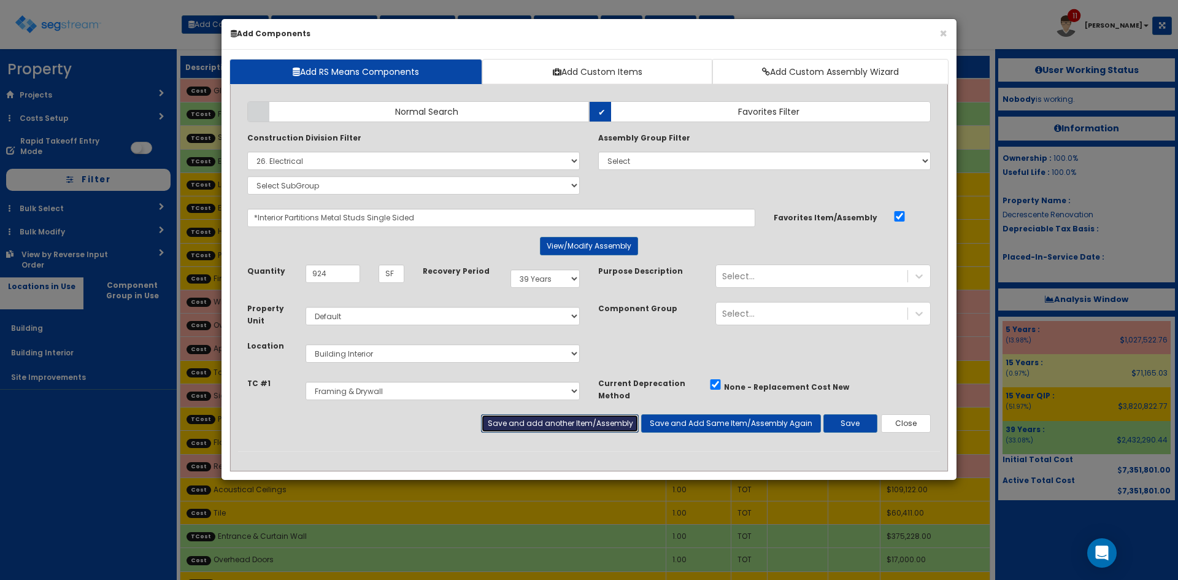
click at [540, 425] on button "Save and add another Item/Assembly" at bounding box center [559, 423] width 157 height 18
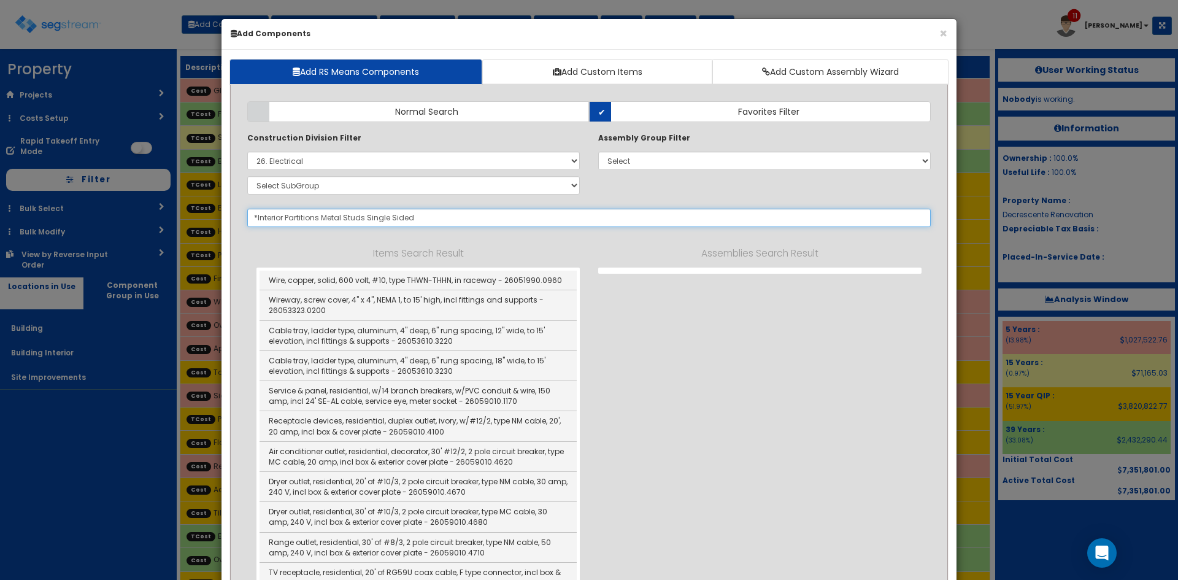
select select "5267500"
click at [311, 220] on input "text" at bounding box center [589, 218] width 684 height 18
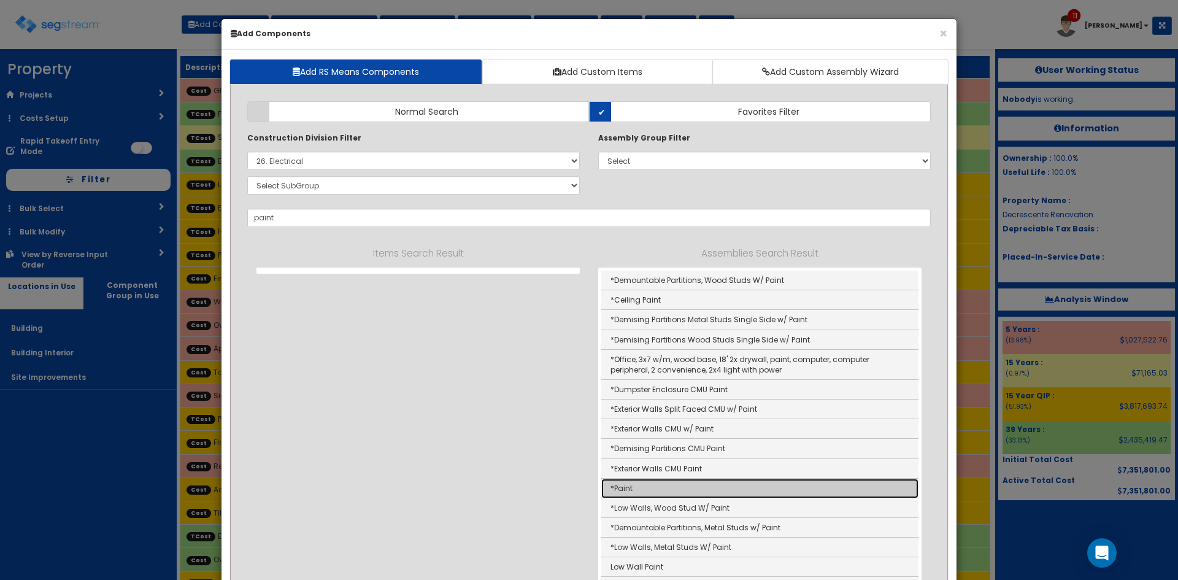
click at [654, 488] on link "*Paint" at bounding box center [759, 489] width 317 height 20
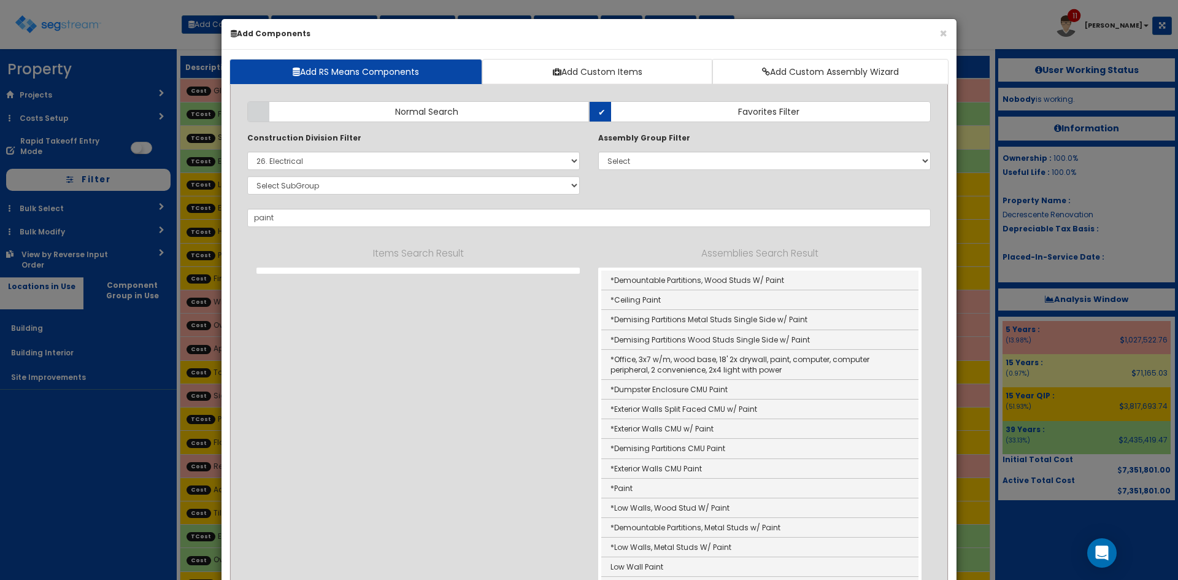
type input "*Paint"
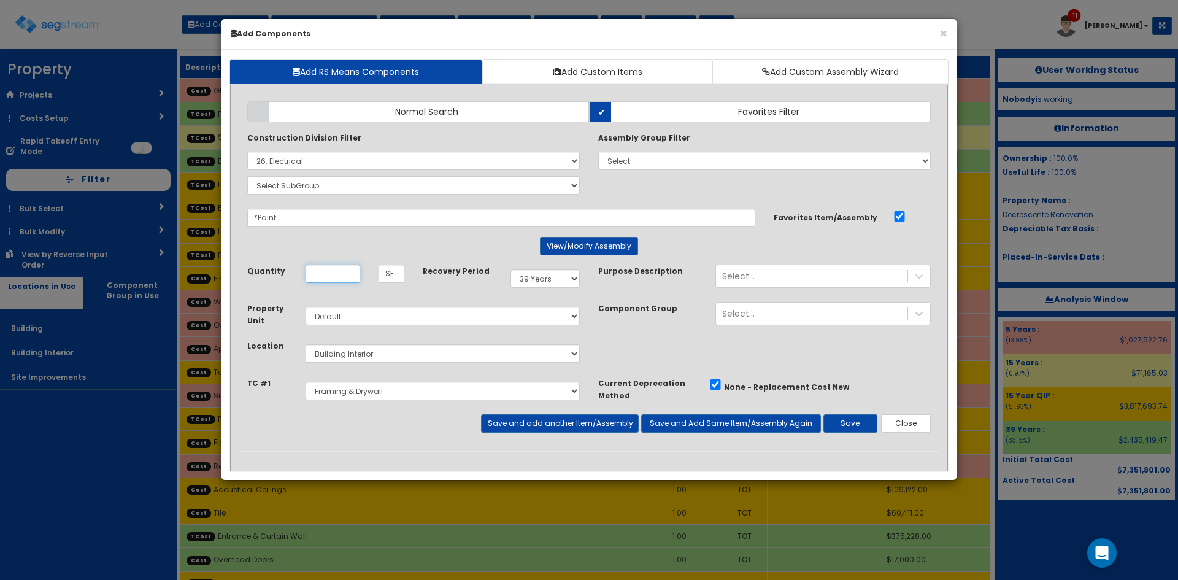
click at [341, 272] on input "Quantity" at bounding box center [333, 273] width 55 height 18
type input "924"
click at [361, 390] on select "Select Metals Architectural Woodwork Doors Frames & Hardware Entrance & Curtain…" at bounding box center [443, 391] width 274 height 18
select select "5267505"
click at [306, 382] on select "Select Metals Architectural Woodwork Doors Frames & Hardware Entrance & Curtain…" at bounding box center [443, 391] width 274 height 18
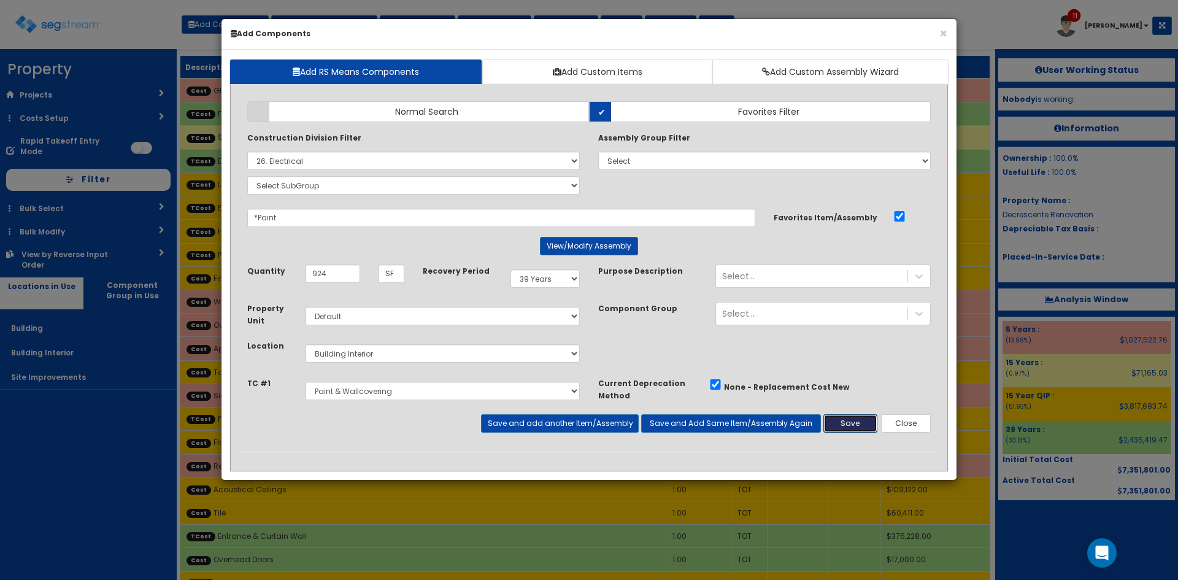
click at [848, 426] on button "Save" at bounding box center [850, 423] width 54 height 18
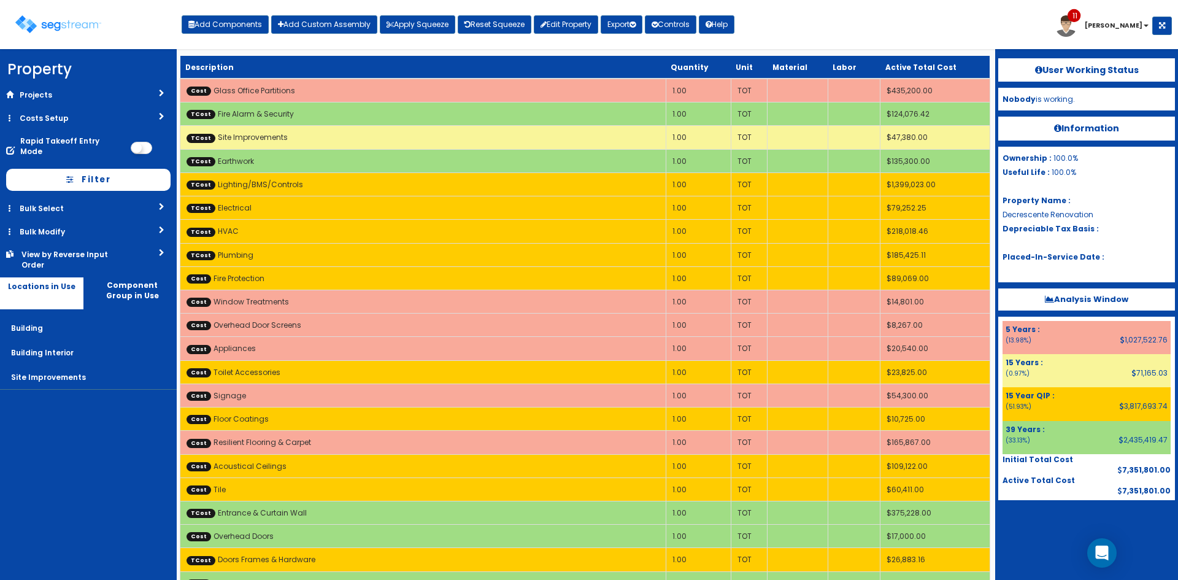
click at [151, 453] on nav "Property DB Projects Recent Properties Gallery on [GEOGRAPHIC_DATA] [STREET_ADD…" at bounding box center [88, 314] width 177 height 531
click at [231, 23] on button "Add Components" at bounding box center [225, 24] width 87 height 18
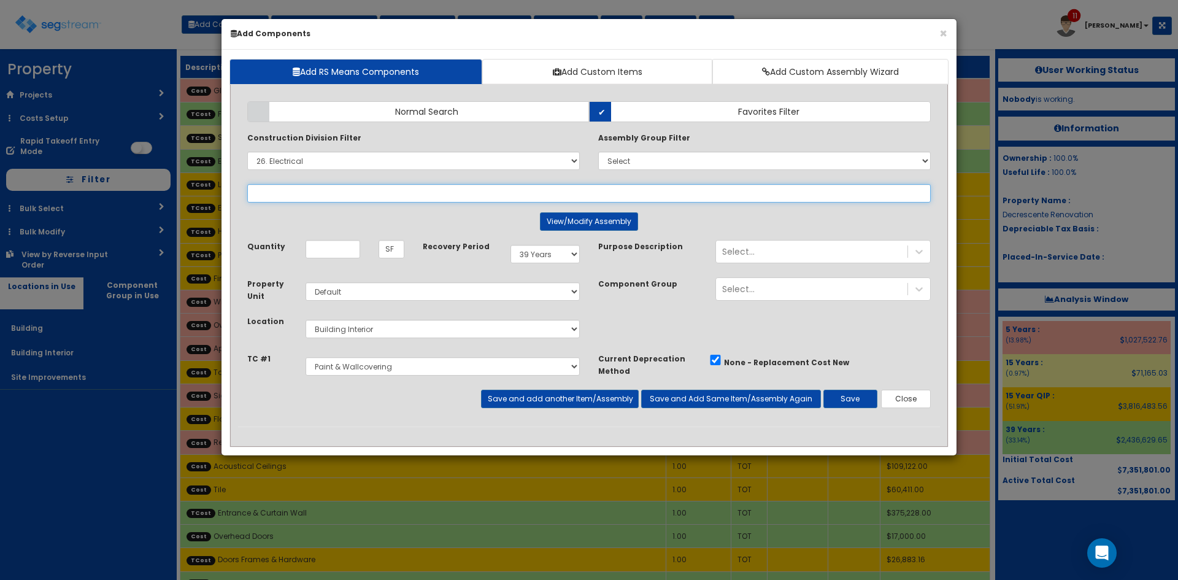
select select
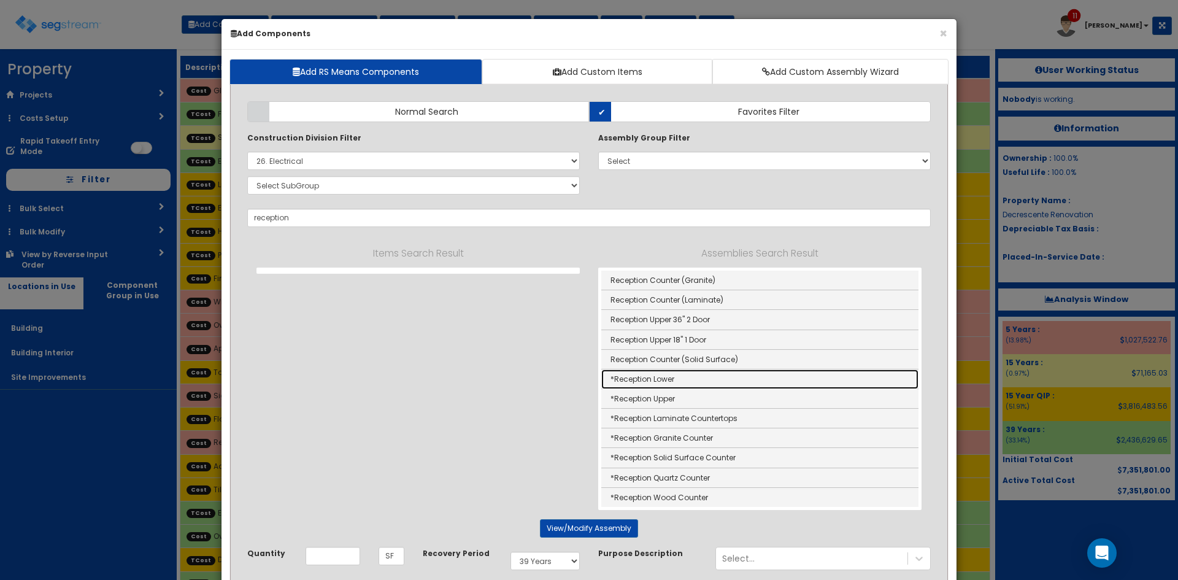
click at [684, 379] on link "*Reception Lower" at bounding box center [759, 379] width 317 height 20
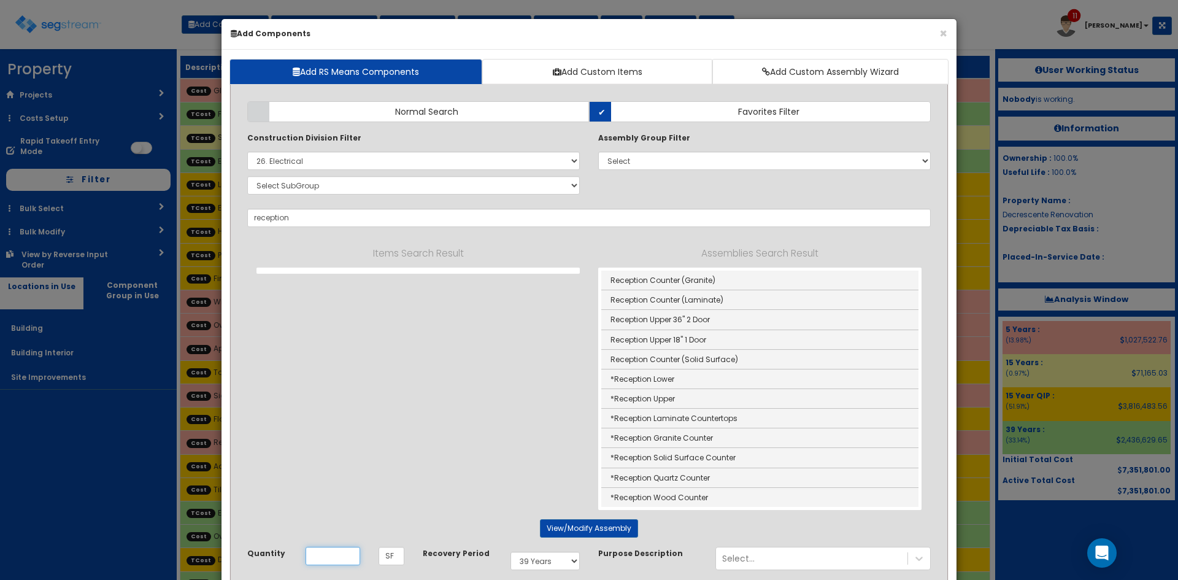
type input "*Reception Lower"
type input "EA"
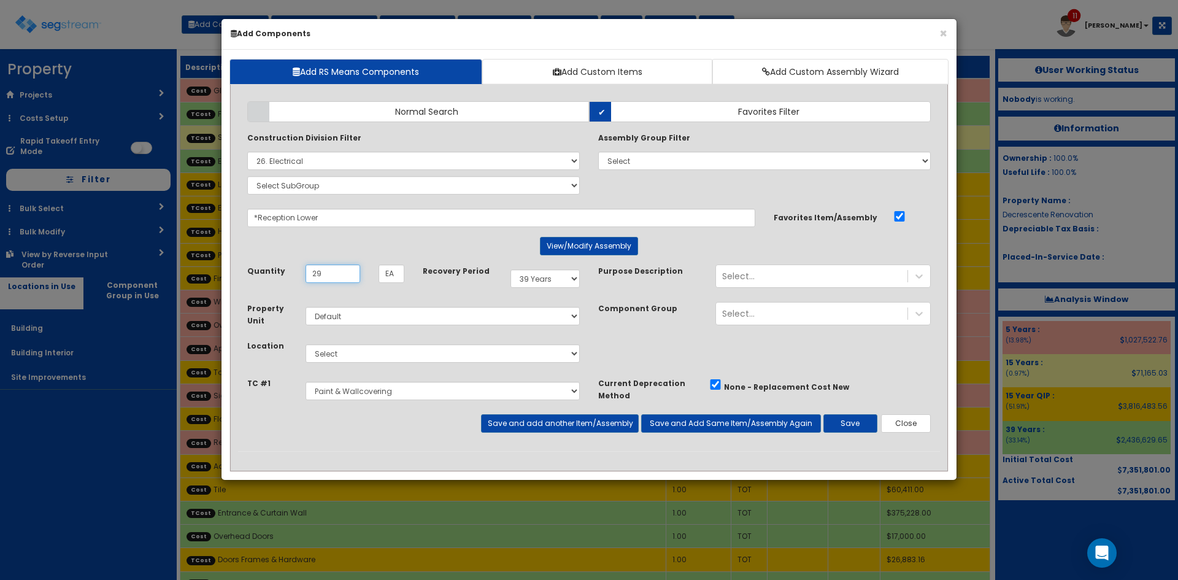
type input "29"
click at [530, 272] on select "Select 5 Years 7 Years 9 Years 10 Years 15 Years 15 Year QLI 15 Year QRP 15 Yea…" at bounding box center [544, 278] width 69 height 18
select select "5Y"
click at [510, 269] on select "Select 5 Years 7 Years 9 Years 10 Years 15 Years 15 Year QLI 15 Year QRP 15 Yea…" at bounding box center [544, 278] width 69 height 18
click at [409, 391] on select "Select Metals Architectural Woodwork Doors Frames & Hardware Entrance & Curtain…" at bounding box center [443, 391] width 274 height 18
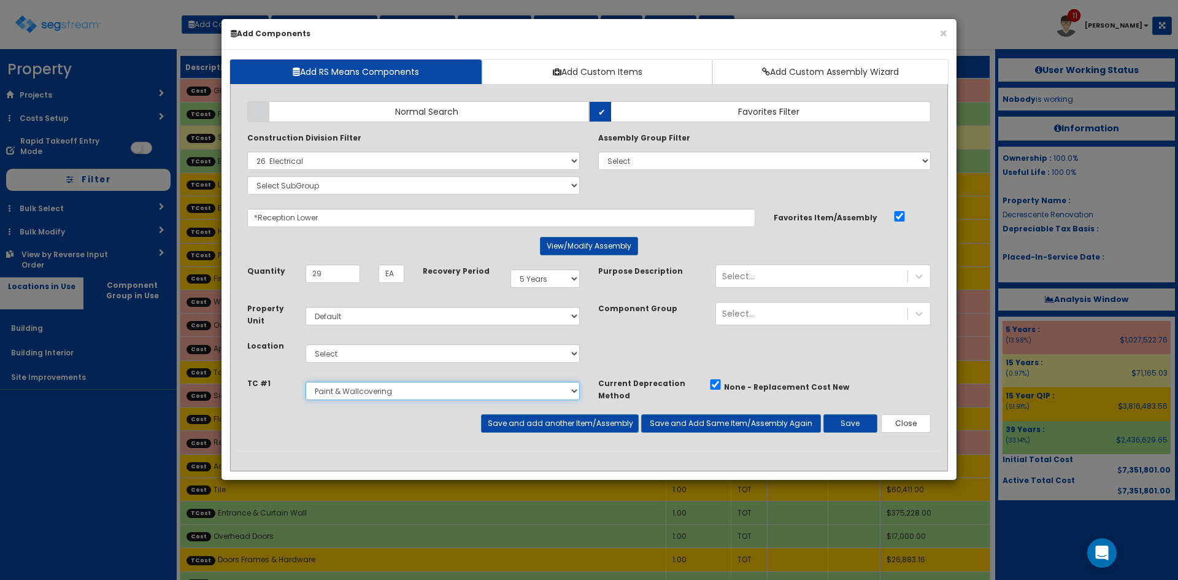
select select "5267493"
click at [306, 382] on select "Select Metals Architectural Woodwork Doors Frames & Hardware Entrance & Curtain…" at bounding box center [443, 391] width 274 height 18
click at [428, 356] on select "Select Building Building Interior Site Improvements Add Additional Location" at bounding box center [443, 353] width 274 height 18
select select "7"
click at [306, 344] on select "Select Building Building Interior Site Improvements Add Additional Location" at bounding box center [443, 353] width 274 height 18
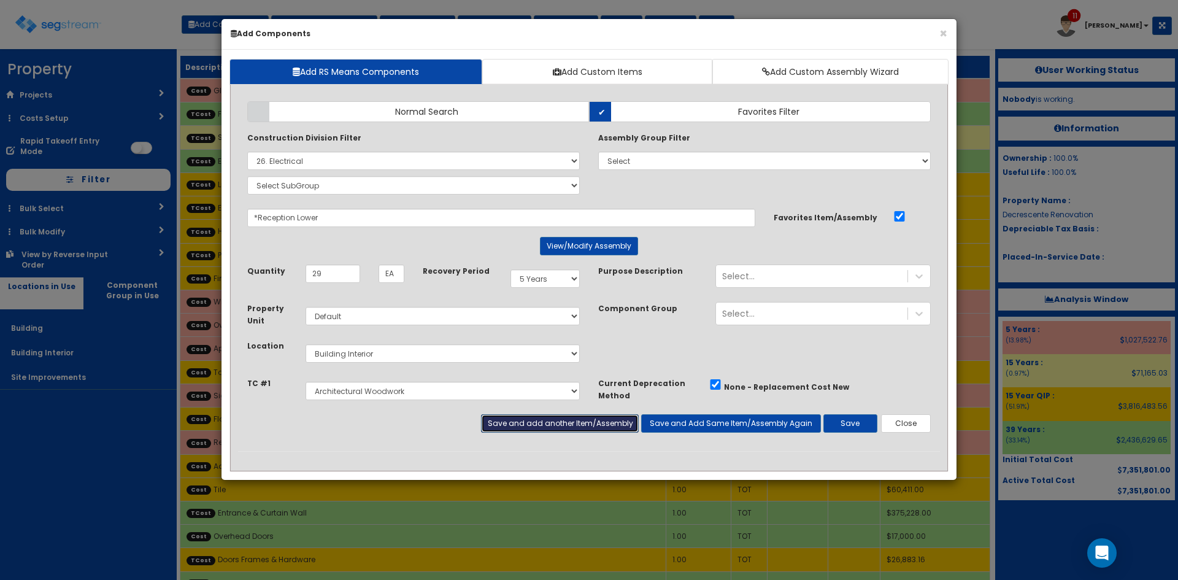
click at [592, 427] on button "Save and add another Item/Assembly" at bounding box center [559, 423] width 157 height 18
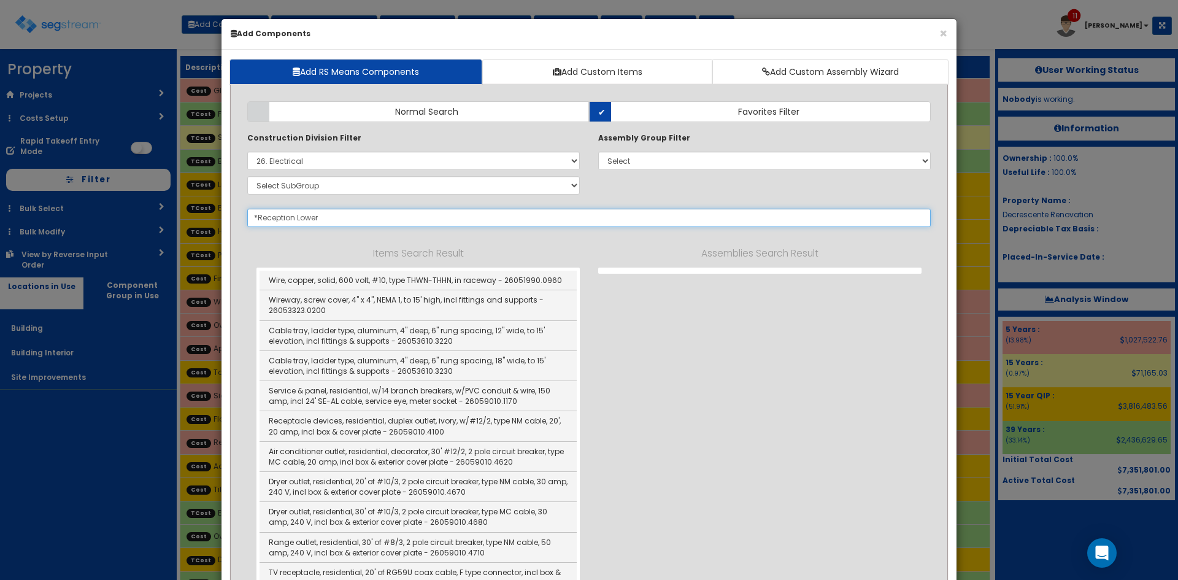
select select "5267493"
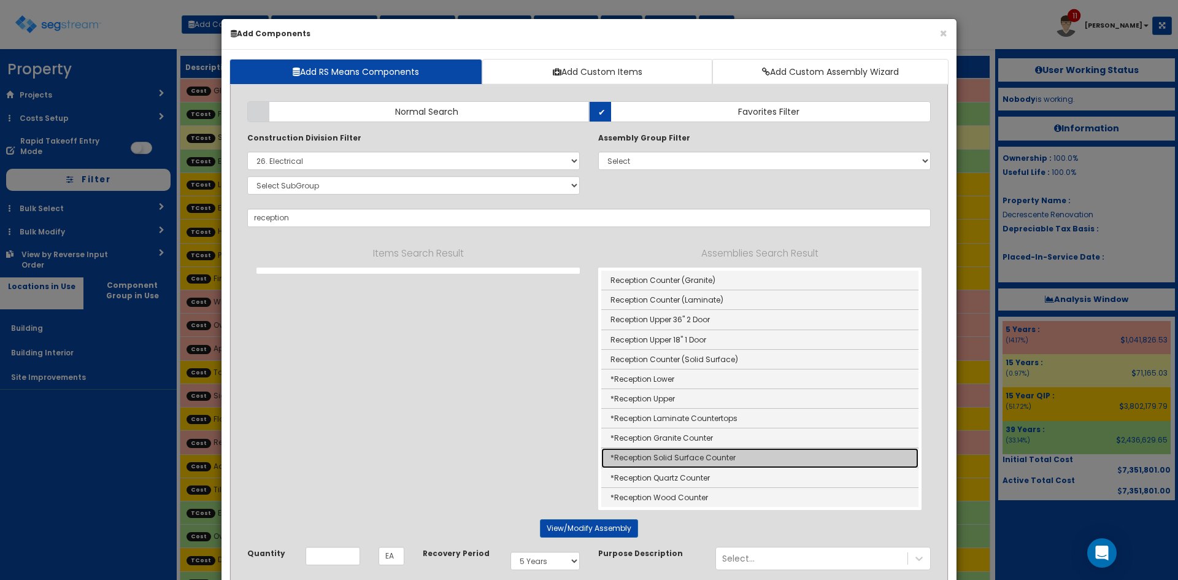
click at [711, 455] on link "*Reception Solid Surface Counter" at bounding box center [759, 458] width 317 height 20
type input "*Reception Solid Surface Counter"
type input "LF"
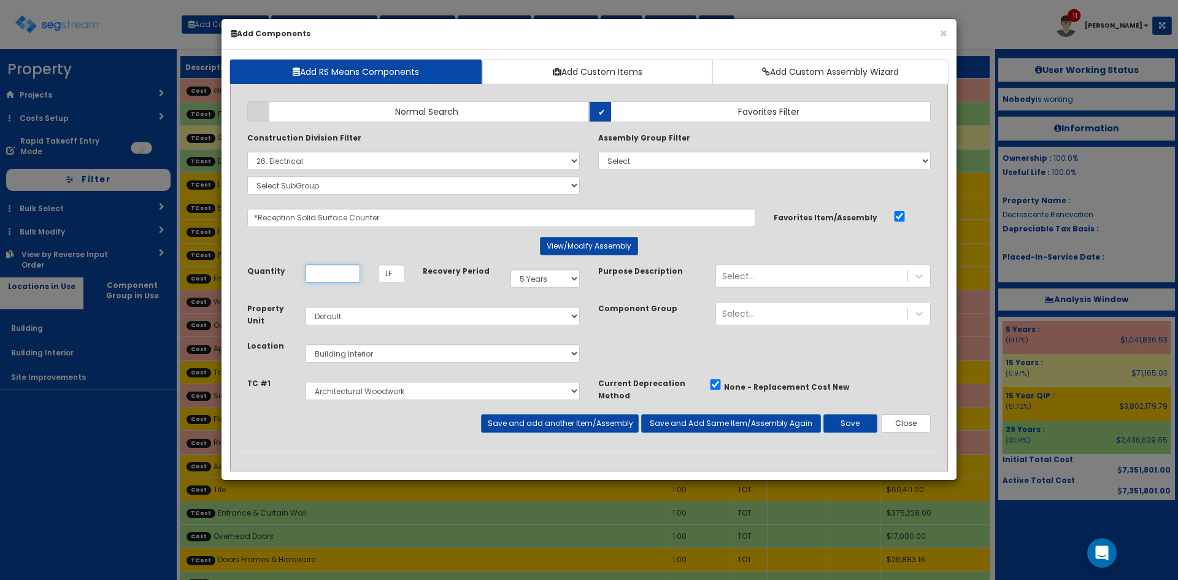
click at [323, 275] on input "Quantity" at bounding box center [333, 273] width 55 height 18
type input "29"
click at [533, 391] on select "Select Metals Architectural Woodwork Doors Frames & Hardware Entrance & Curtain…" at bounding box center [443, 391] width 274 height 18
click at [306, 382] on select "Select Metals Architectural Woodwork Doors Frames & Hardware Entrance & Curtain…" at bounding box center [443, 391] width 274 height 18
click at [854, 424] on button "Save" at bounding box center [850, 423] width 54 height 18
